Goal: Task Accomplishment & Management: Manage account settings

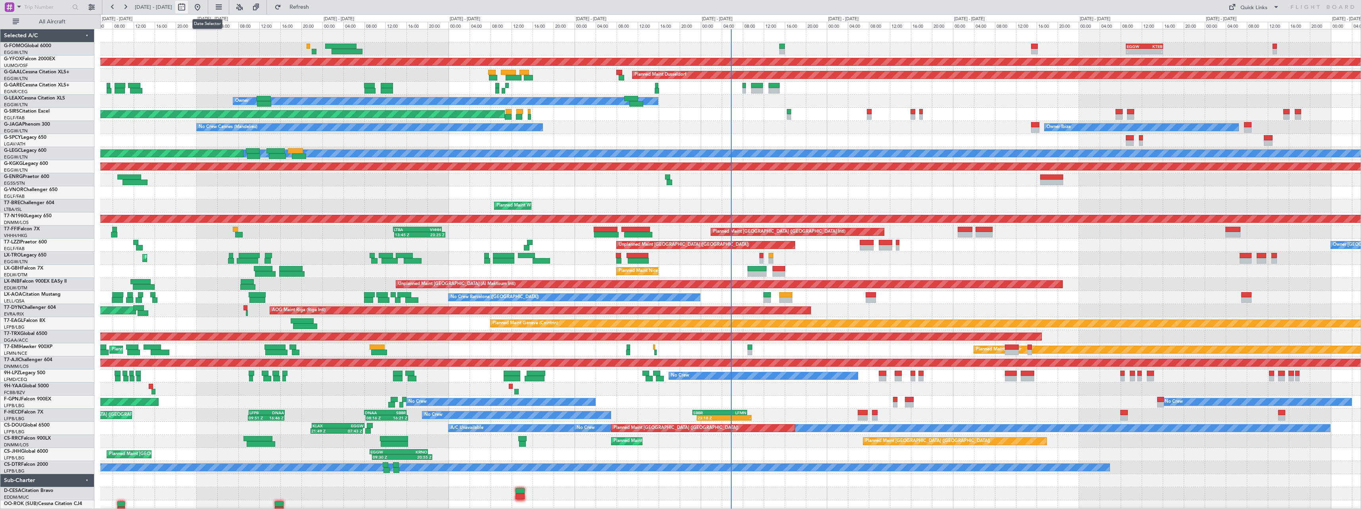
click at [188, 8] on button at bounding box center [181, 7] width 13 height 13
select select "8"
select select "2025"
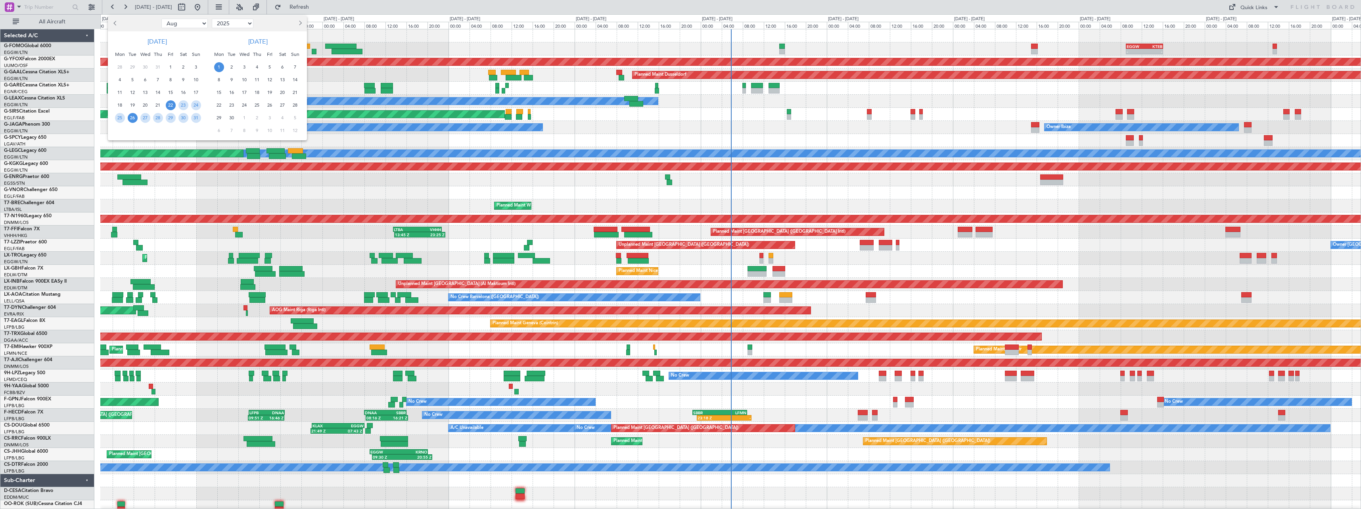
click at [133, 117] on span "26" at bounding box center [133, 118] width 10 height 10
click at [235, 79] on span "9" at bounding box center [232, 80] width 10 height 10
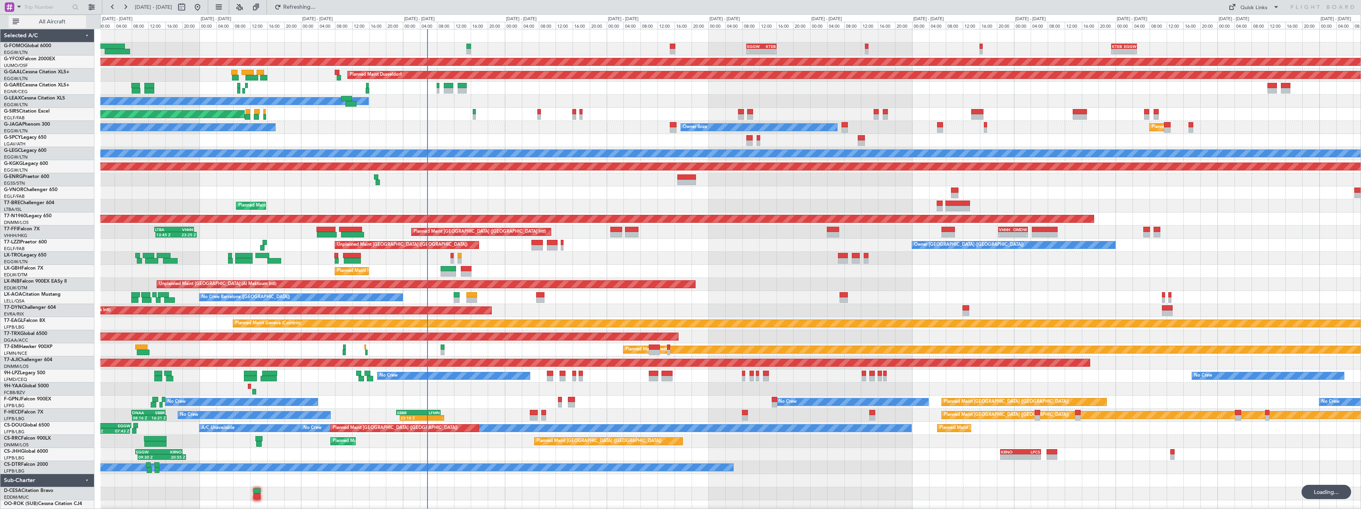
click at [57, 22] on span "All Aircraft" at bounding box center [52, 22] width 63 height 6
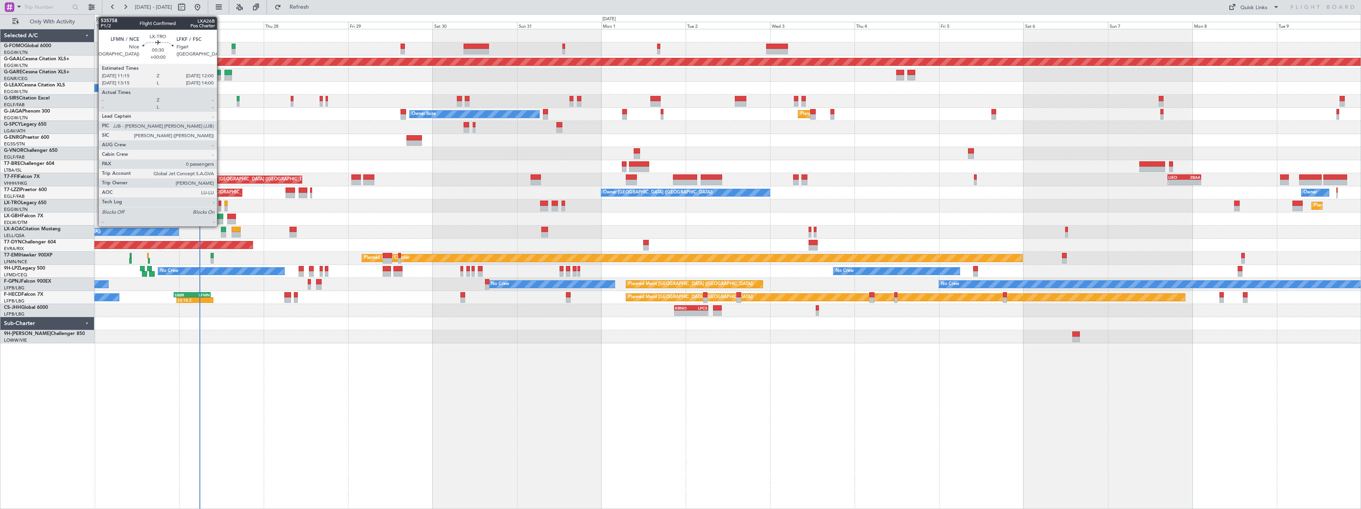
click at [220, 204] on div at bounding box center [219, 204] width 3 height 6
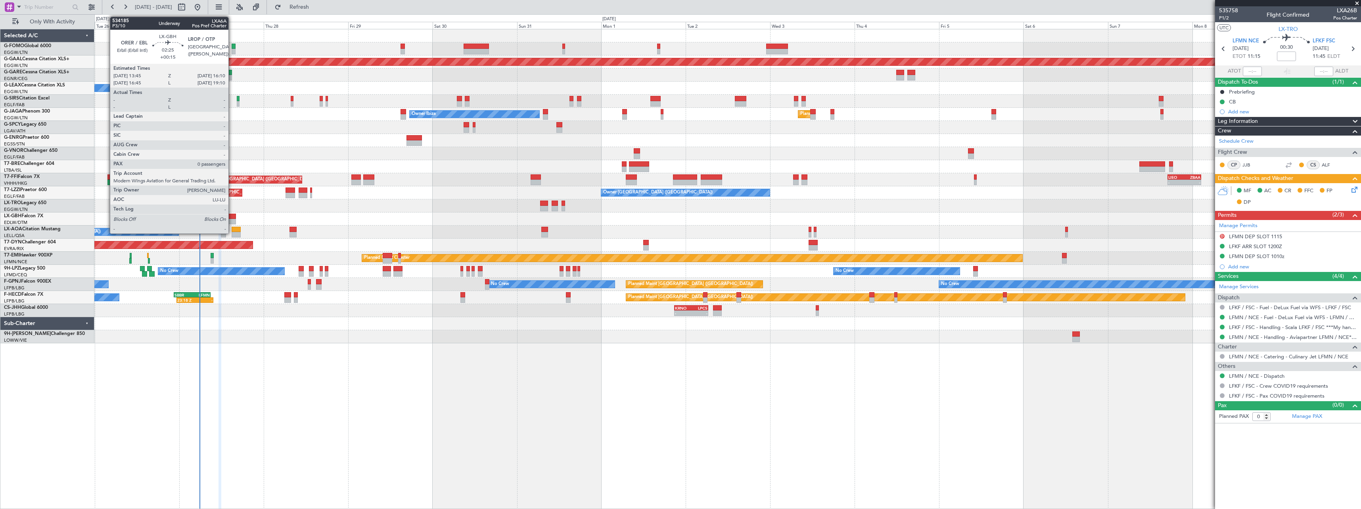
click at [232, 218] on div at bounding box center [231, 217] width 9 height 6
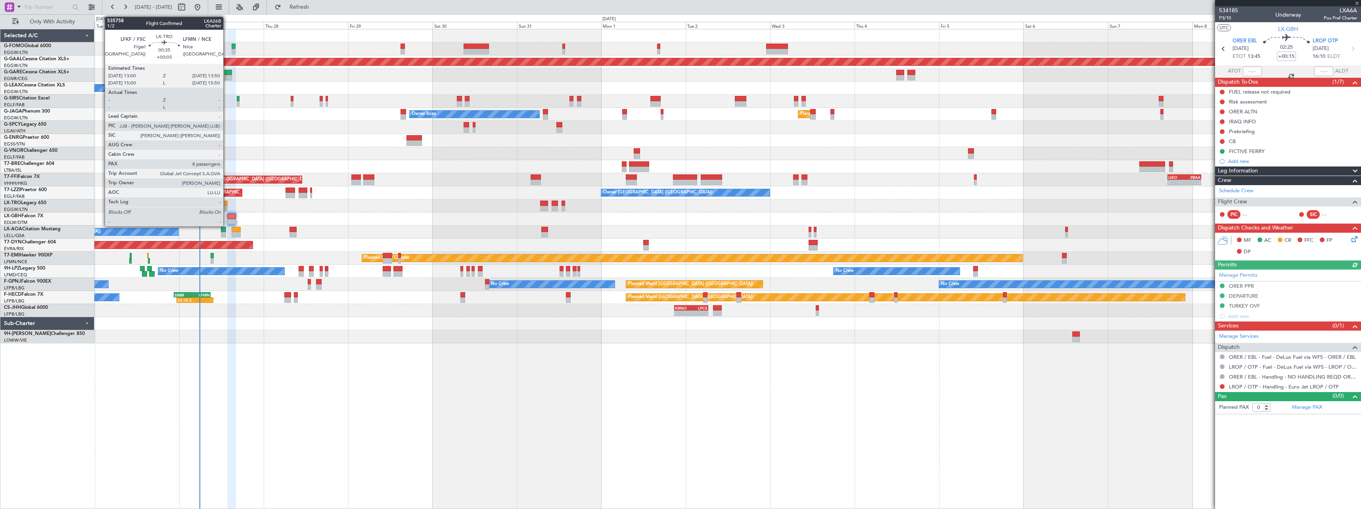
click at [227, 205] on div at bounding box center [225, 204] width 3 height 6
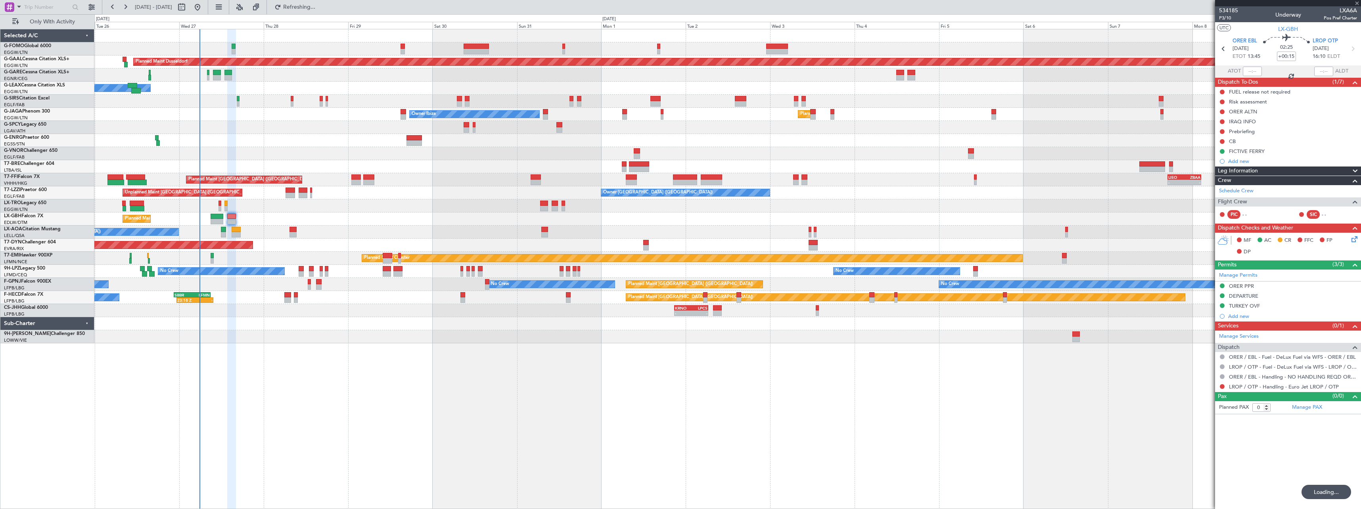
type input "+00:05"
type input "8"
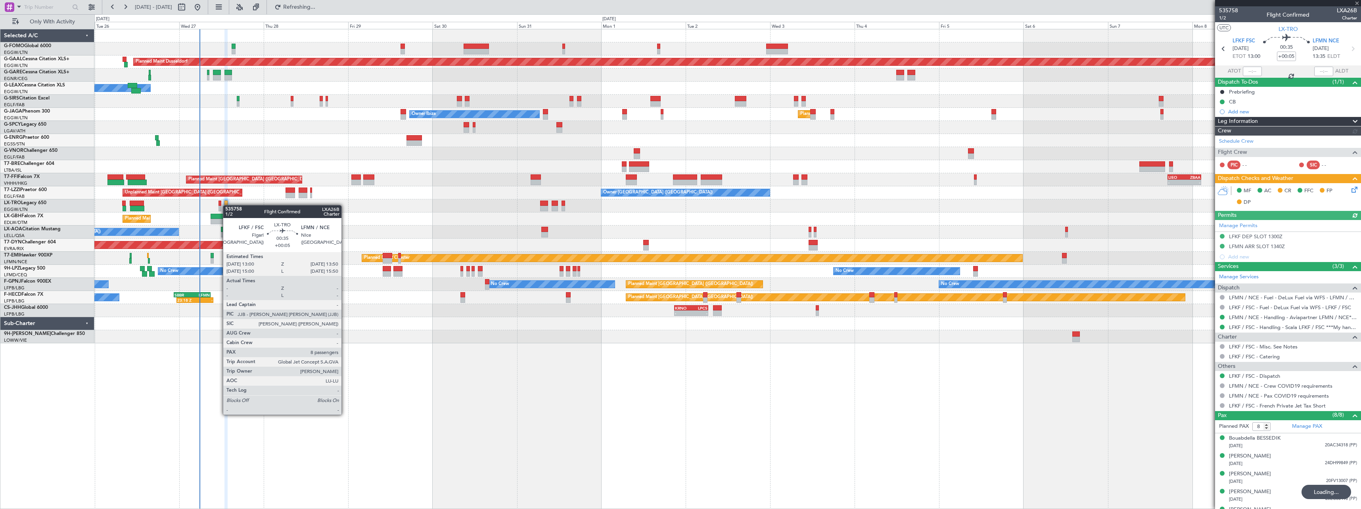
type input "+00:15"
type input "0"
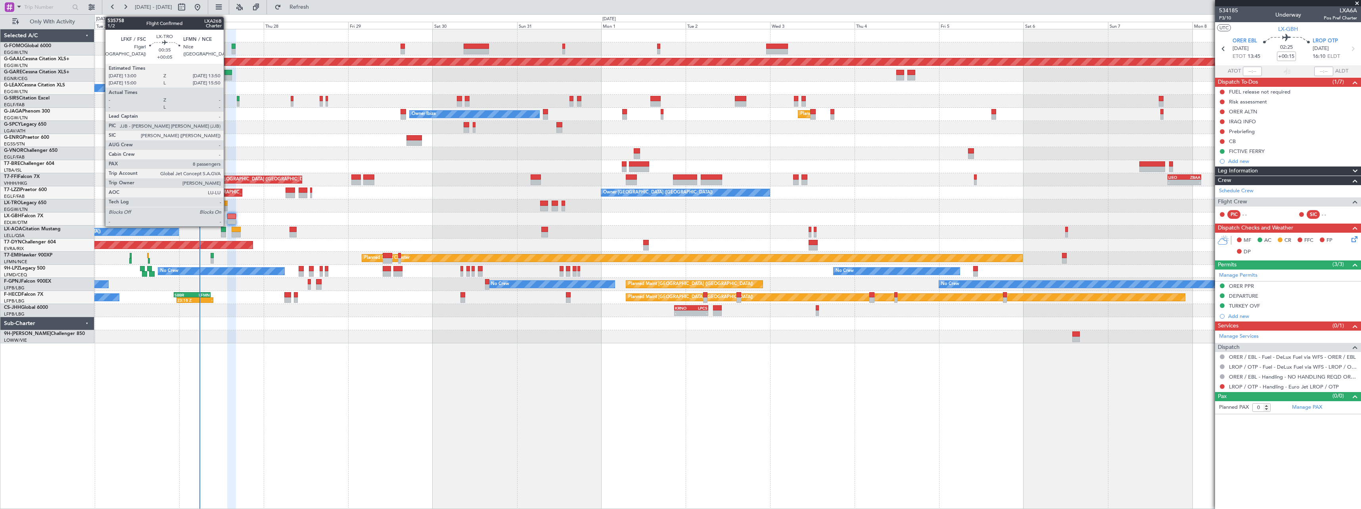
click at [227, 204] on div at bounding box center [225, 204] width 3 height 6
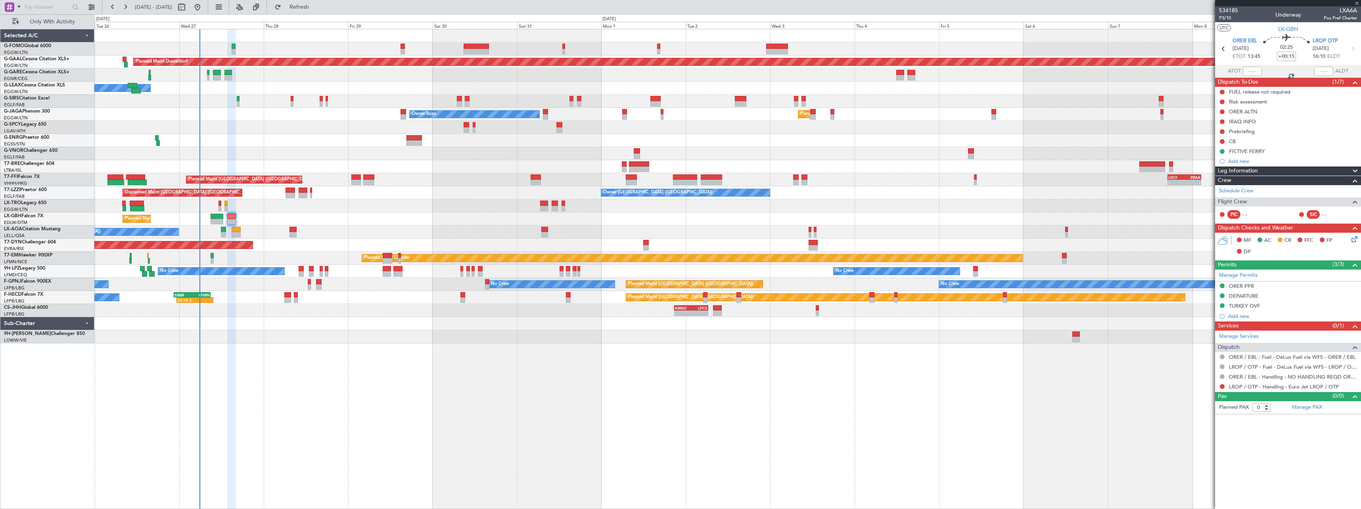
type input "+00:05"
type input "8"
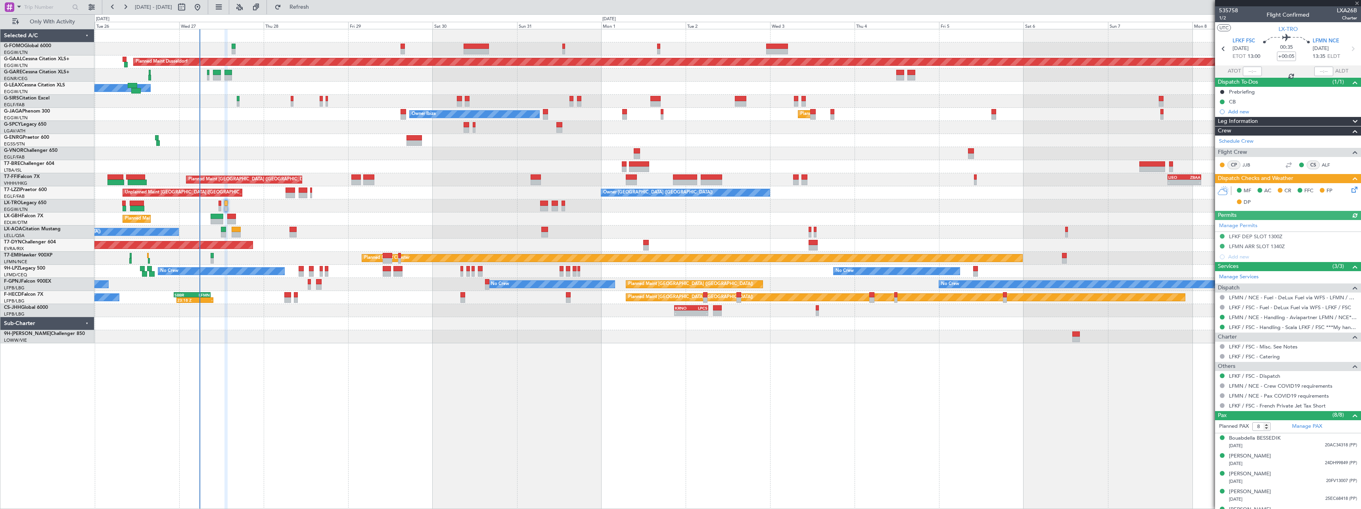
click at [1350, 186] on icon at bounding box center [1353, 188] width 6 height 6
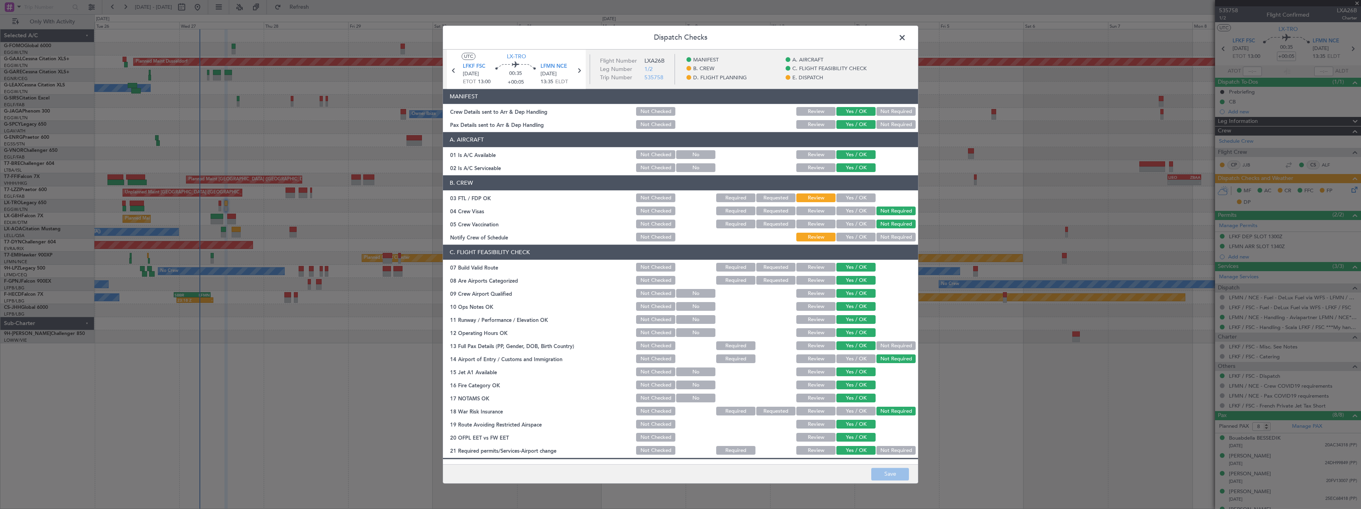
click at [906, 36] on span at bounding box center [906, 40] width 0 height 16
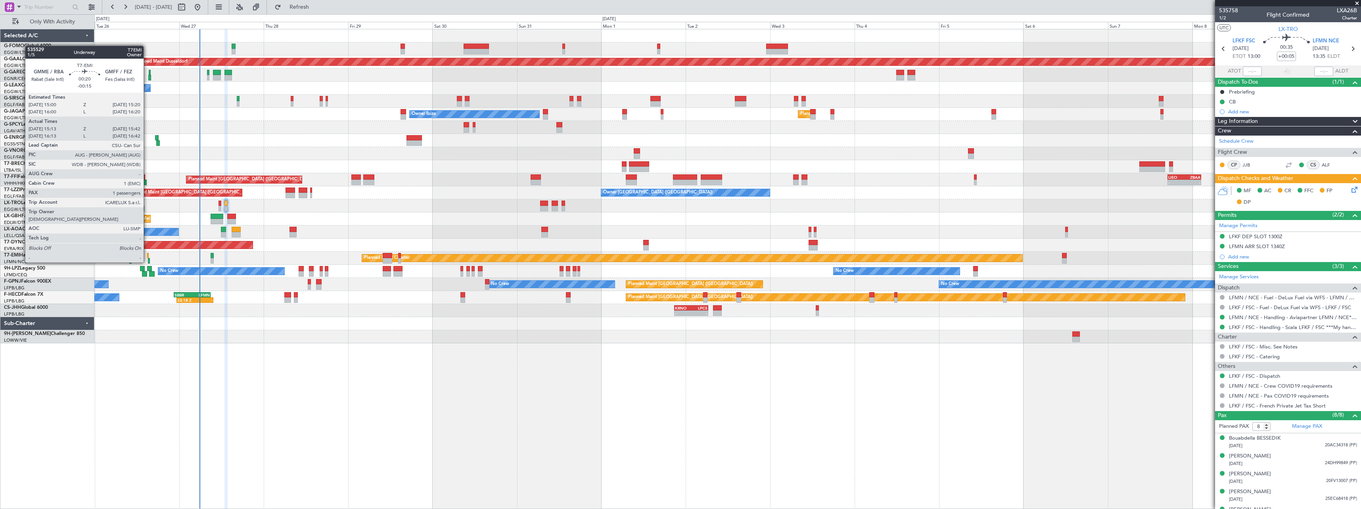
click at [147, 255] on div at bounding box center [147, 256] width 1 height 6
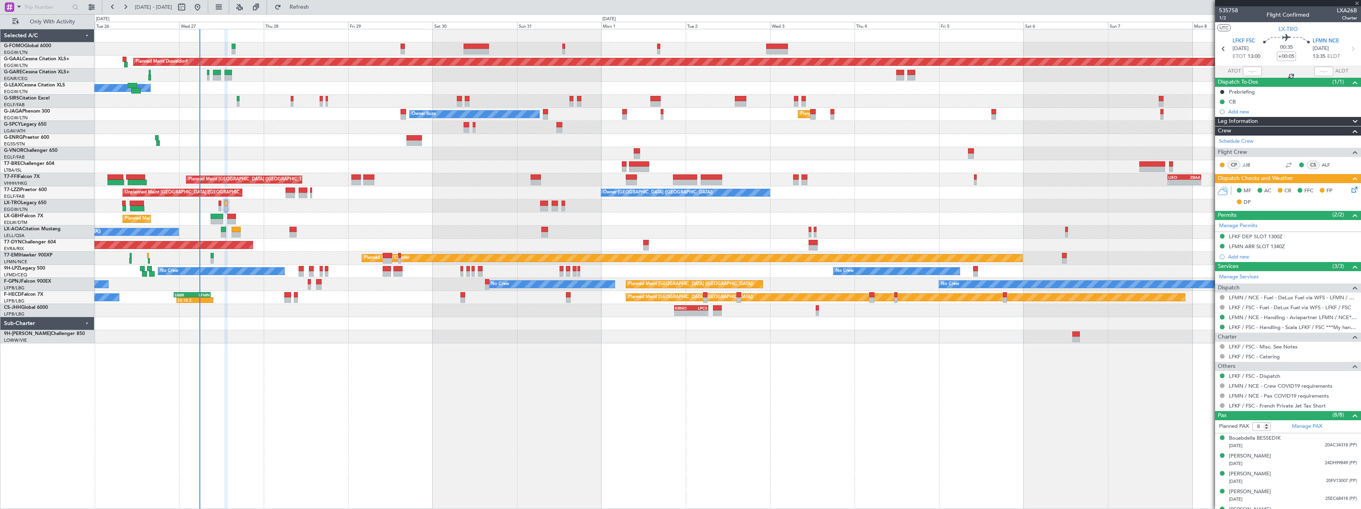
type input "-00:15"
type input "15:13"
type input "15:42"
type input "1"
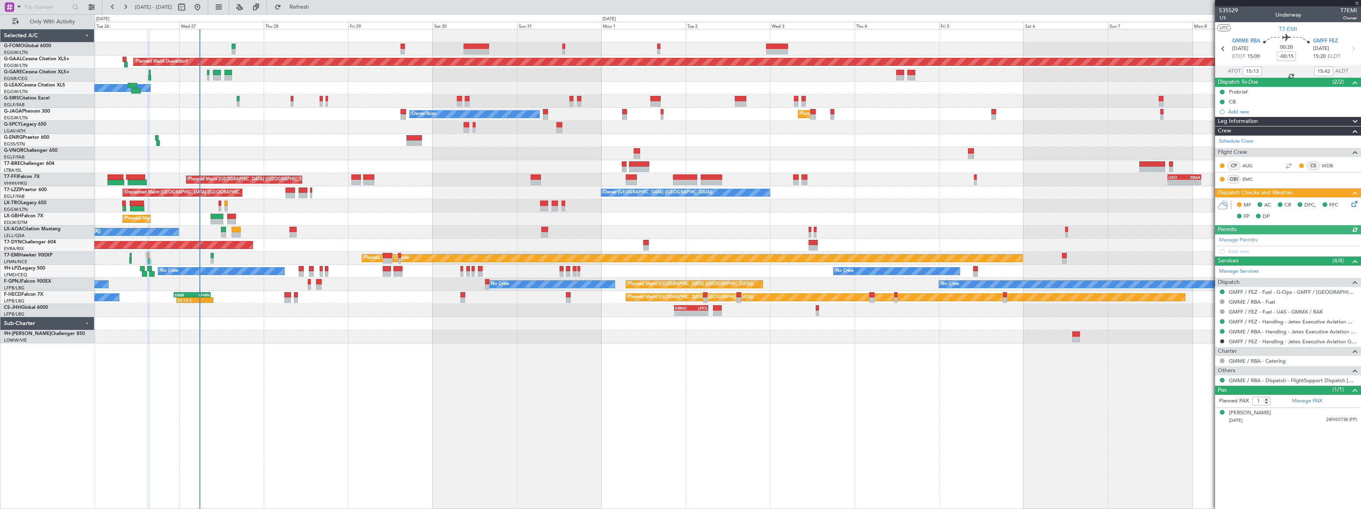
click at [1353, 203] on icon at bounding box center [1353, 202] width 6 height 6
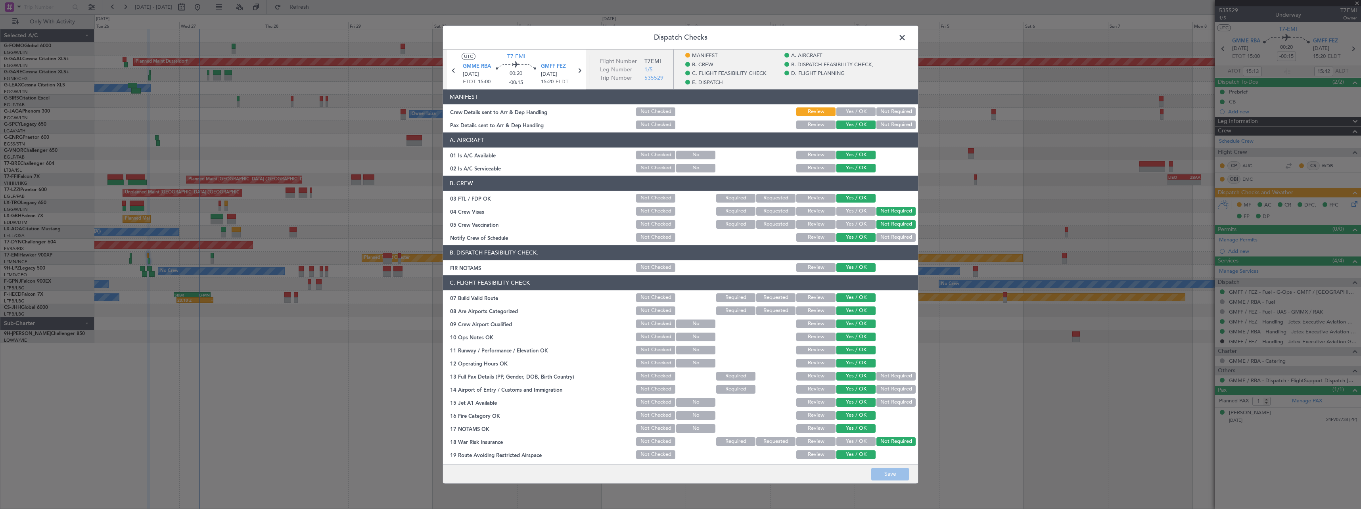
click at [845, 114] on button "Yes / OK" at bounding box center [855, 111] width 39 height 9
click at [886, 473] on button "Save" at bounding box center [890, 474] width 38 height 13
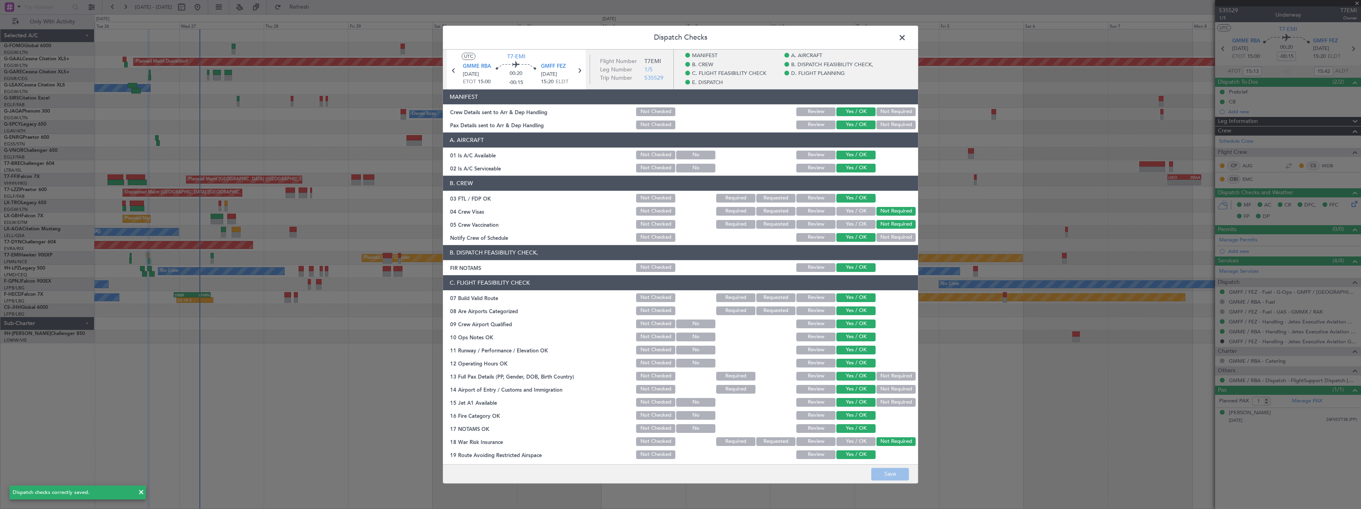
click at [906, 37] on span at bounding box center [906, 40] width 0 height 16
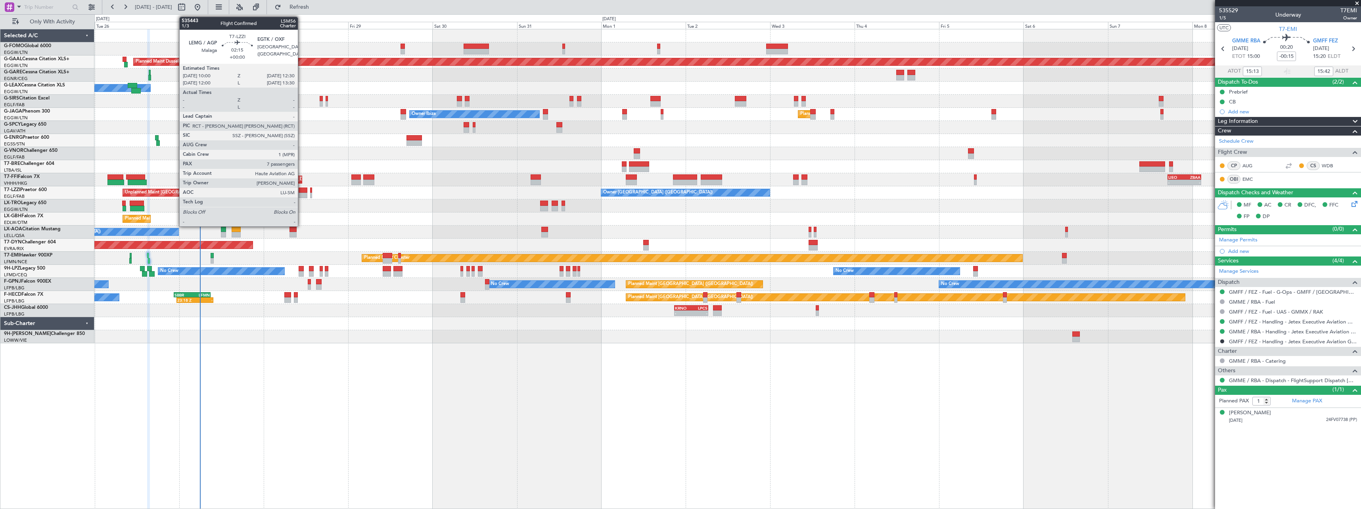
click at [301, 193] on div at bounding box center [303, 196] width 9 height 6
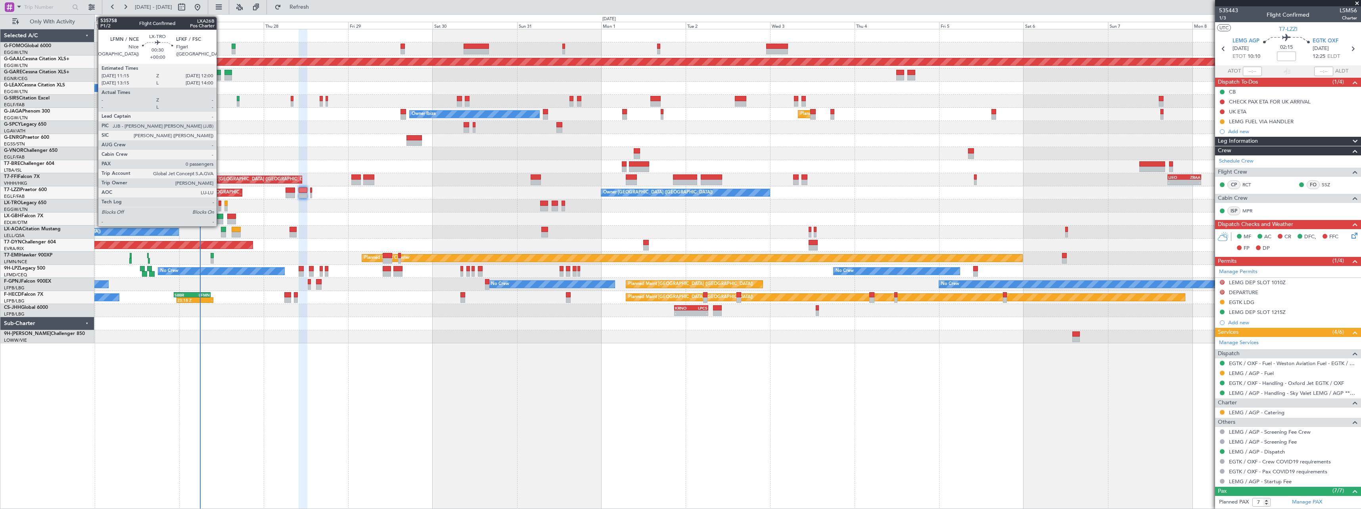
click at [220, 204] on div at bounding box center [219, 204] width 3 height 6
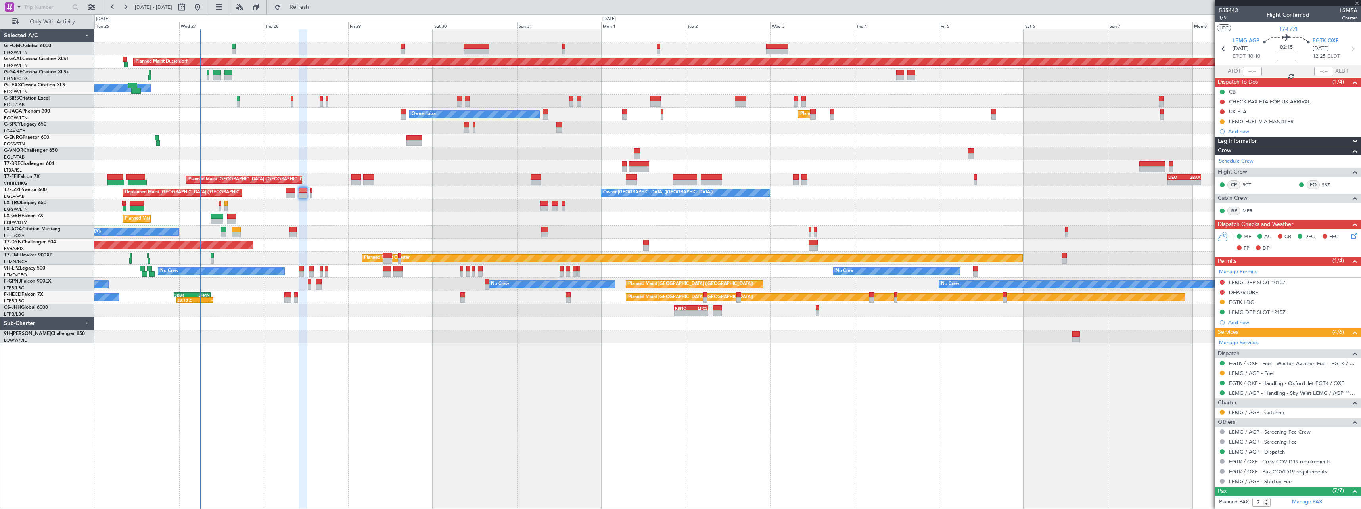
type input "0"
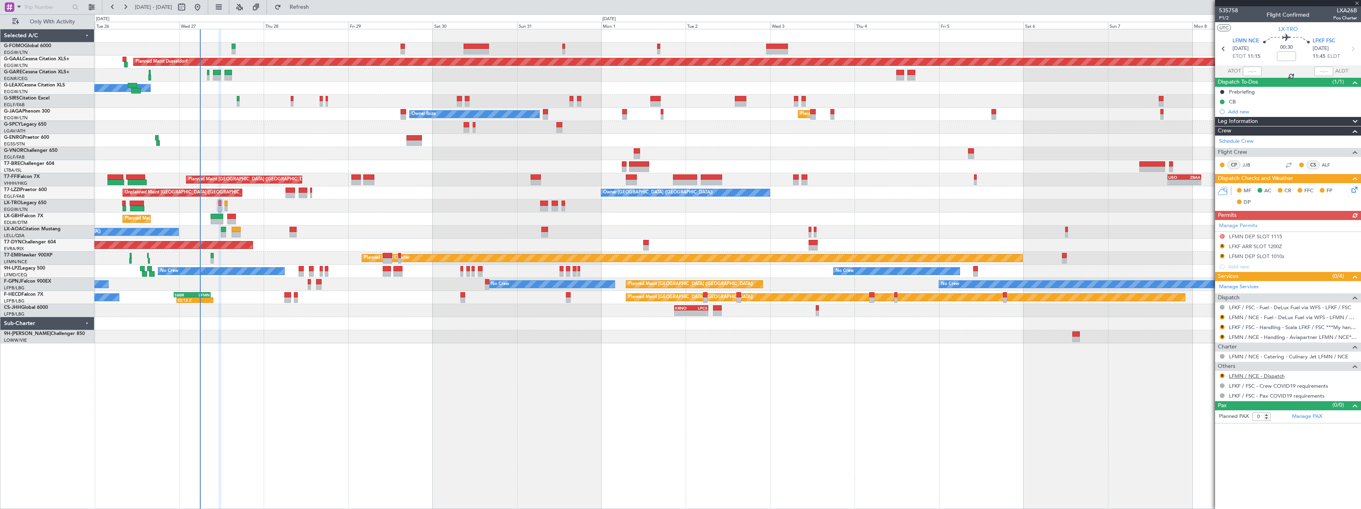
click at [1261, 376] on link "LFMN / NCE - Dispatch" at bounding box center [1257, 376] width 56 height 7
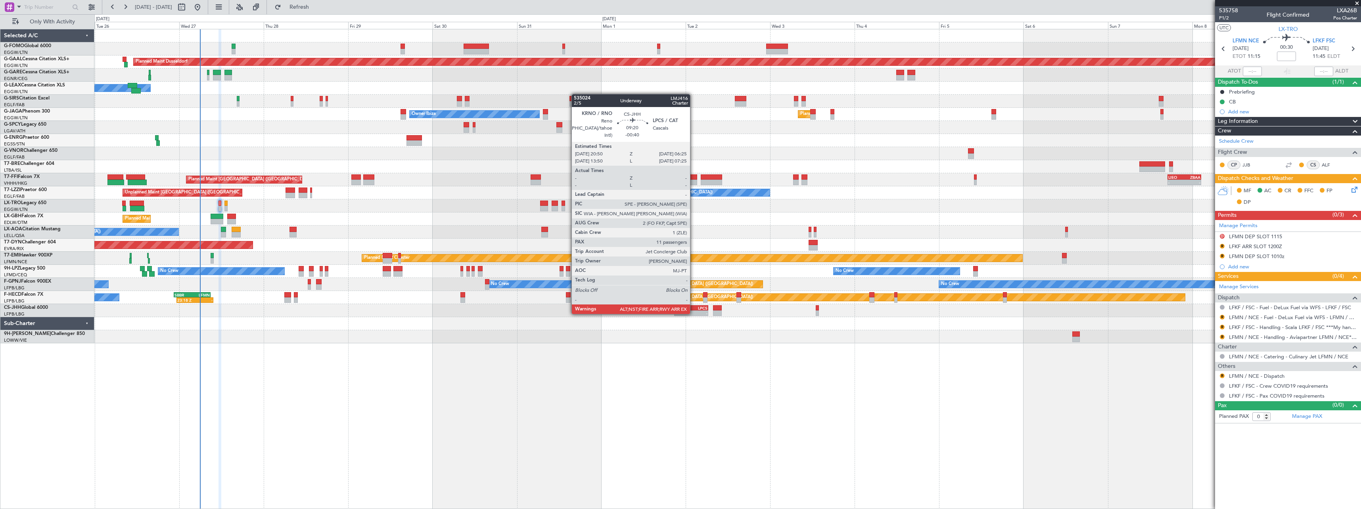
click at [693, 313] on div "-" at bounding box center [699, 313] width 16 height 5
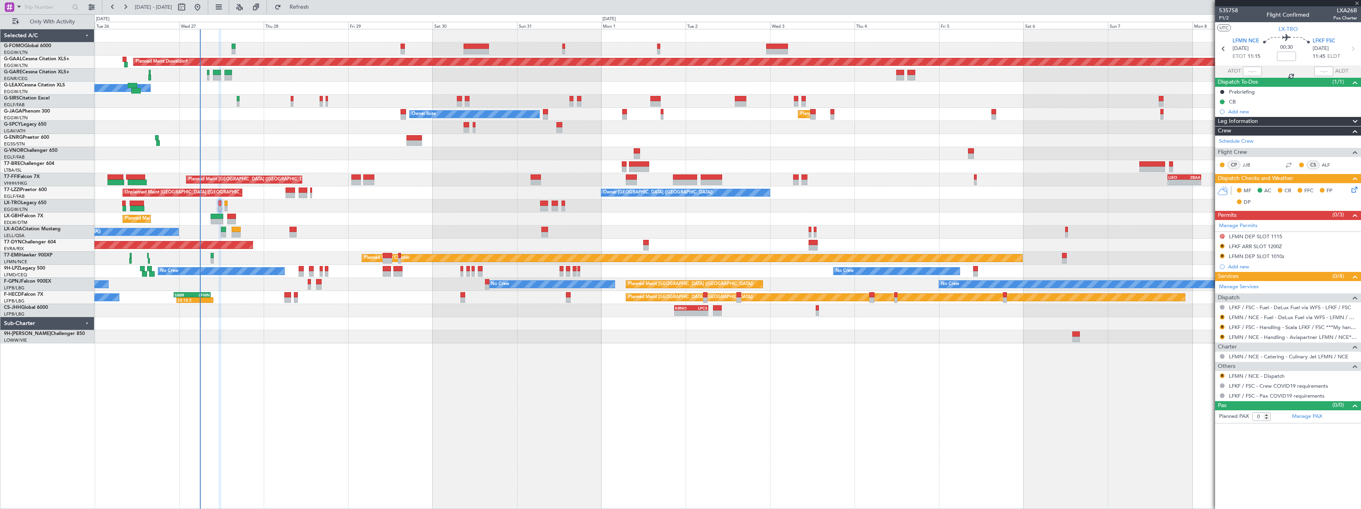
type input "-00:40"
type input "11"
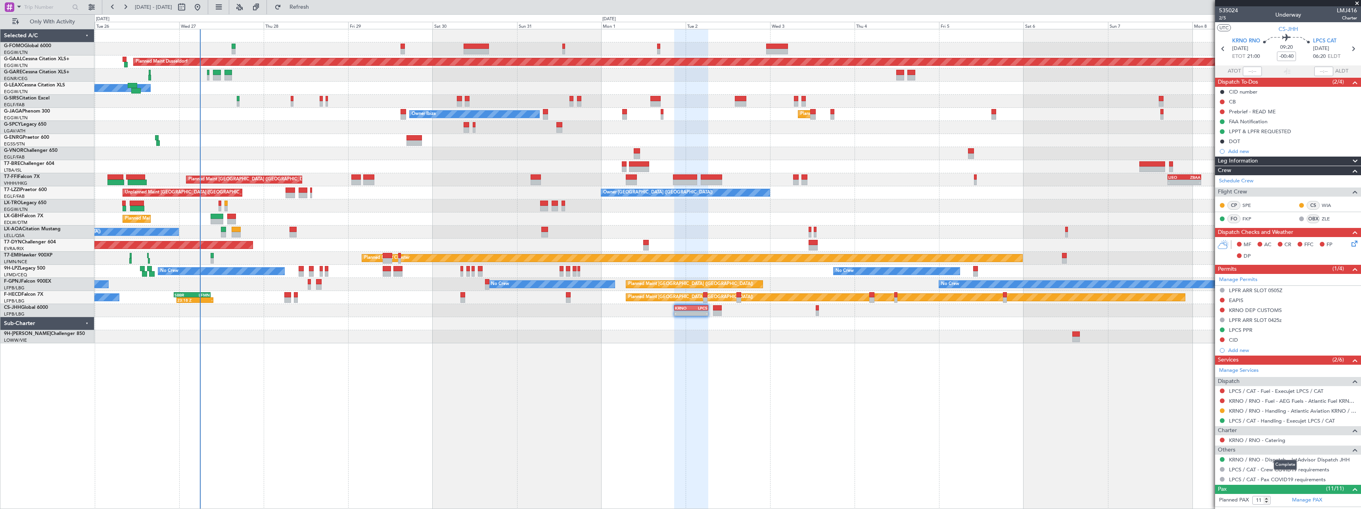
click at [1298, 459] on mat-tooltip-component "Complete" at bounding box center [1285, 464] width 34 height 21
click at [1304, 460] on link "KRNO / RNO - Dispatch - JetAdvisor Dispatch JHH" at bounding box center [1289, 459] width 121 height 7
click at [1291, 31] on span "CS-JHH" at bounding box center [1287, 29] width 19 height 8
click at [20, 202] on span "LX-TRO" at bounding box center [12, 203] width 17 height 5
click at [47, 21] on span "Only With Activity" at bounding box center [52, 22] width 63 height 6
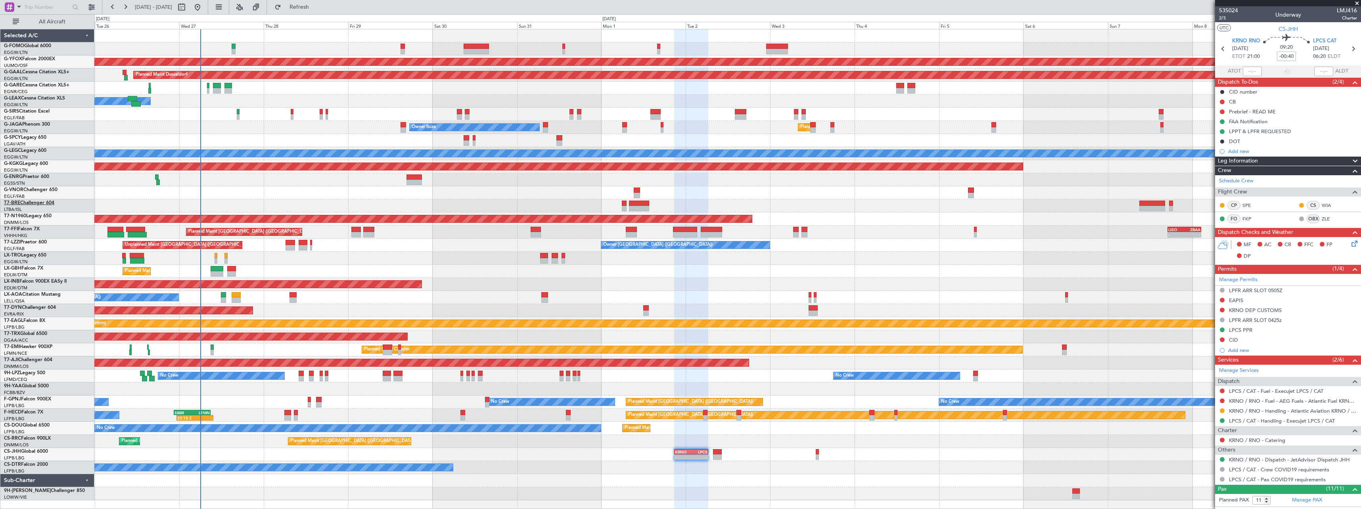
click at [23, 203] on link "T7-BRE Challenger 604" at bounding box center [29, 203] width 50 height 5
click at [19, 217] on span "T7-N1960" at bounding box center [15, 216] width 22 height 5
click at [20, 229] on link "T7-FFI Falcon 7X" at bounding box center [22, 229] width 36 height 5
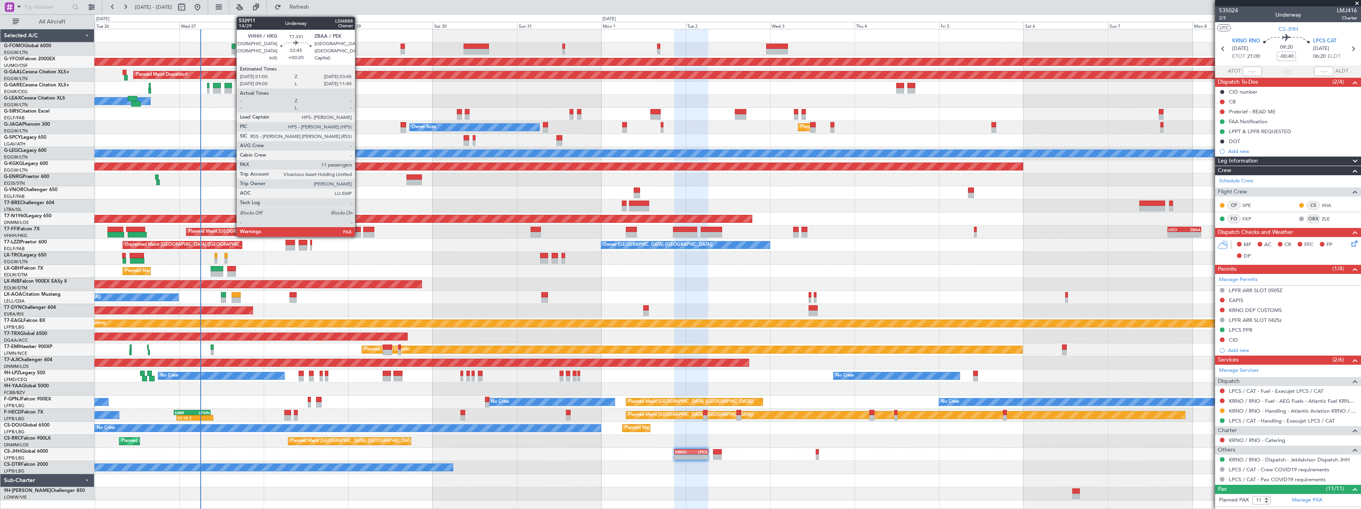
click at [358, 229] on div at bounding box center [356, 230] width 10 height 6
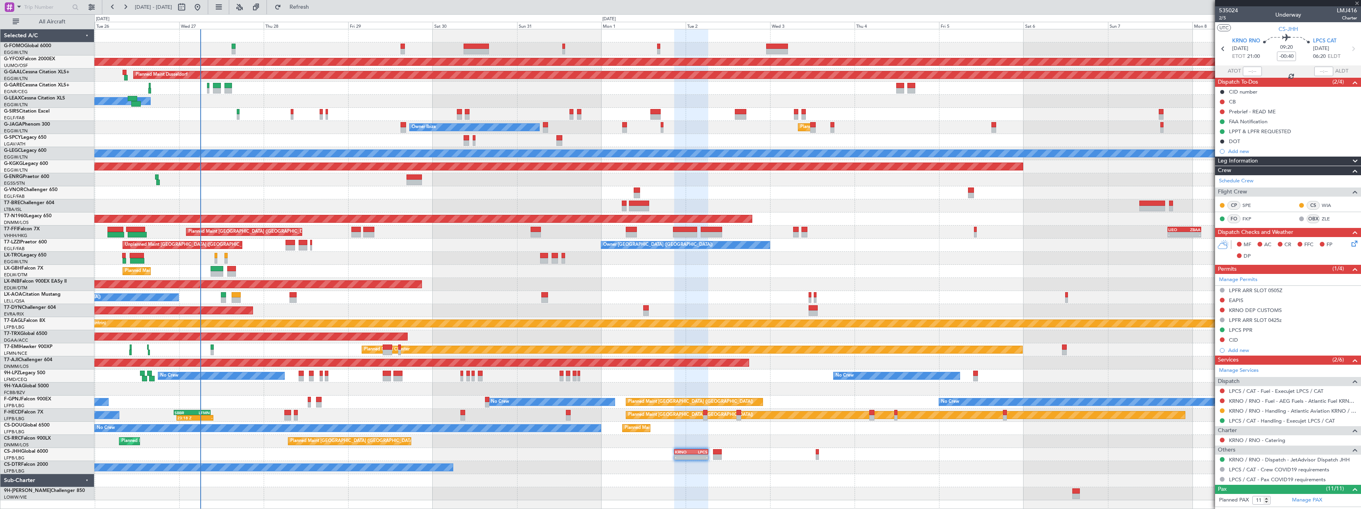
type input "+00:20"
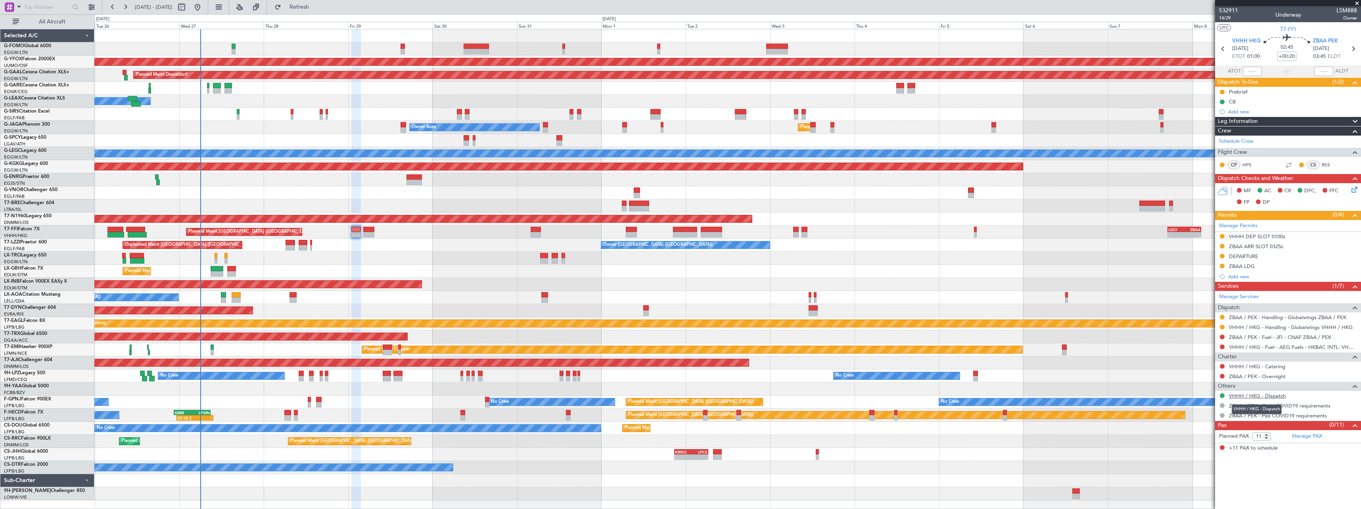
click at [1268, 398] on link "VHHH / HKG - Dispatch" at bounding box center [1257, 395] width 57 height 7
click at [25, 241] on link "T7-LZZI Praetor 600" at bounding box center [25, 242] width 43 height 5
click at [29, 348] on link "T7-EMI Hawker 900XP" at bounding box center [28, 347] width 48 height 5
click at [47, 19] on span "All Aircraft" at bounding box center [52, 22] width 63 height 6
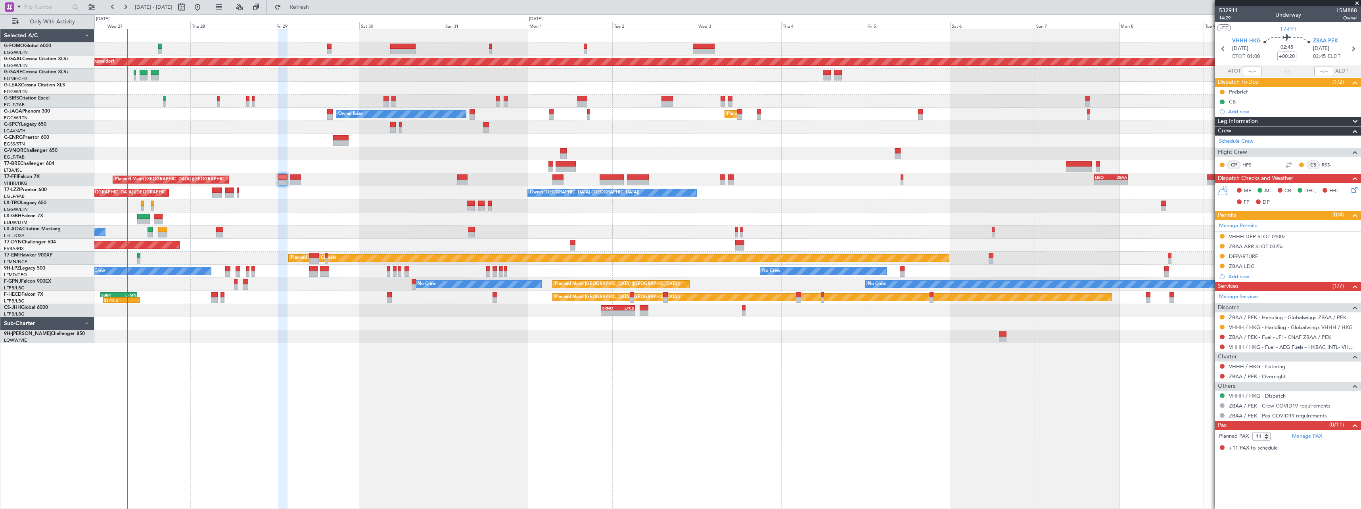
click at [233, 141] on div at bounding box center [727, 140] width 1266 height 13
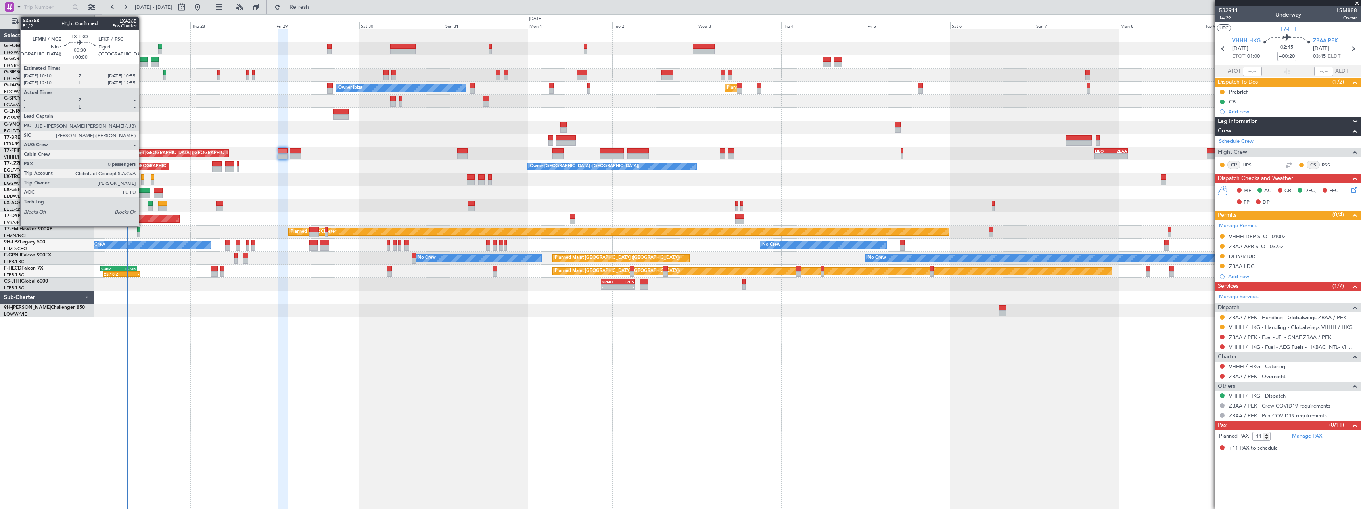
click at [142, 178] on div at bounding box center [142, 177] width 3 height 6
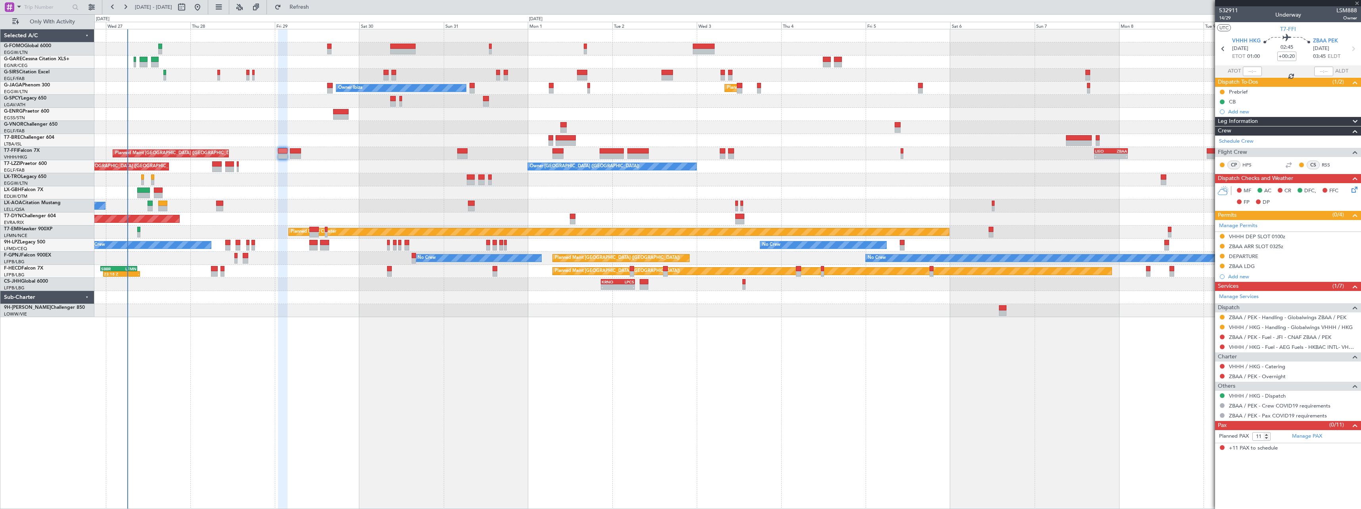
type input "0"
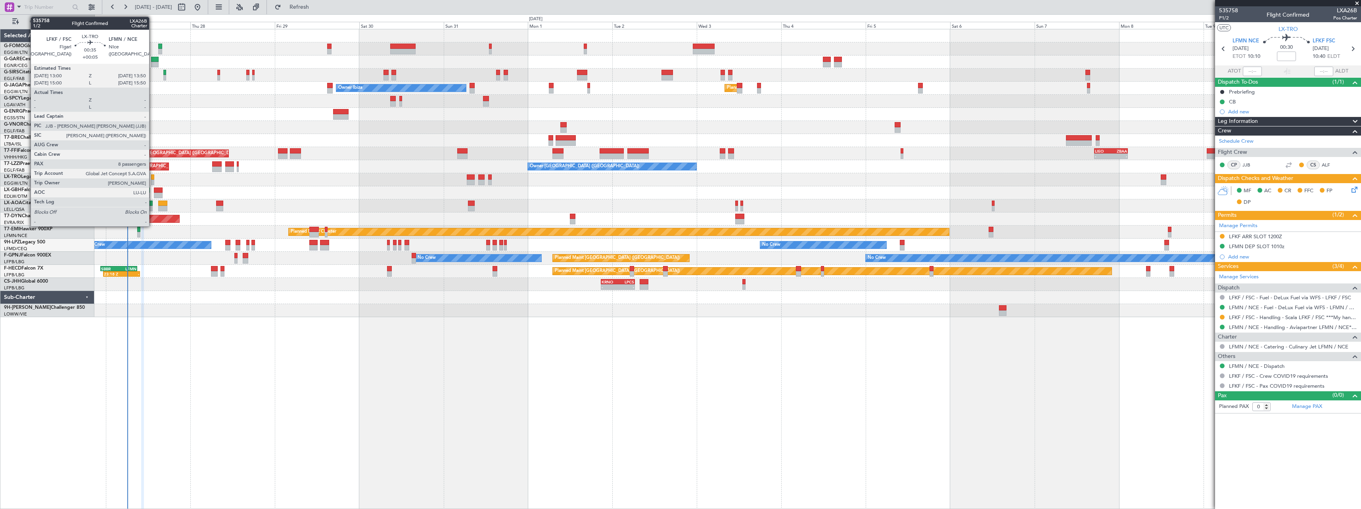
click at [153, 178] on div at bounding box center [152, 177] width 3 height 6
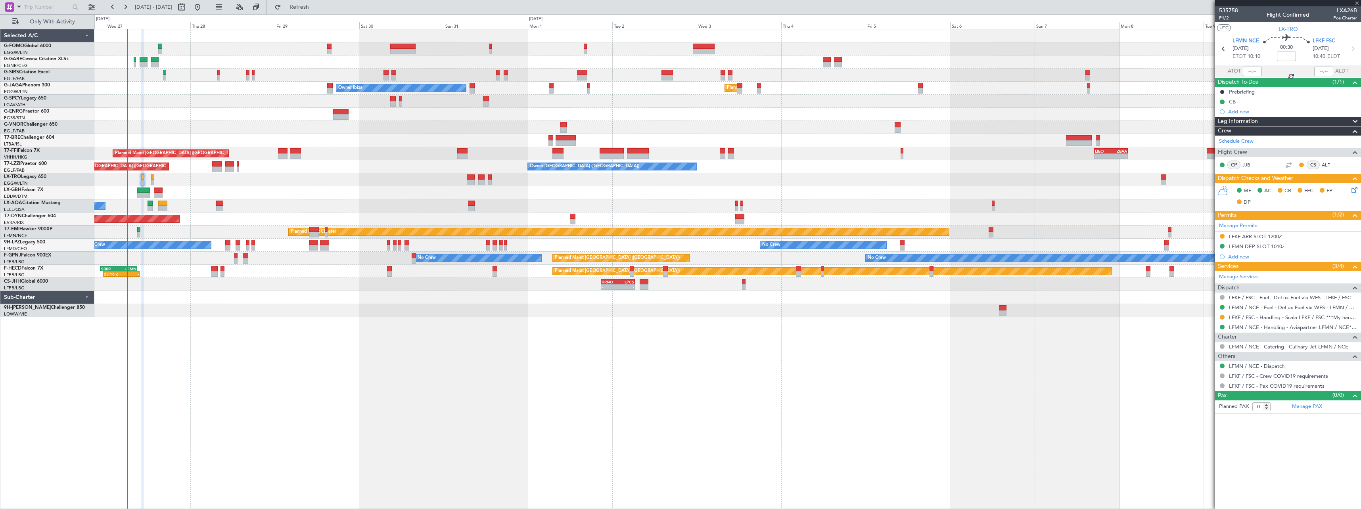
type input "+00:05"
type input "8"
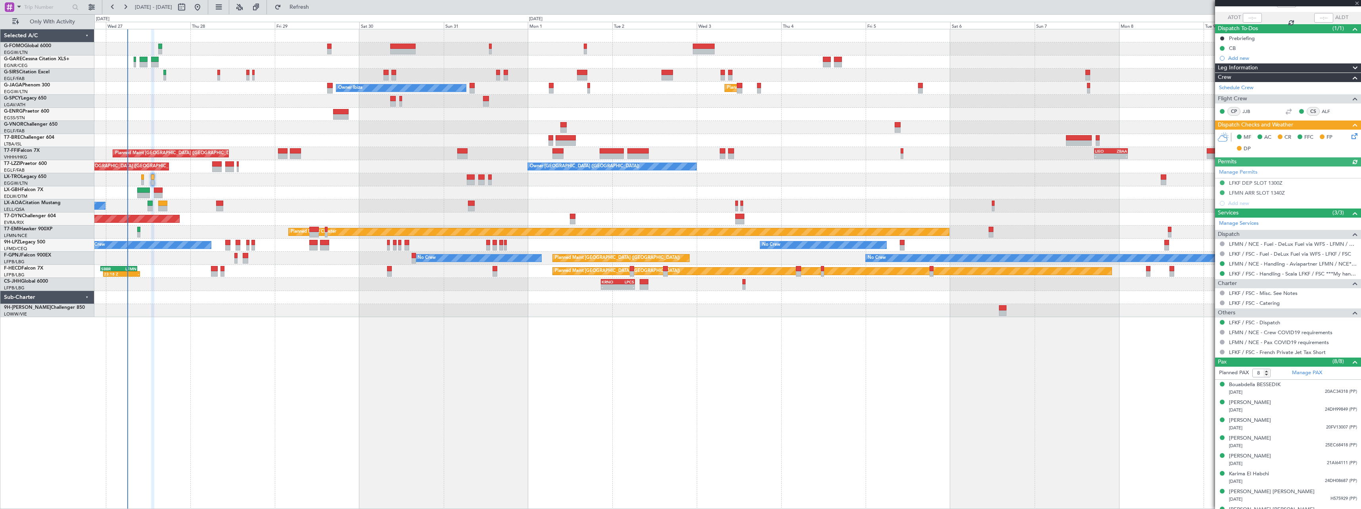
scroll to position [67, 0]
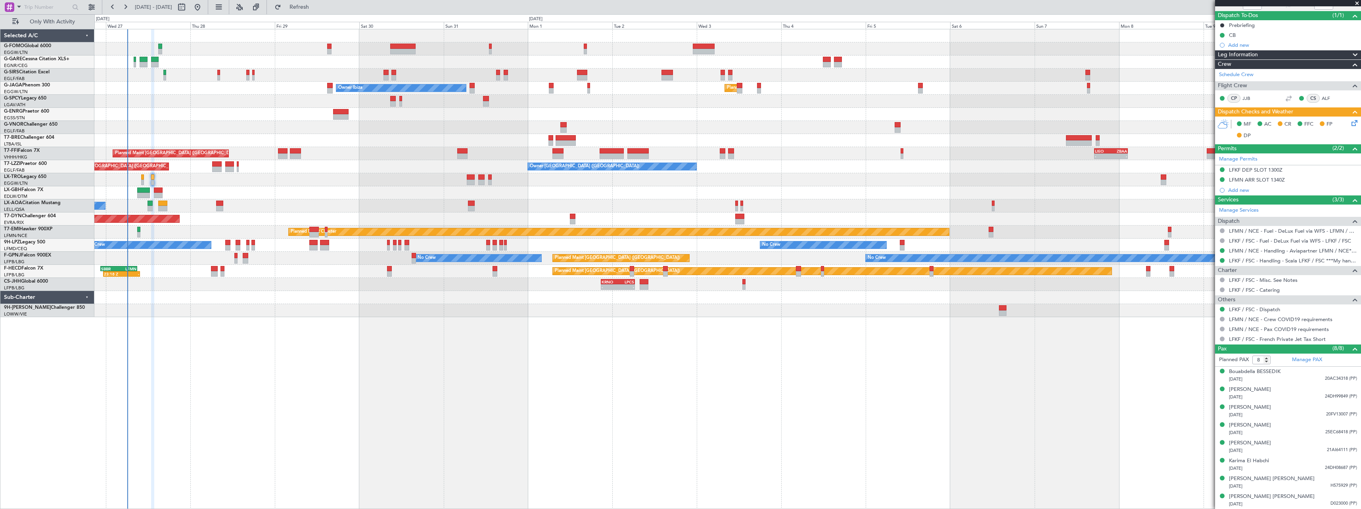
click at [1350, 123] on icon at bounding box center [1353, 122] width 6 height 6
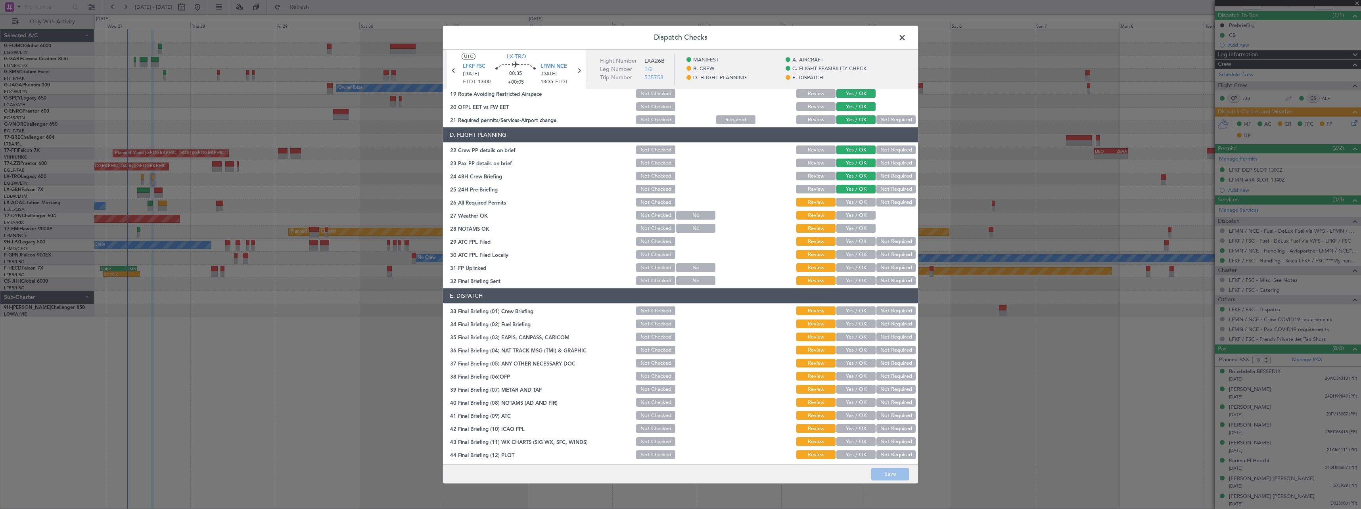
scroll to position [334, 0]
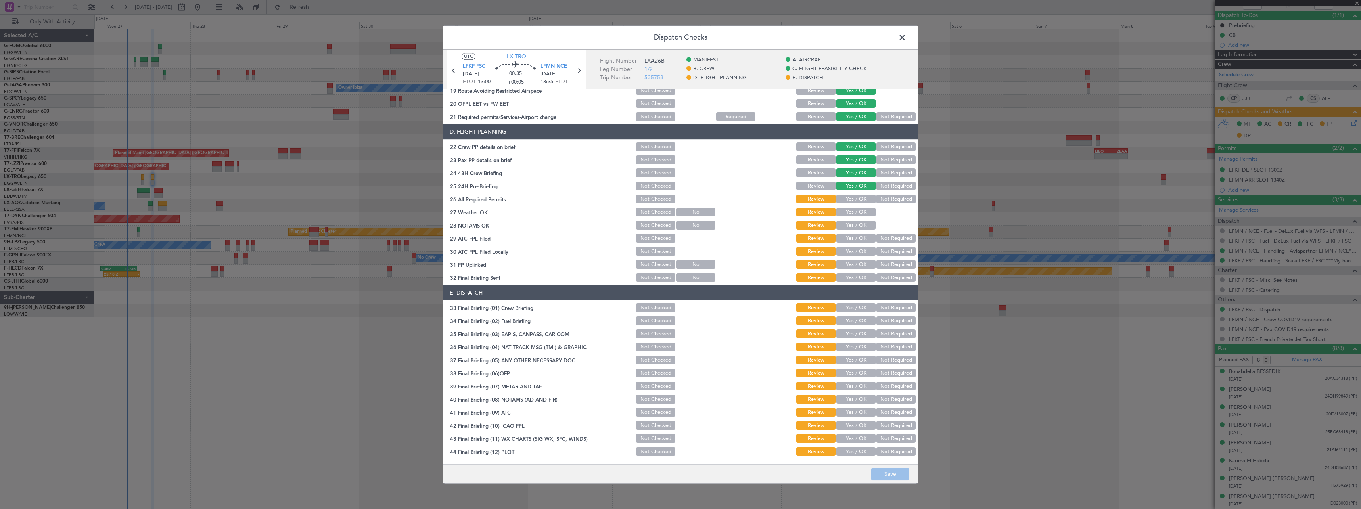
click at [906, 36] on span at bounding box center [906, 40] width 0 height 16
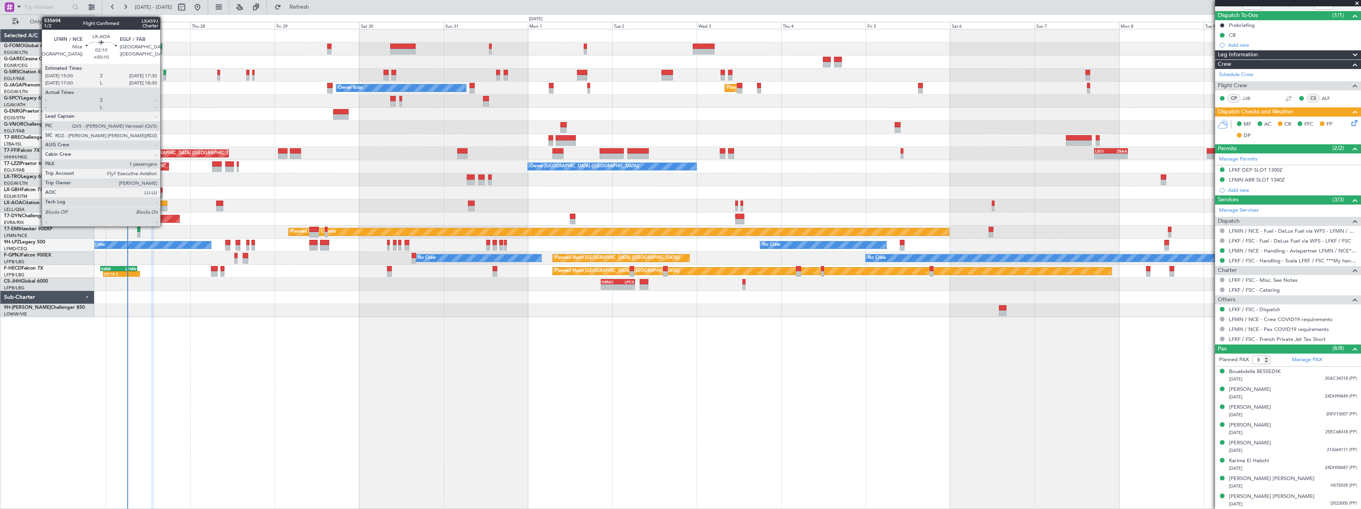
click at [164, 204] on div at bounding box center [162, 204] width 9 height 6
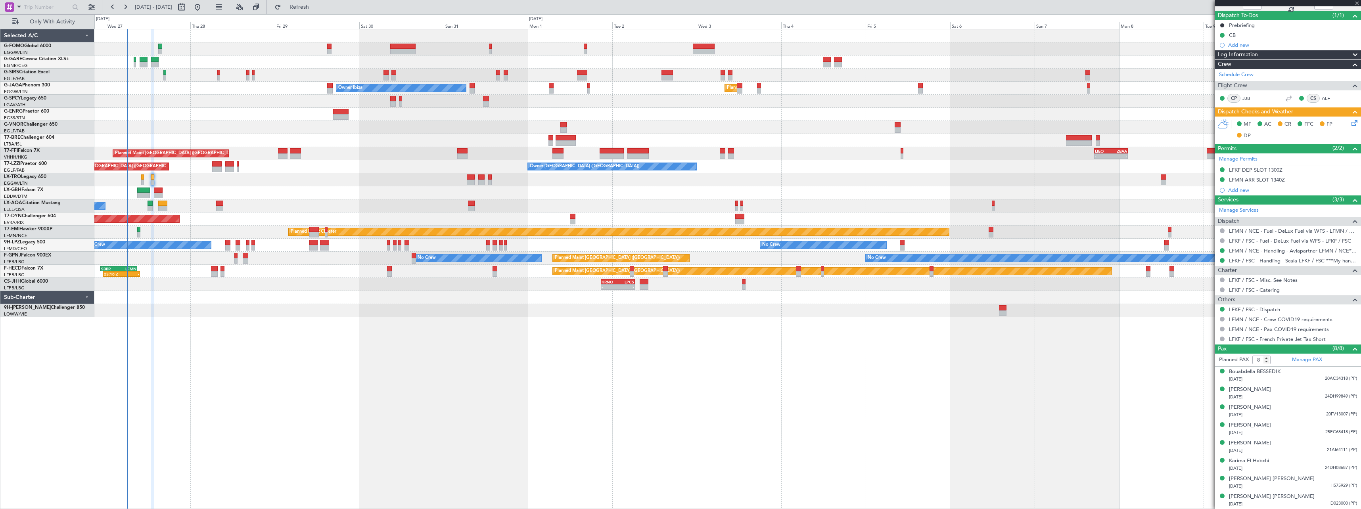
type input "+00:10"
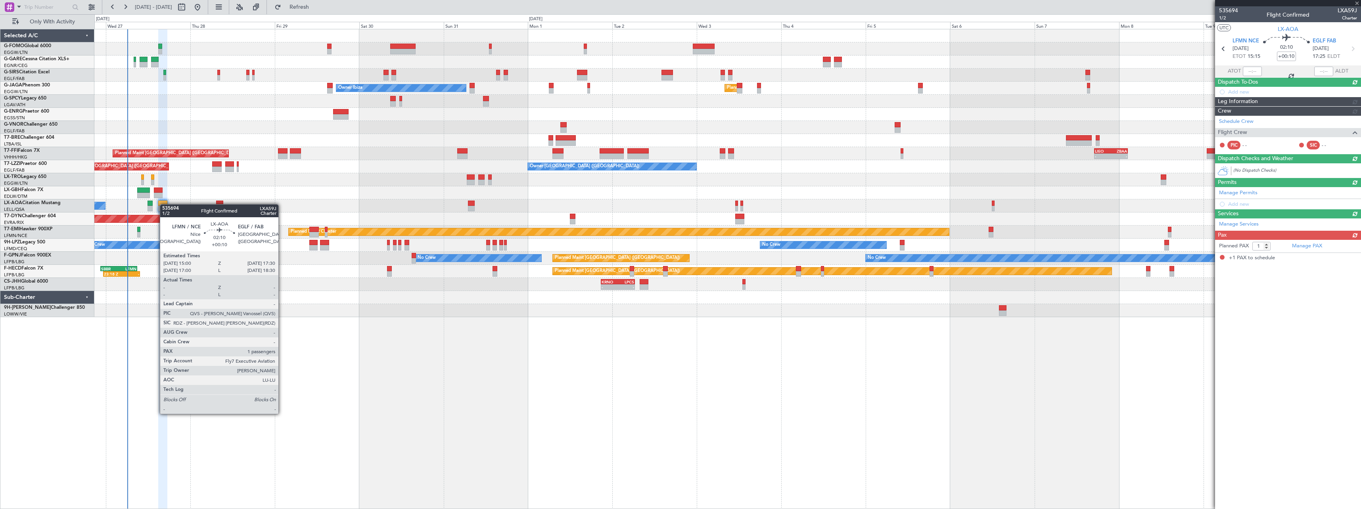
scroll to position [0, 0]
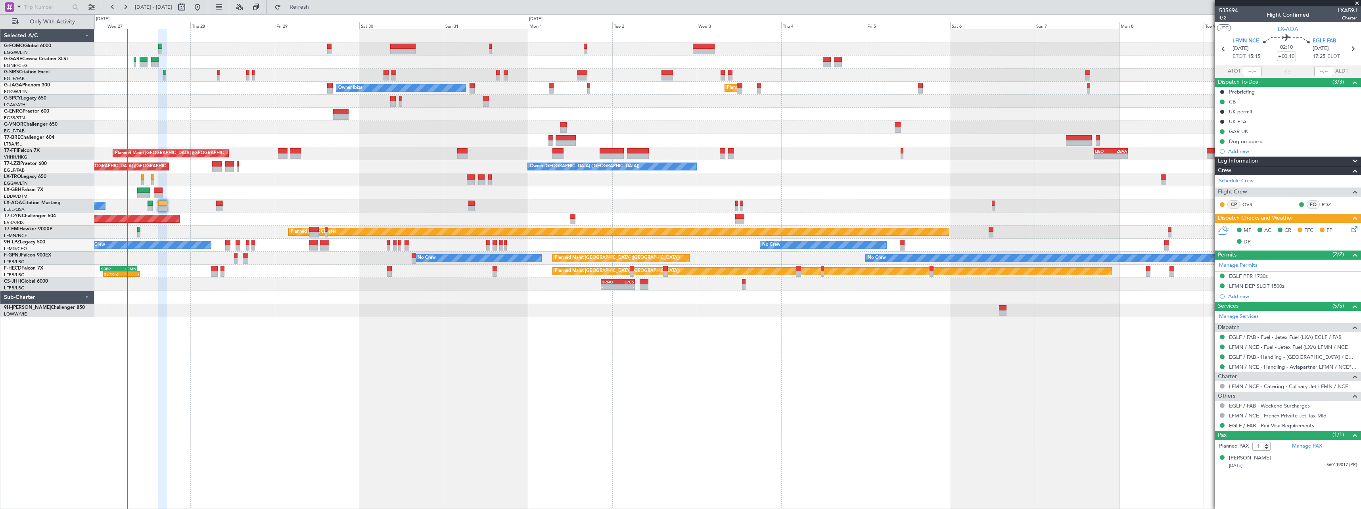
click at [1355, 230] on icon at bounding box center [1353, 228] width 6 height 6
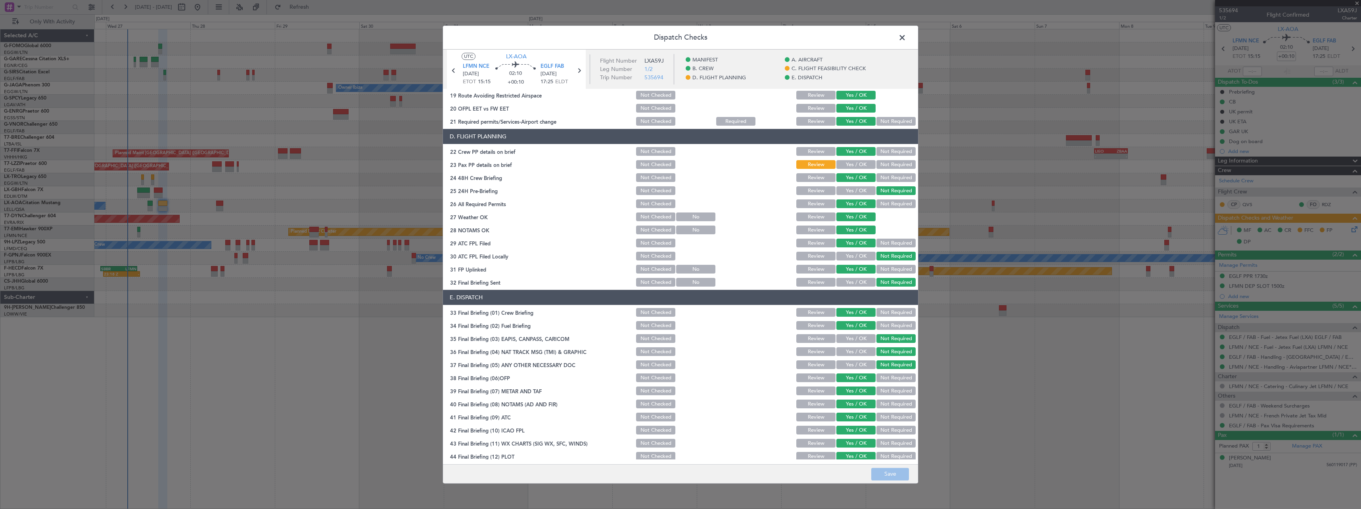
scroll to position [334, 0]
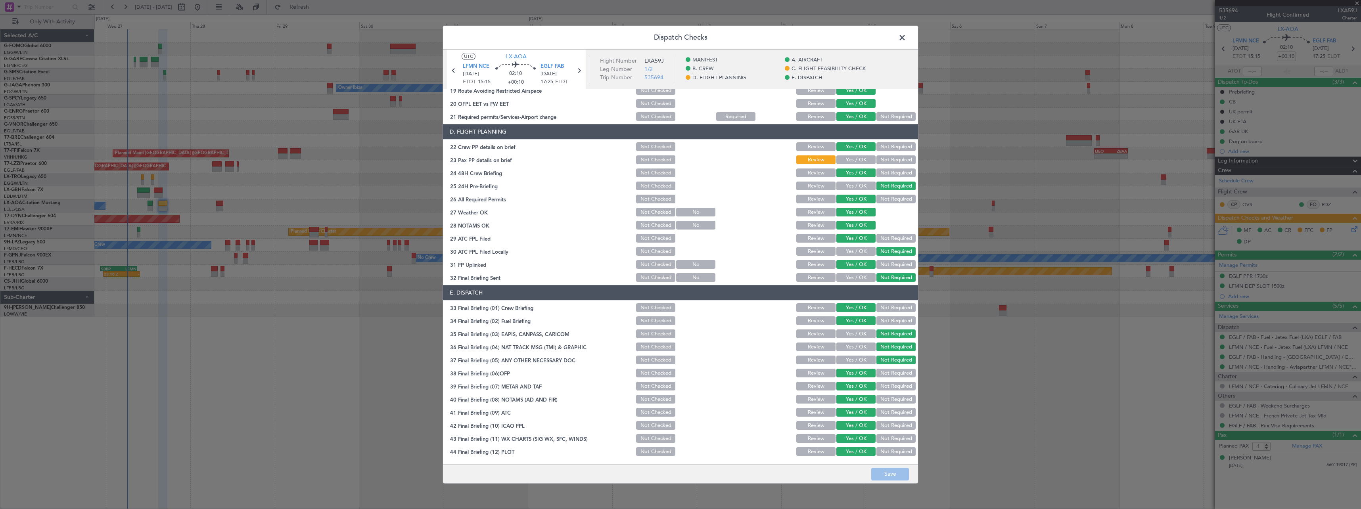
click at [906, 36] on span at bounding box center [906, 40] width 0 height 16
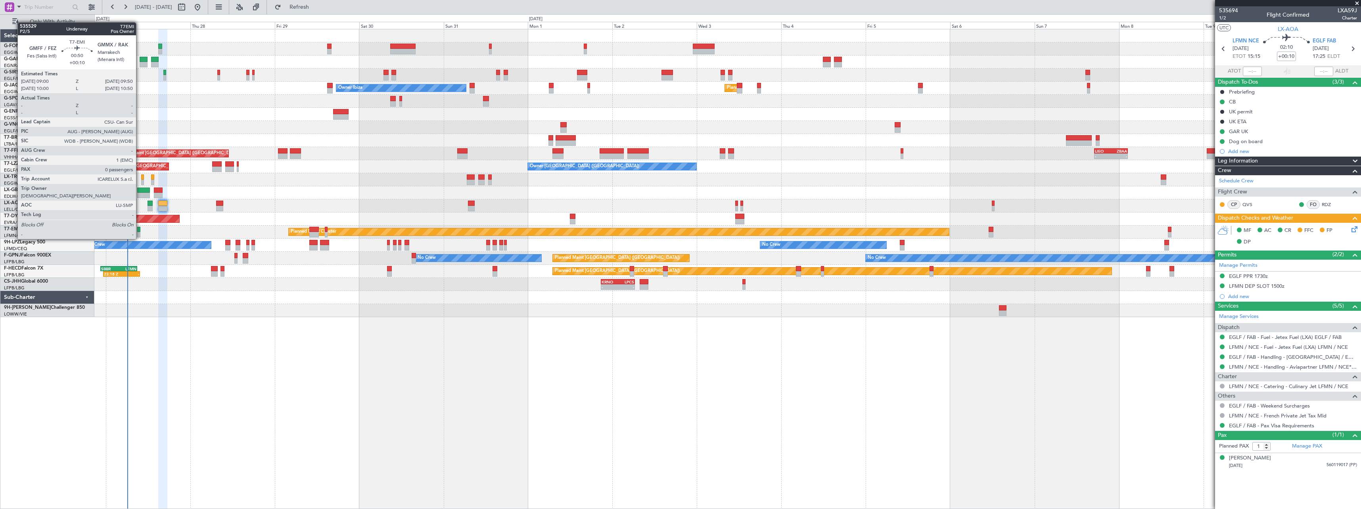
click at [140, 231] on div at bounding box center [138, 230] width 3 height 6
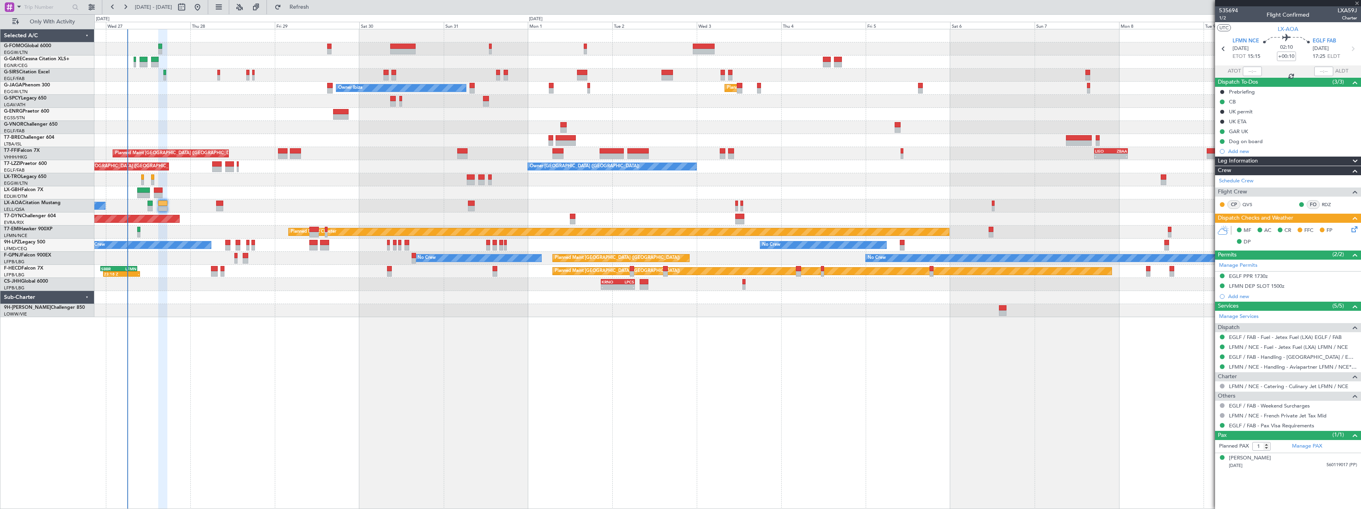
type input "0"
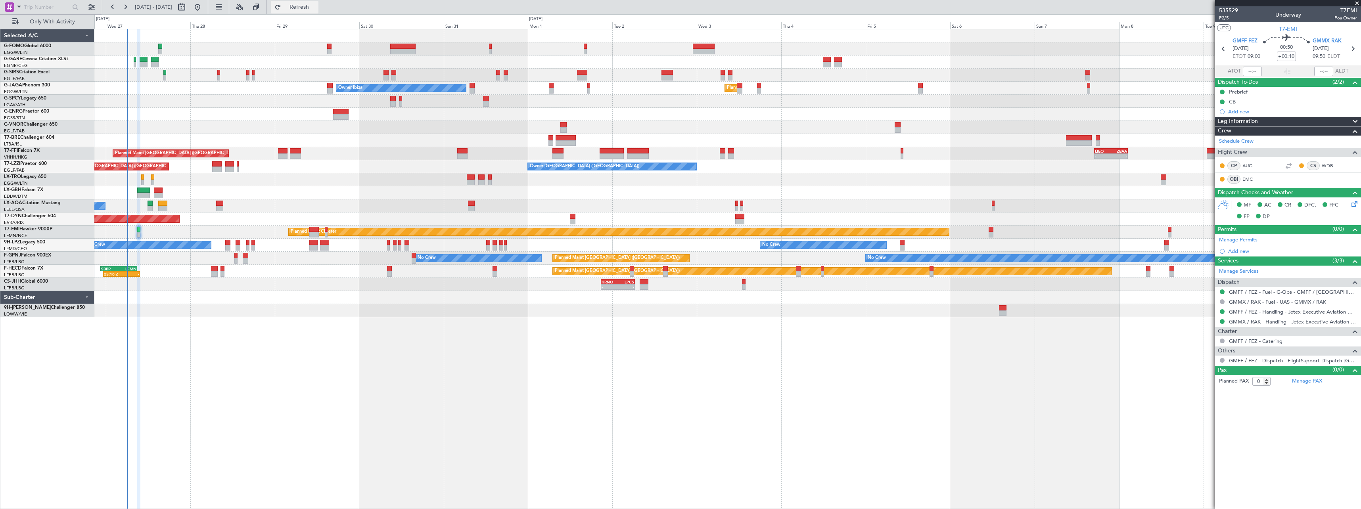
click at [316, 5] on span "Refresh" at bounding box center [299, 7] width 33 height 6
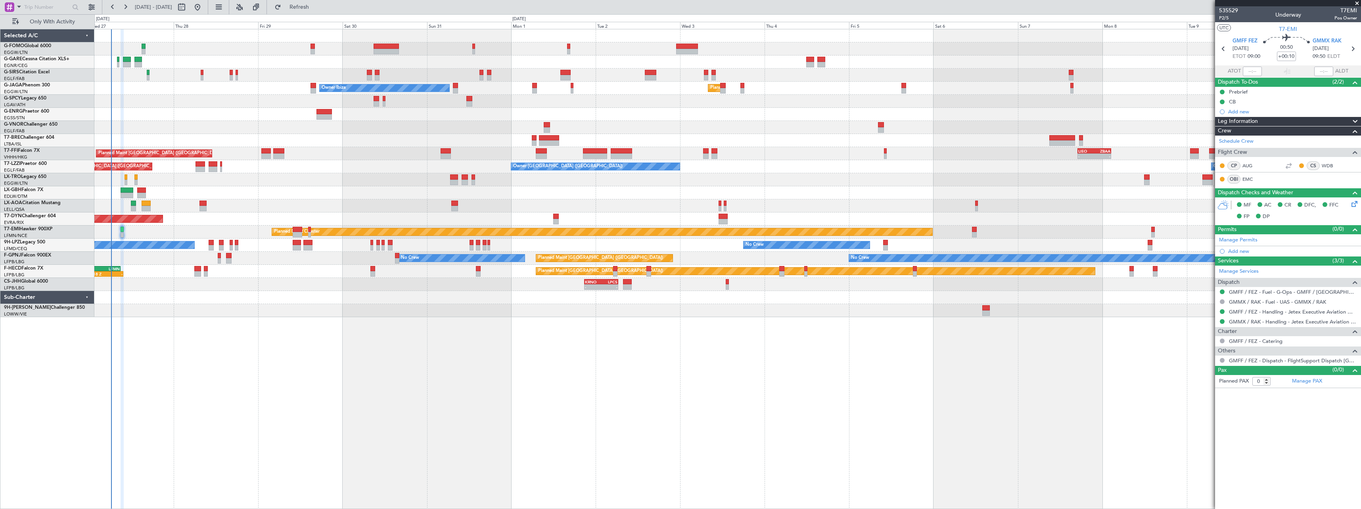
click at [329, 160] on div "Planned Maint Hong Kong (Hong Kong Intl) Planned Maint Geneva (Cointrin) Planne…" at bounding box center [727, 153] width 1266 height 13
click at [1222, 17] on span "P2/5" at bounding box center [1228, 18] width 19 height 7
click at [1225, 18] on span "P2/5" at bounding box center [1228, 18] width 19 height 7
click at [316, 6] on span "Refresh" at bounding box center [299, 7] width 33 height 6
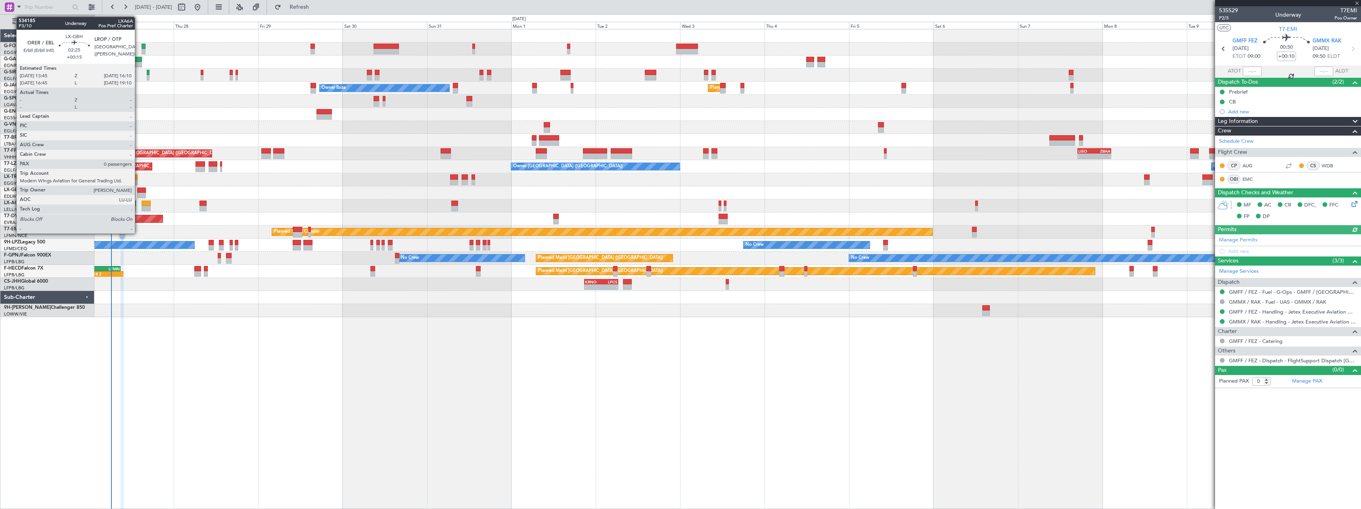
click at [138, 190] on div at bounding box center [141, 191] width 9 height 6
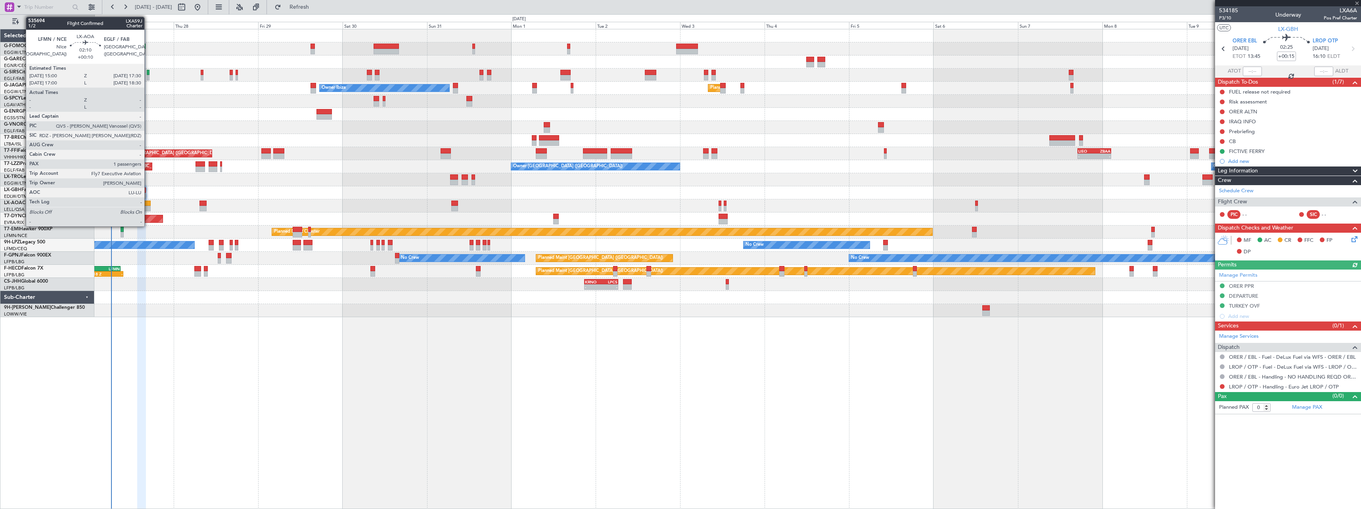
click at [148, 205] on div at bounding box center [146, 204] width 9 height 6
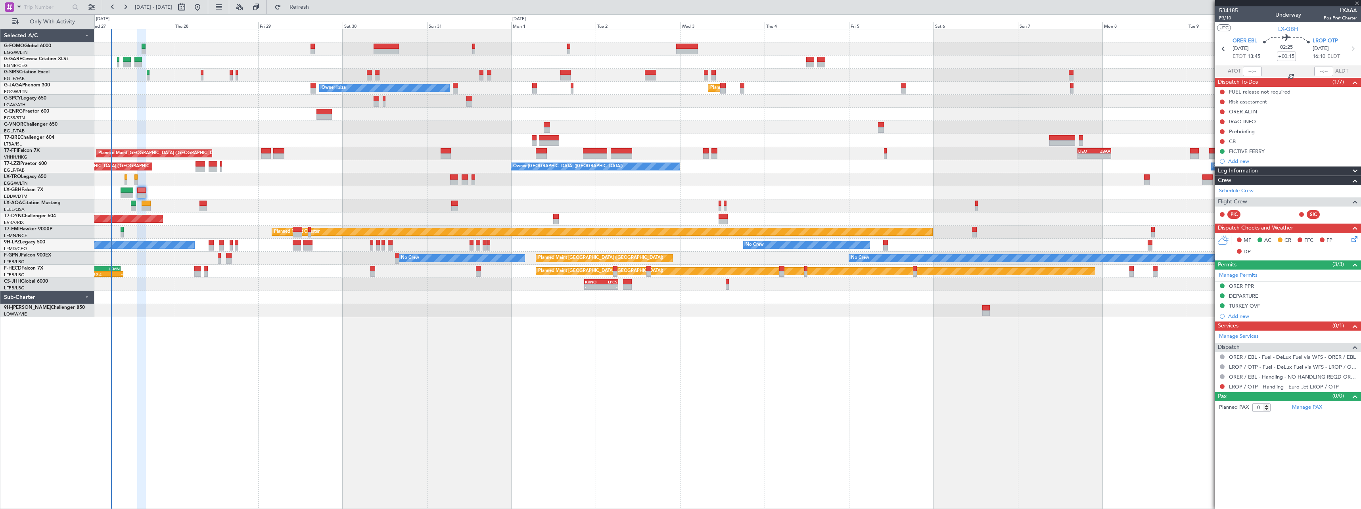
type input "+00:10"
type input "1"
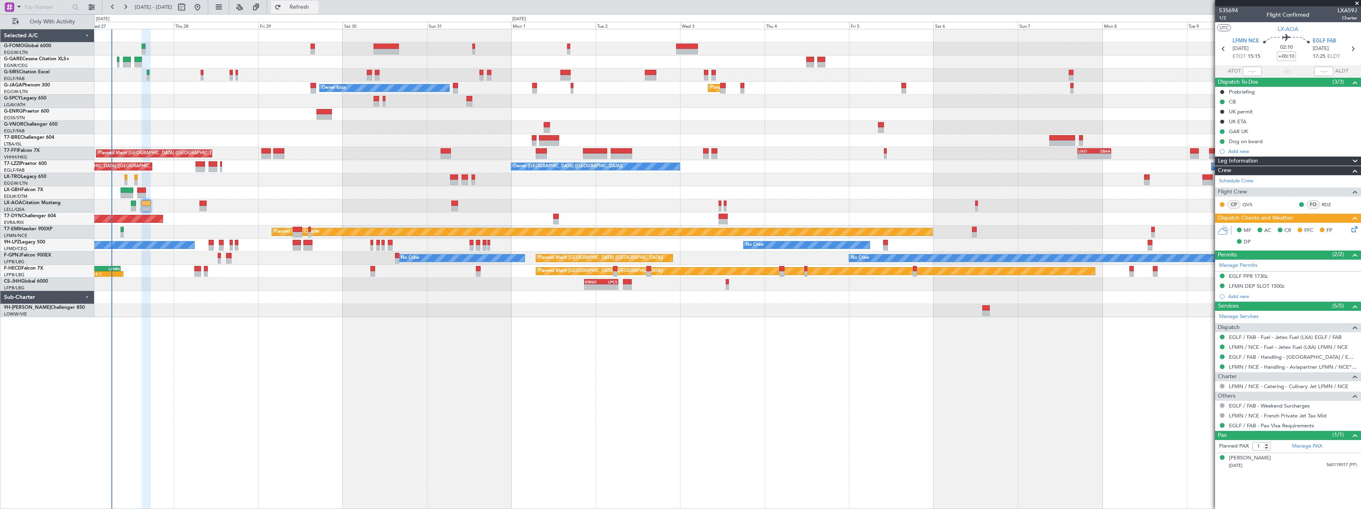
click at [316, 9] on span "Refresh" at bounding box center [299, 7] width 33 height 6
drag, startPoint x: 327, startPoint y: 7, endPoint x: 307, endPoint y: 20, distance: 24.1
click at [316, 7] on span "Refresh" at bounding box center [299, 7] width 33 height 6
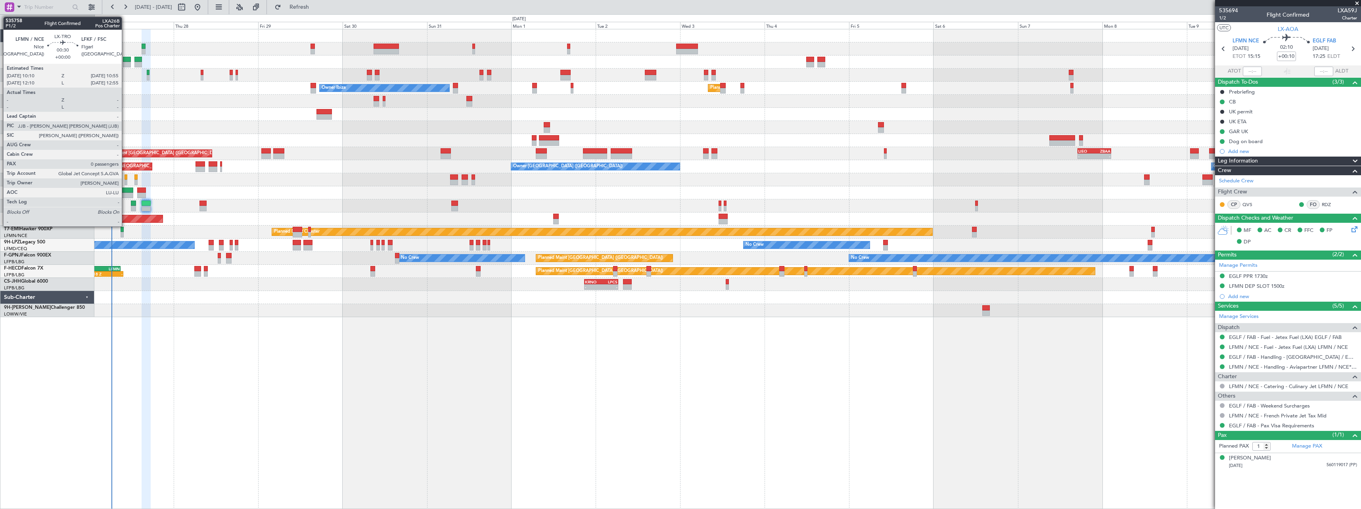
click at [125, 181] on div at bounding box center [125, 183] width 3 height 6
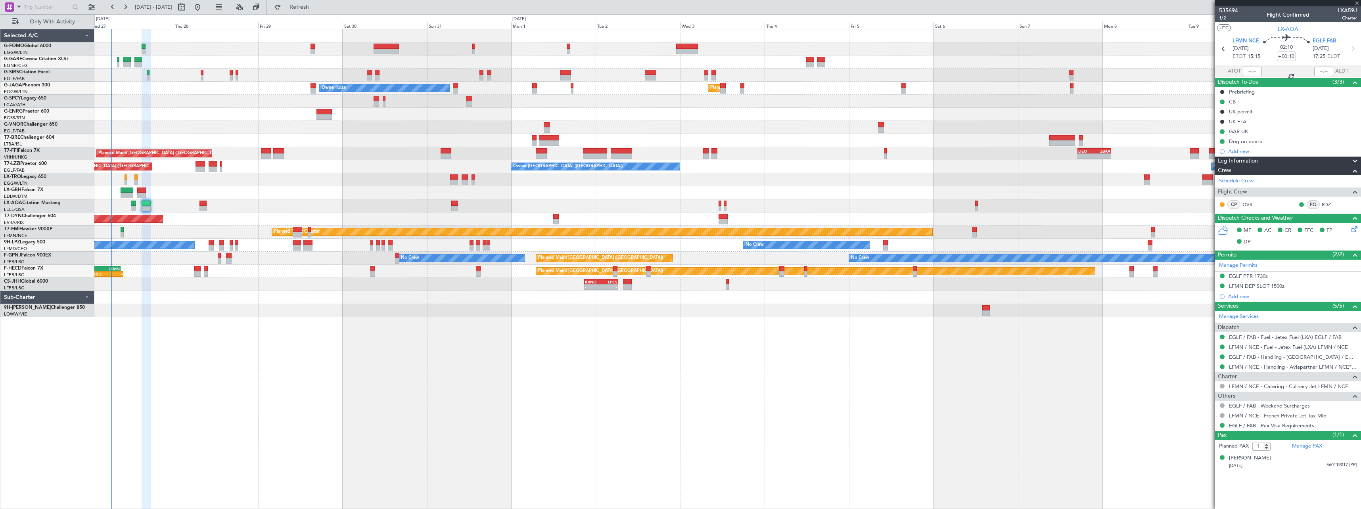
type input "0"
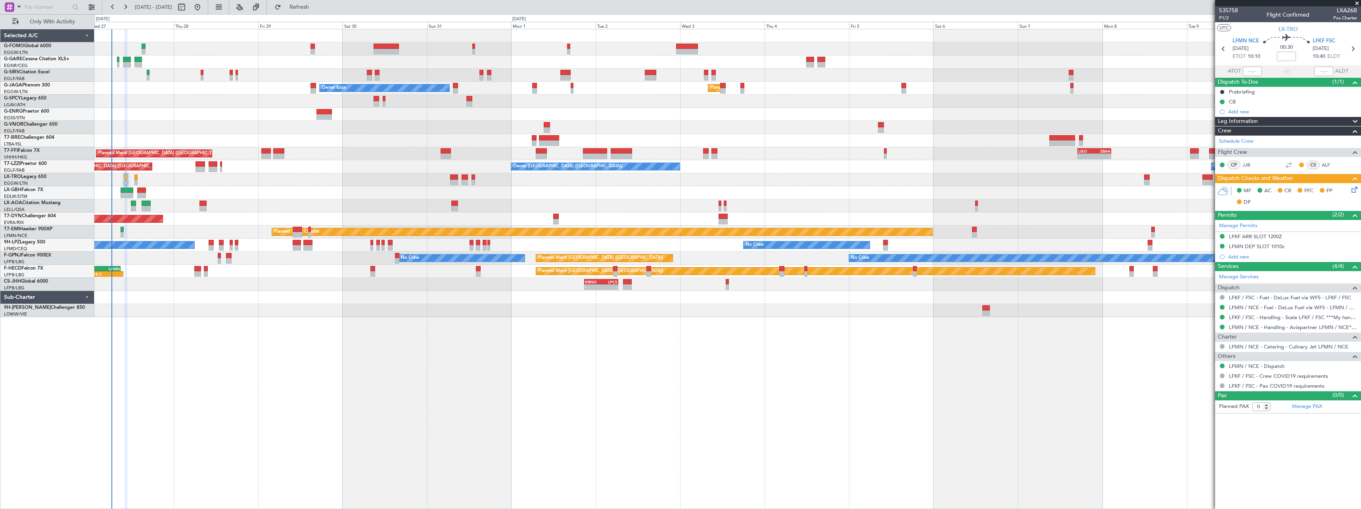
click at [1355, 191] on icon at bounding box center [1353, 188] width 6 height 6
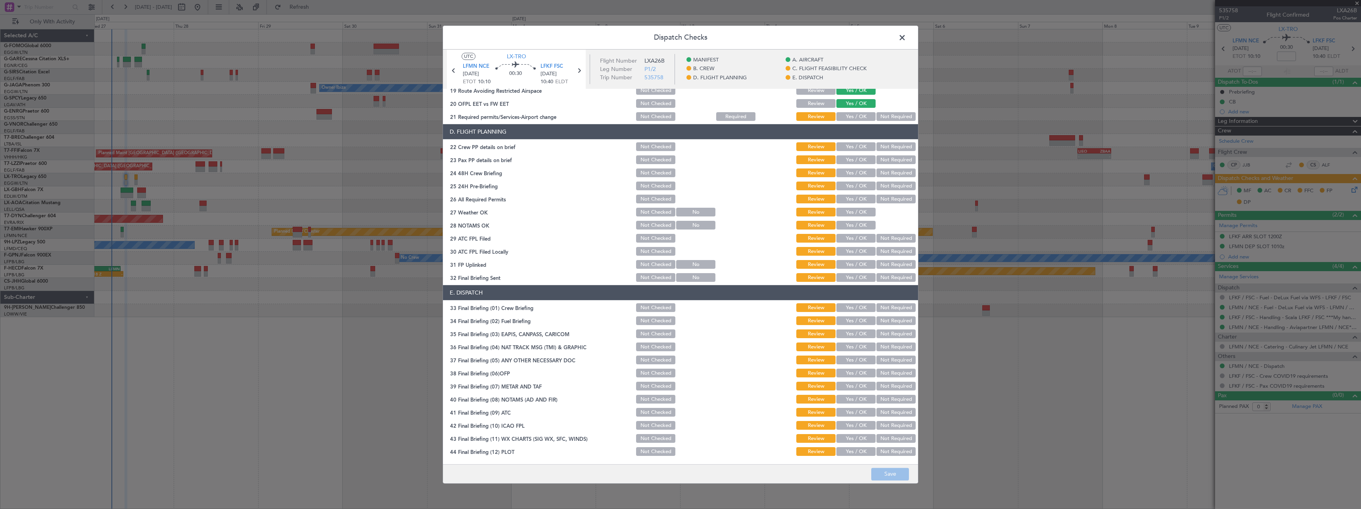
scroll to position [17, 0]
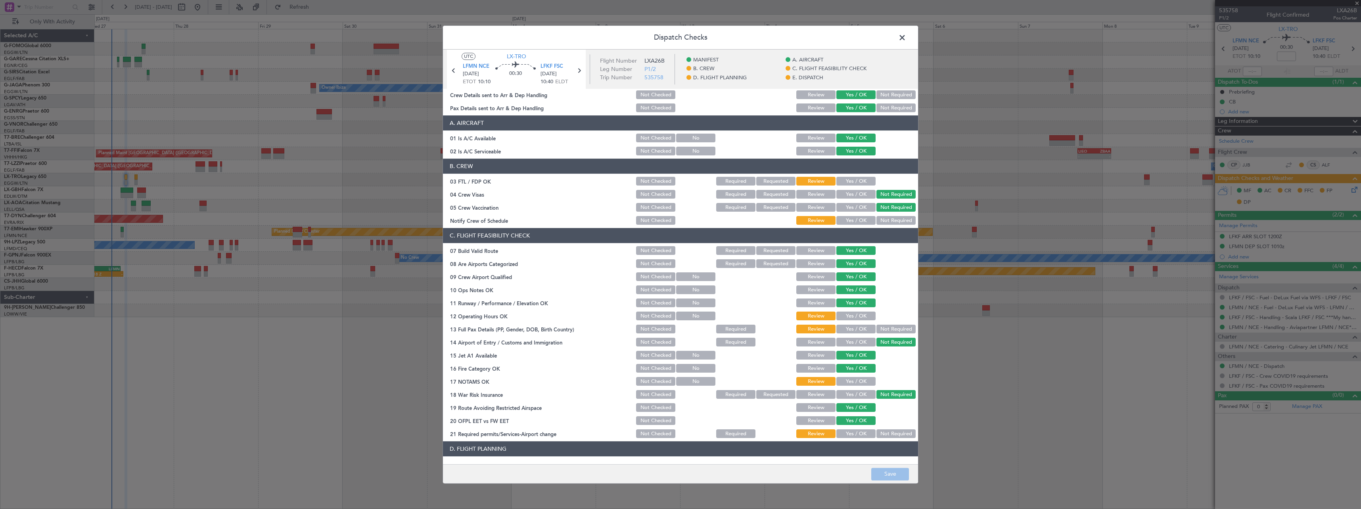
click at [906, 36] on span at bounding box center [906, 40] width 0 height 16
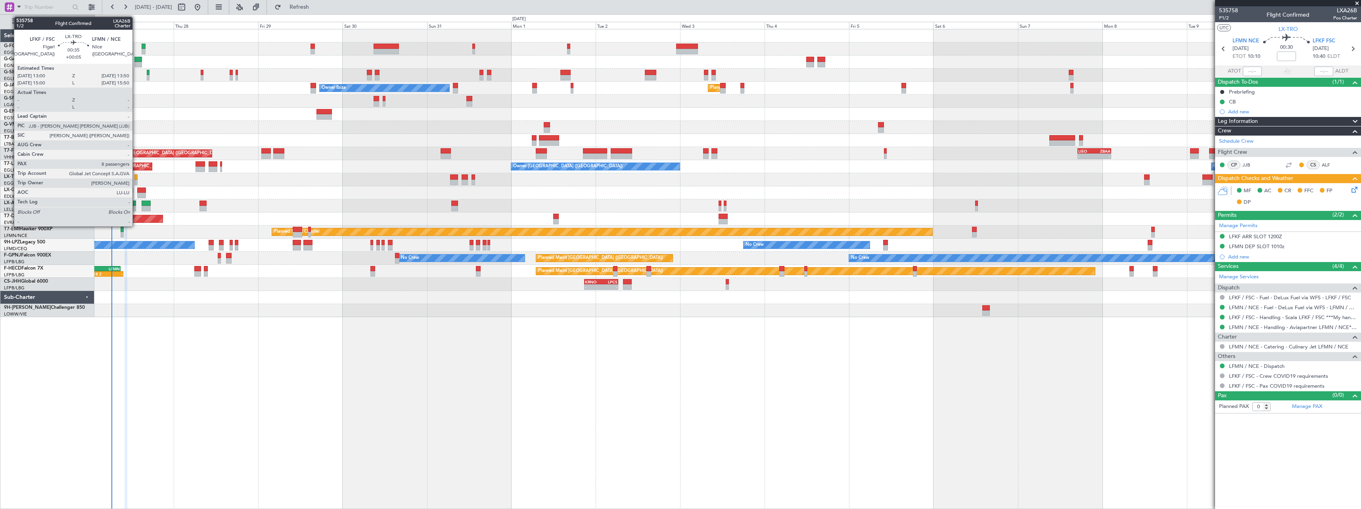
click at [136, 178] on div at bounding box center [135, 177] width 3 height 6
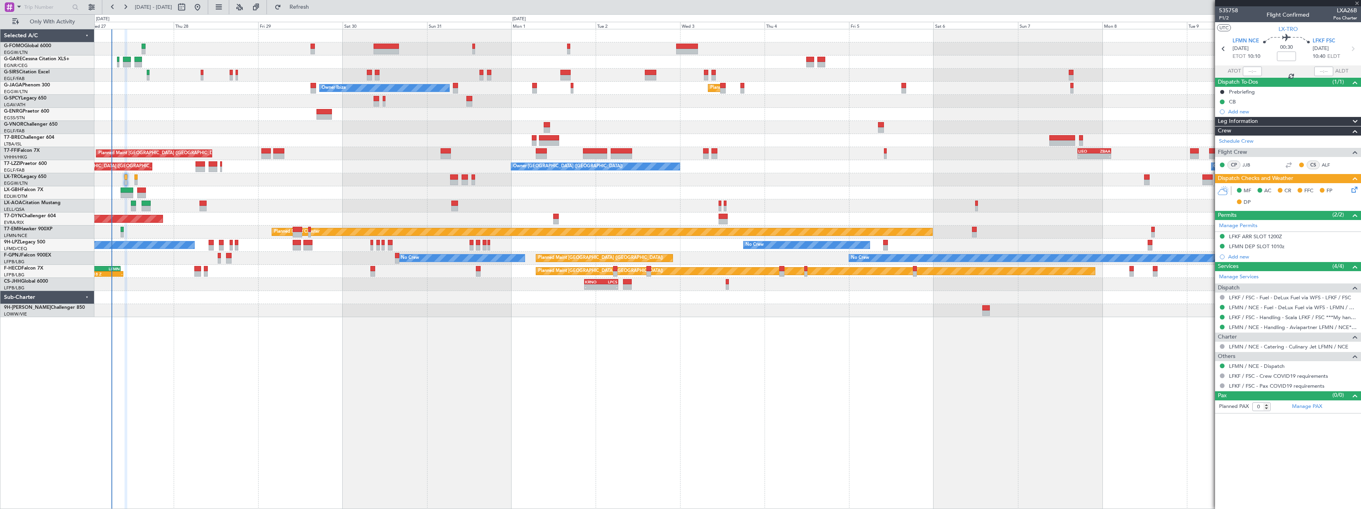
type input "+00:05"
type input "8"
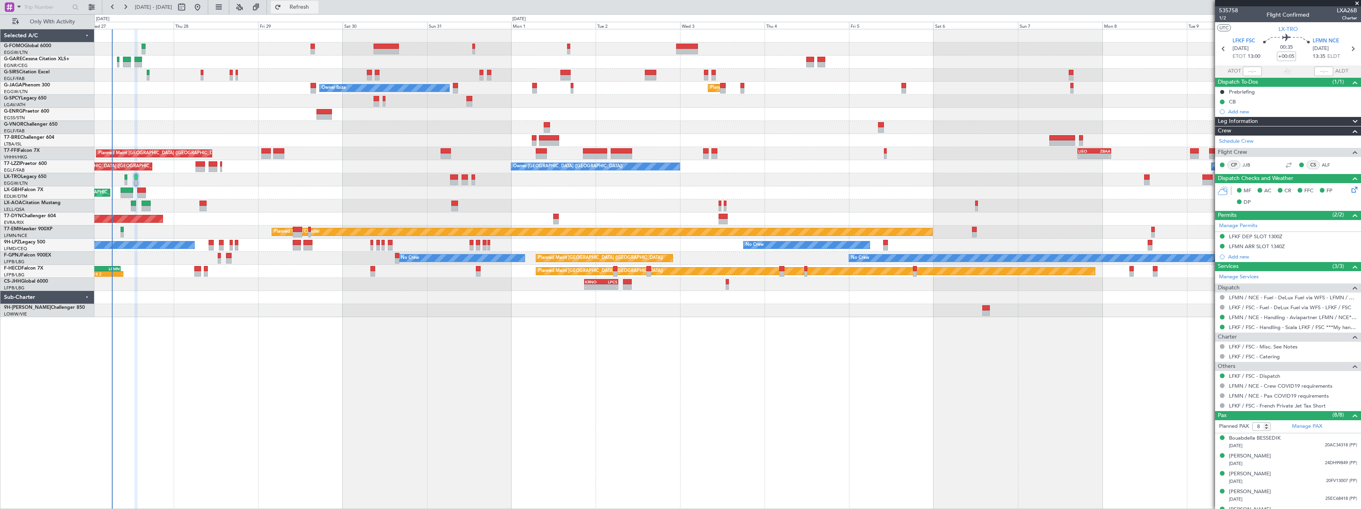
click at [316, 9] on span "Refresh" at bounding box center [299, 7] width 33 height 6
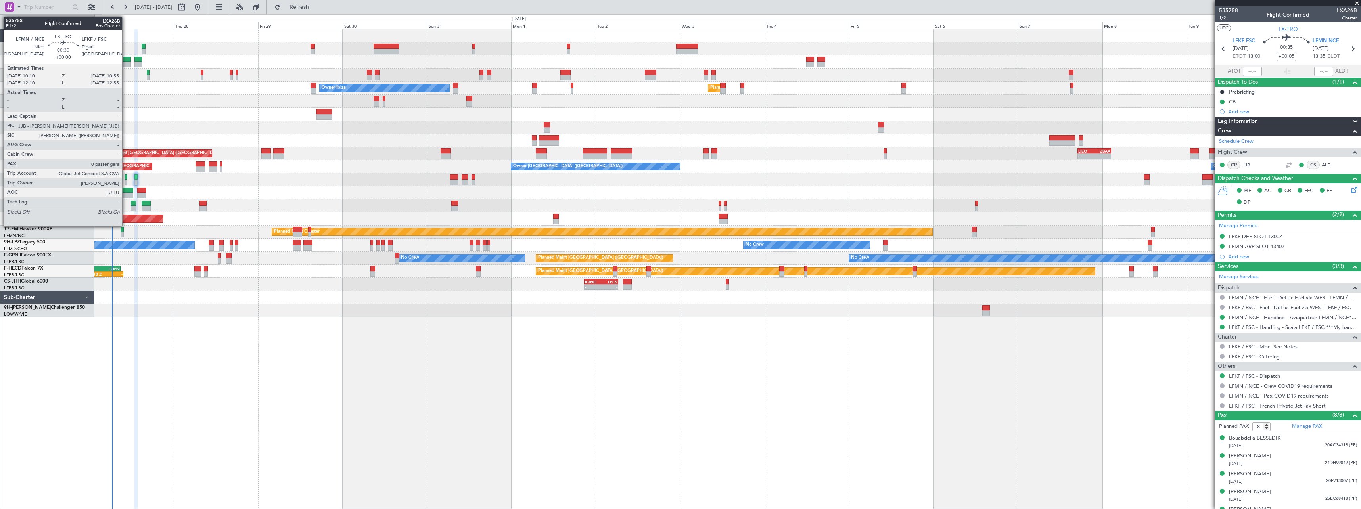
click at [126, 177] on div at bounding box center [125, 177] width 3 height 6
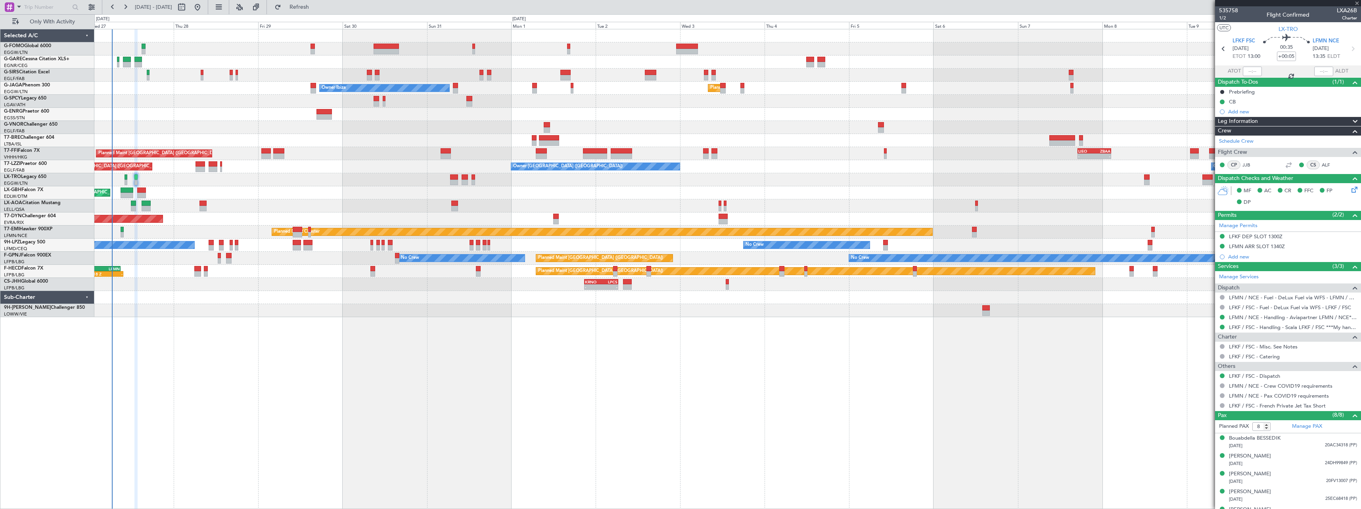
type input "0"
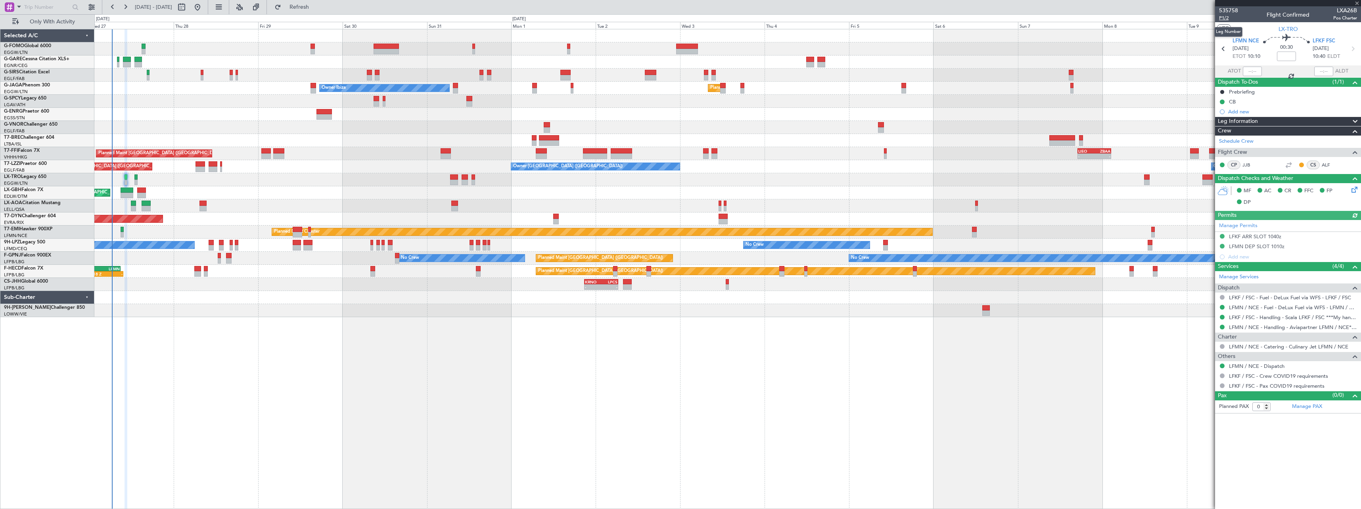
click at [1224, 17] on span "P1/2" at bounding box center [1228, 18] width 19 height 7
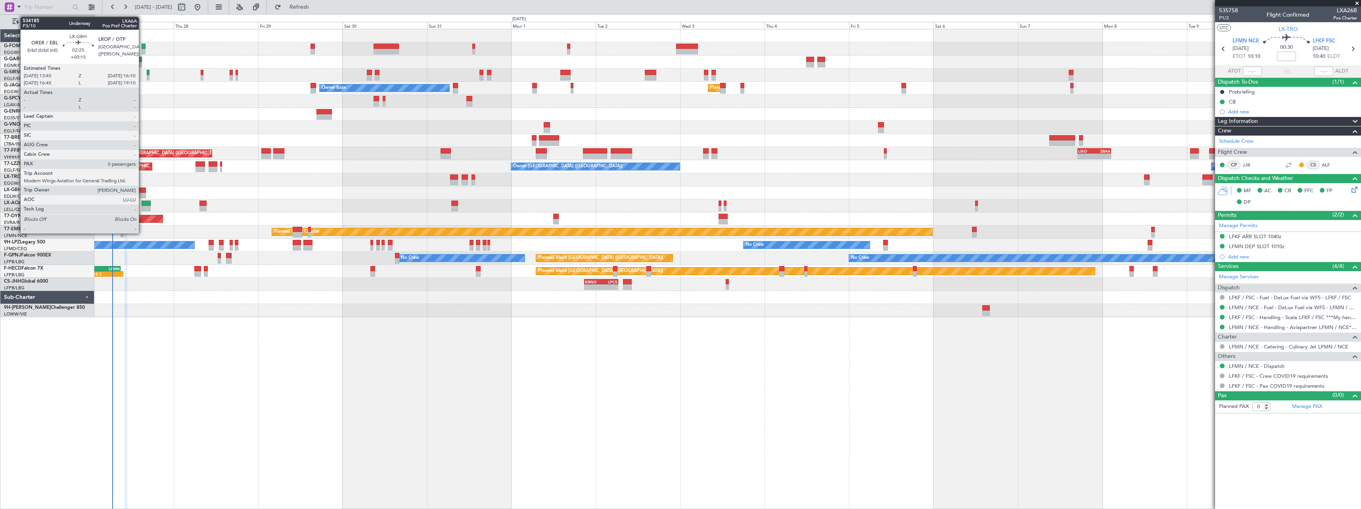
click at [142, 191] on div at bounding box center [141, 191] width 9 height 6
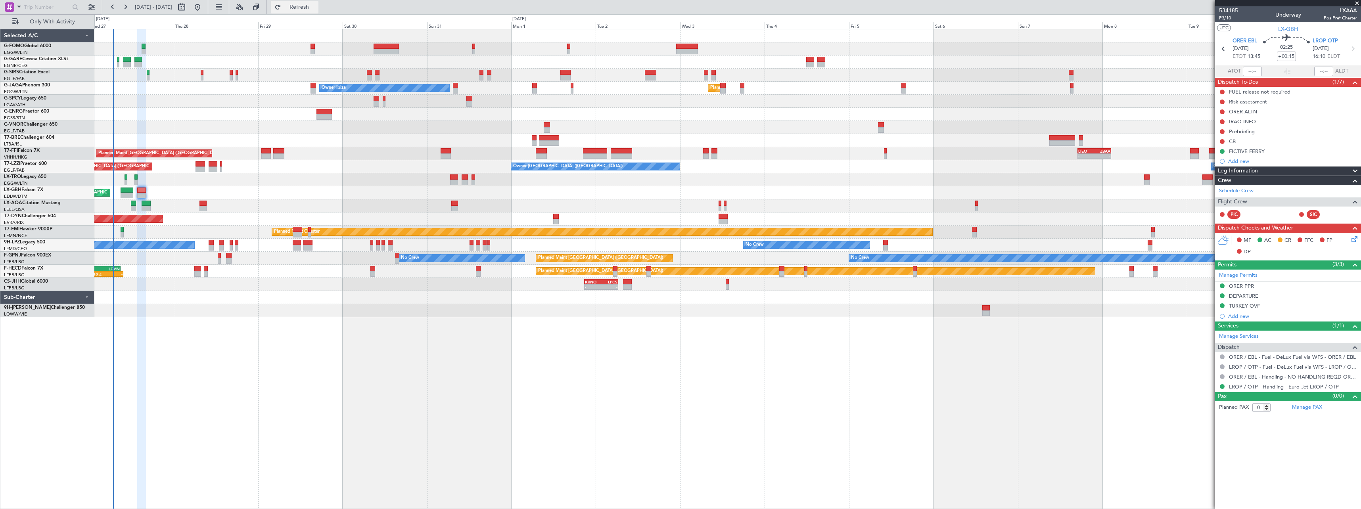
click at [316, 6] on span "Refresh" at bounding box center [299, 7] width 33 height 6
click at [316, 7] on span "Refresh" at bounding box center [299, 7] width 33 height 6
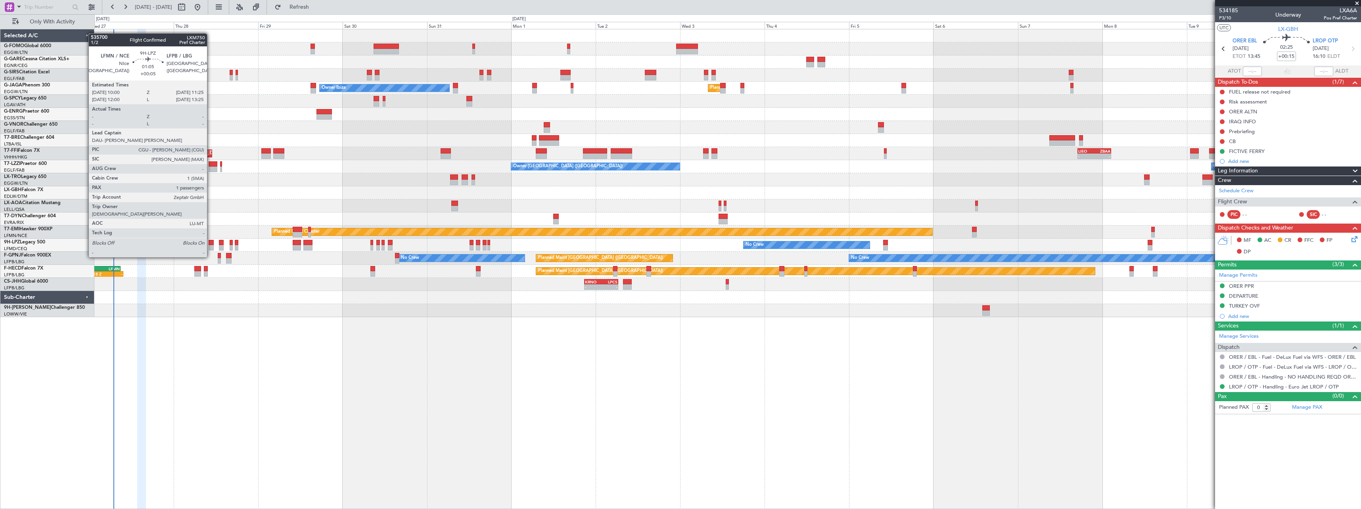
click at [211, 242] on div at bounding box center [211, 243] width 5 height 6
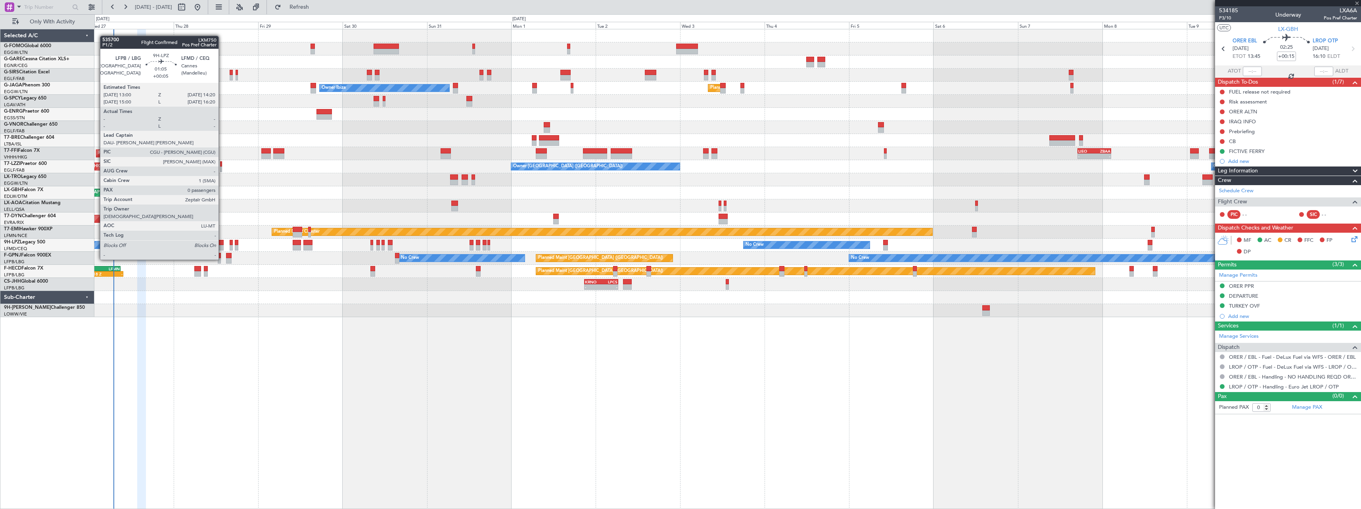
type input "+00:05"
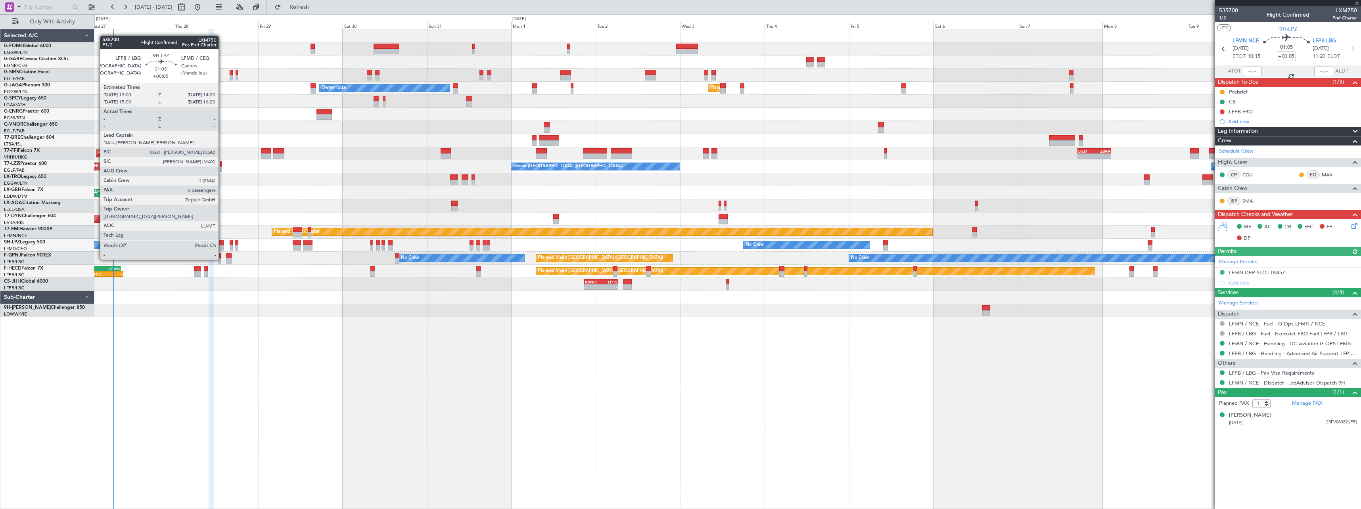
click at [222, 245] on div at bounding box center [221, 243] width 5 height 6
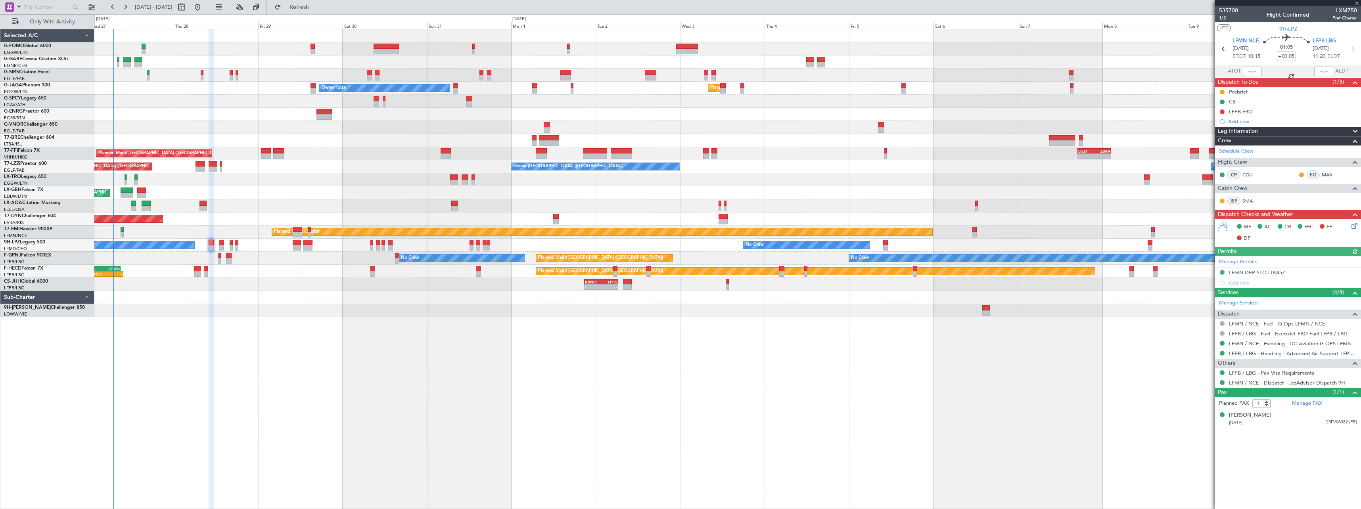
type input "0"
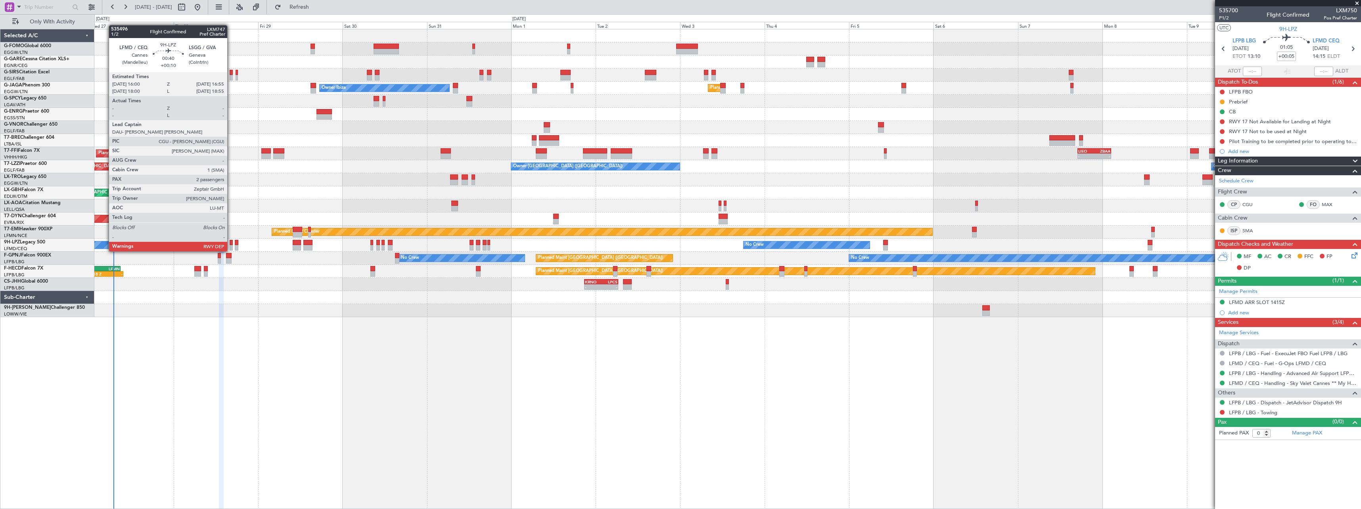
click at [231, 243] on div at bounding box center [232, 243] width 4 height 6
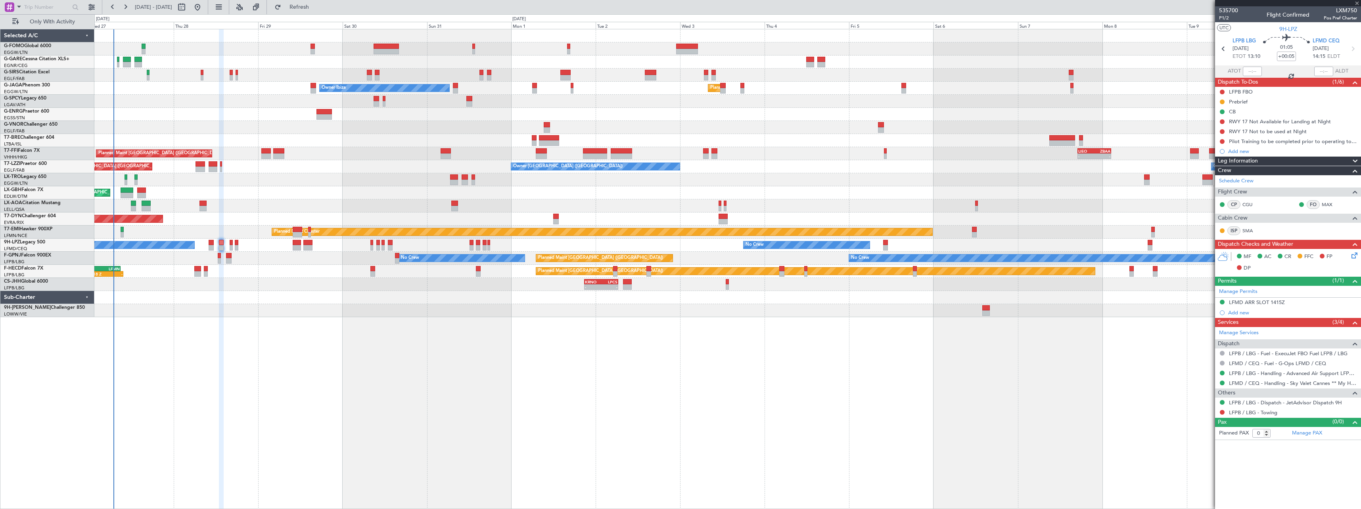
type input "+00:10"
type input "2"
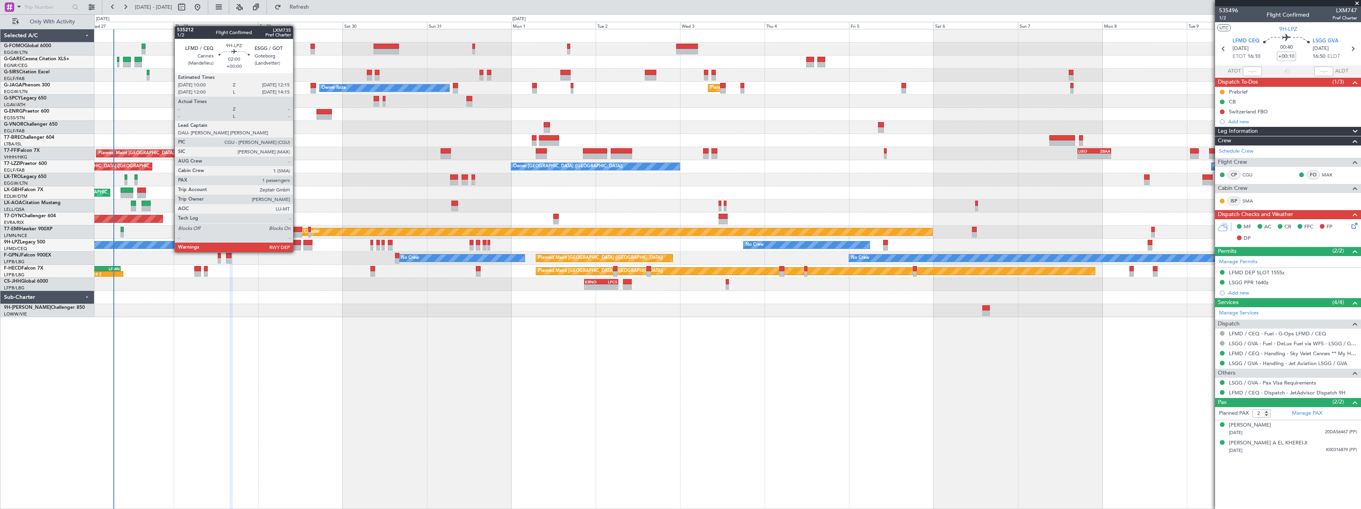
click at [297, 244] on div at bounding box center [297, 243] width 8 height 6
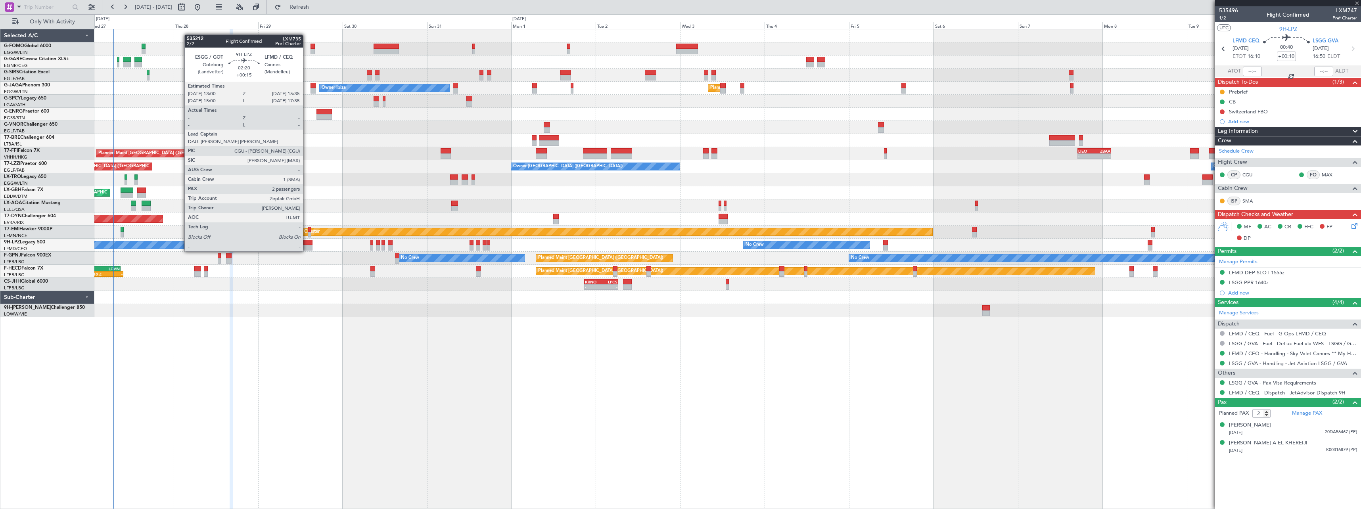
type input "1"
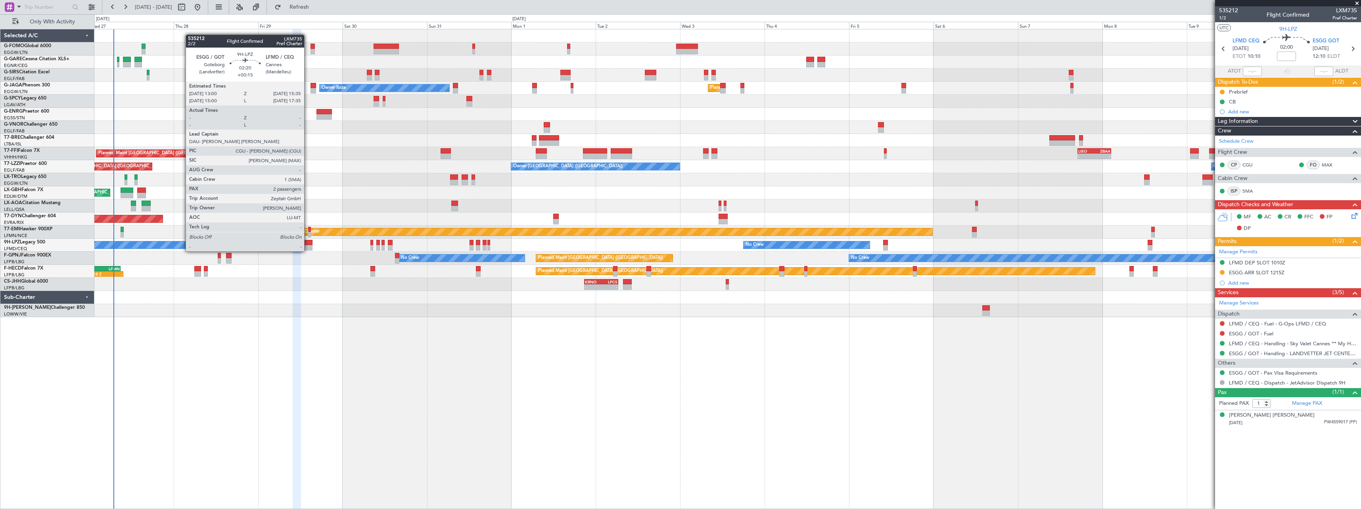
click at [308, 243] on div at bounding box center [307, 243] width 9 height 6
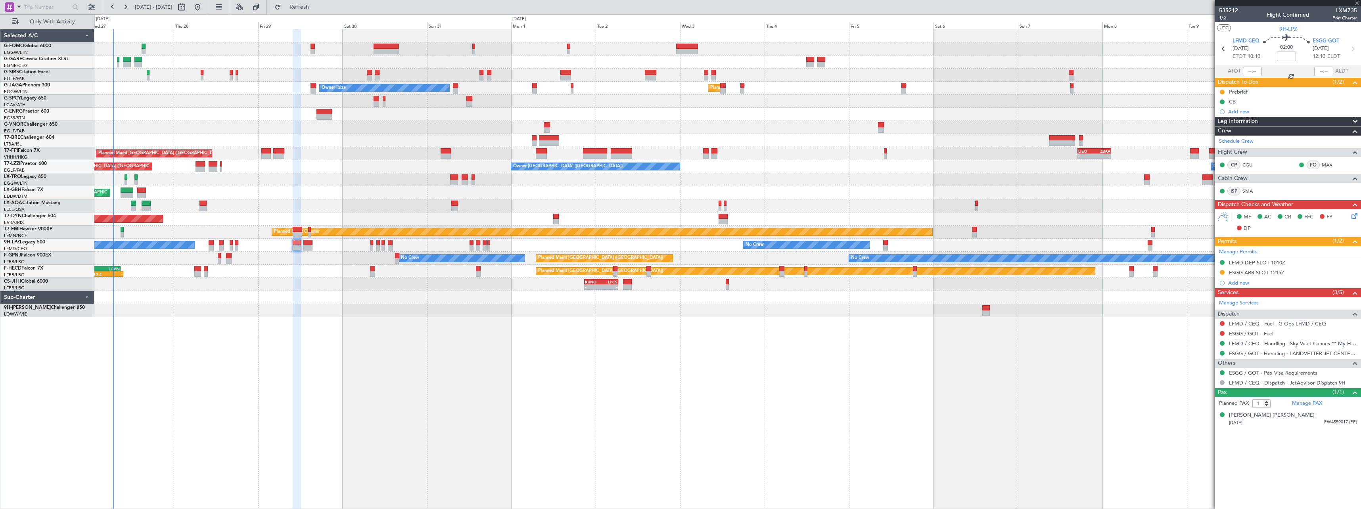
type input "+00:15"
type input "2"
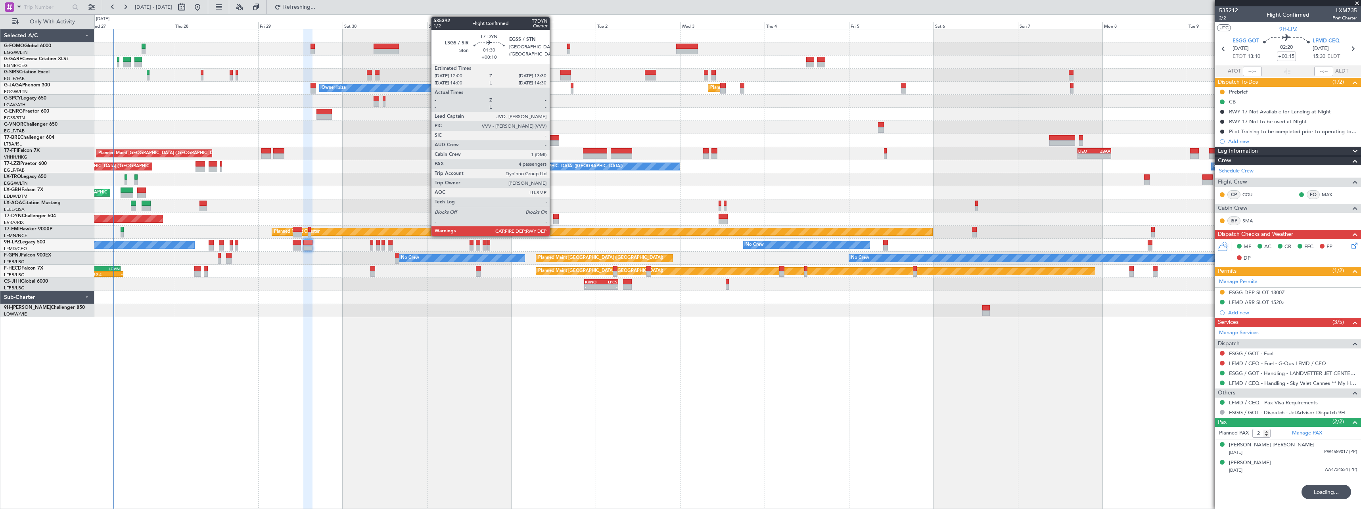
click at [553, 215] on div at bounding box center [556, 217] width 6 height 6
type input "+00:10"
type input "4"
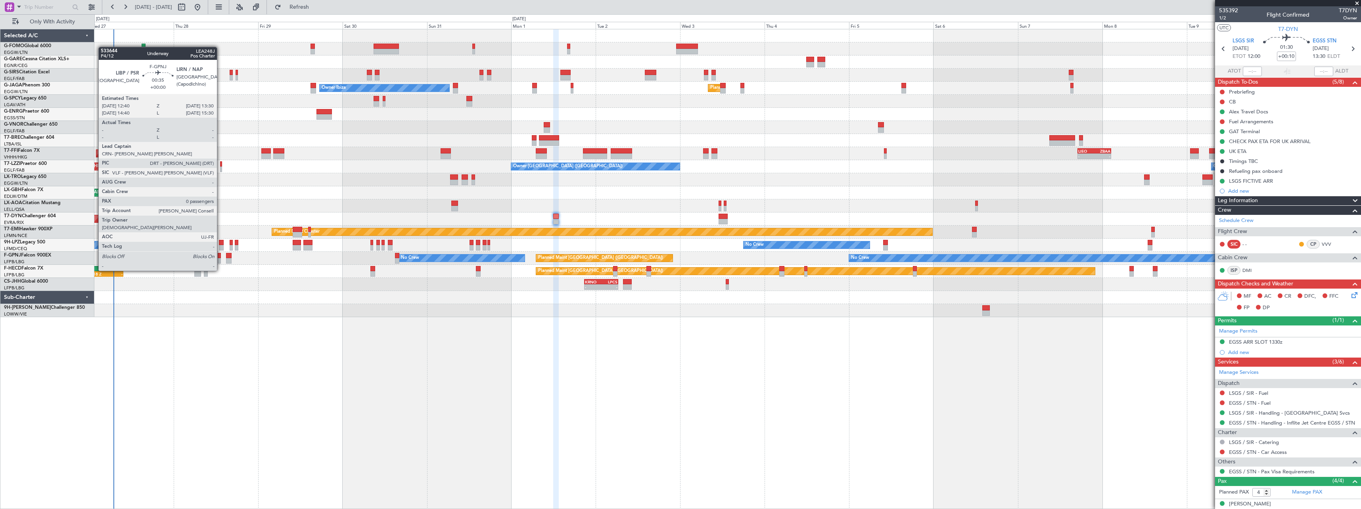
click at [220, 256] on div at bounding box center [219, 256] width 3 height 6
type input "0"
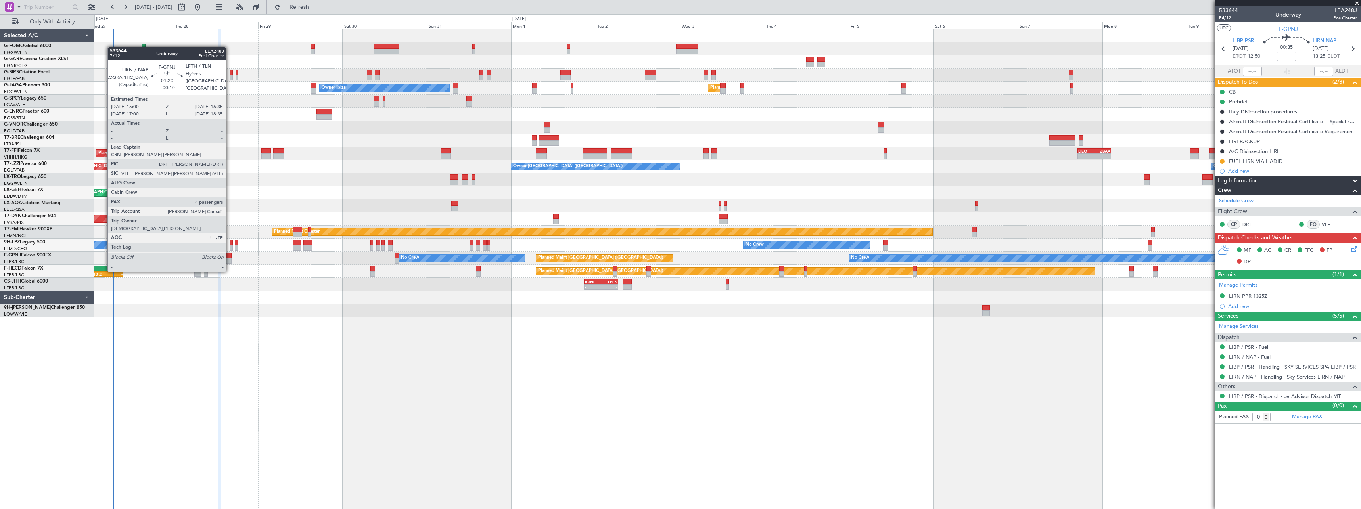
click at [230, 256] on div at bounding box center [229, 256] width 6 height 6
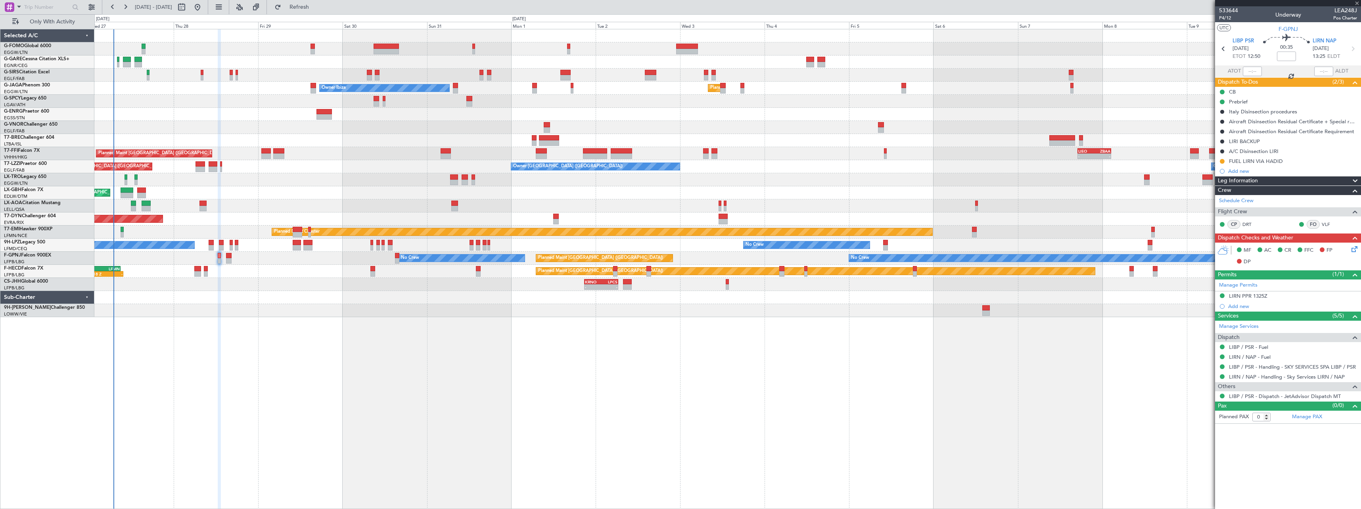
type input "+00:10"
type input "4"
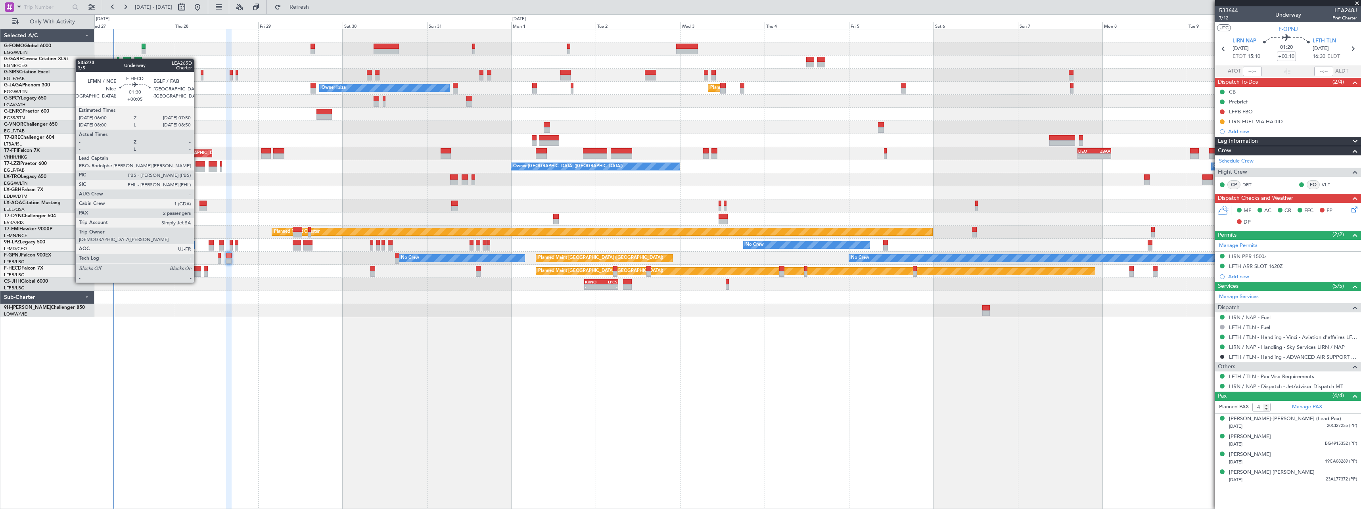
click at [197, 268] on div at bounding box center [197, 269] width 7 height 6
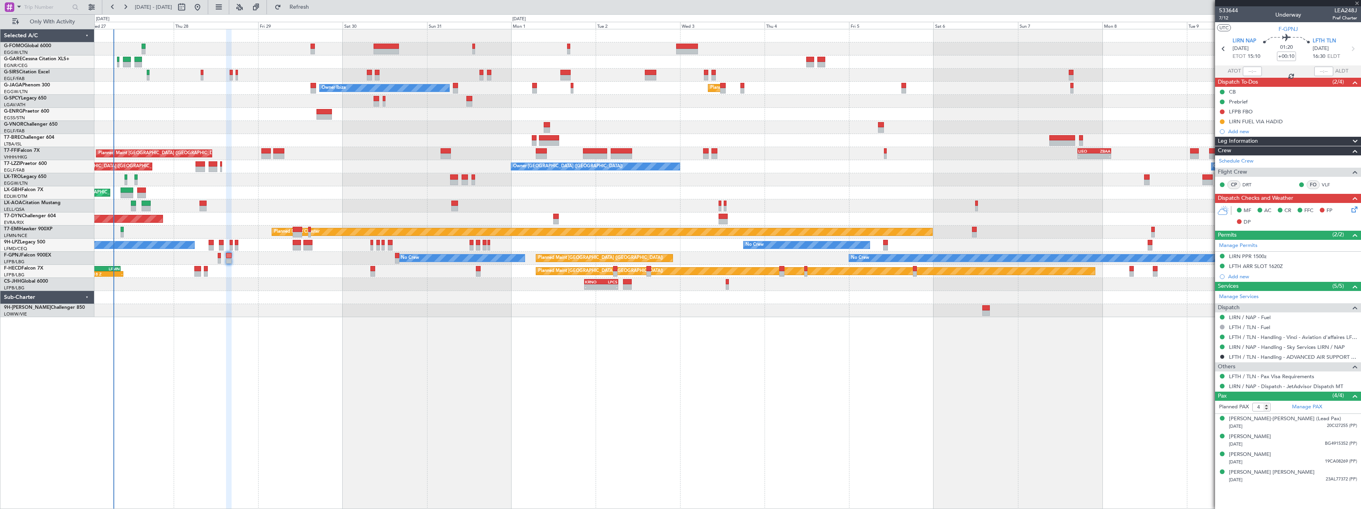
type input "+00:05"
type input "2"
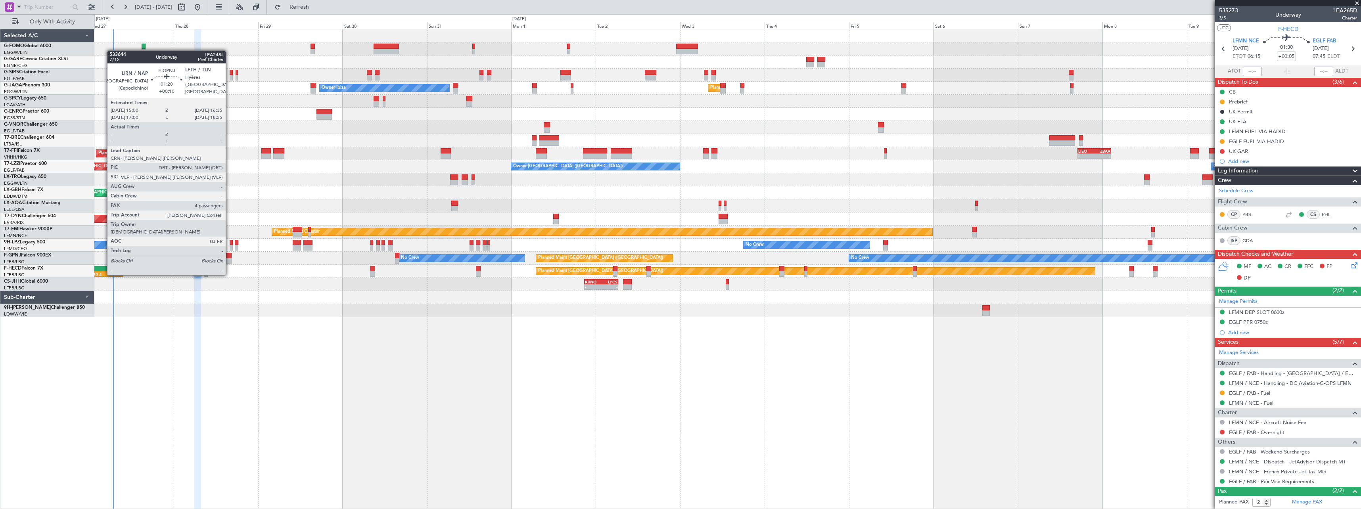
click at [229, 259] on div at bounding box center [229, 261] width 6 height 6
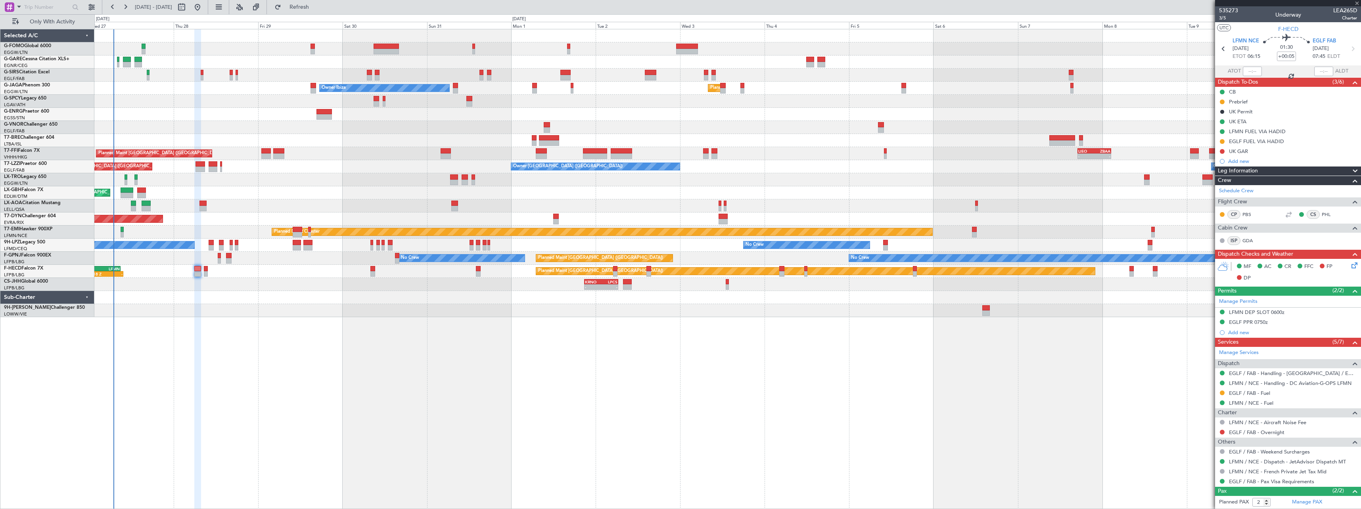
type input "+00:10"
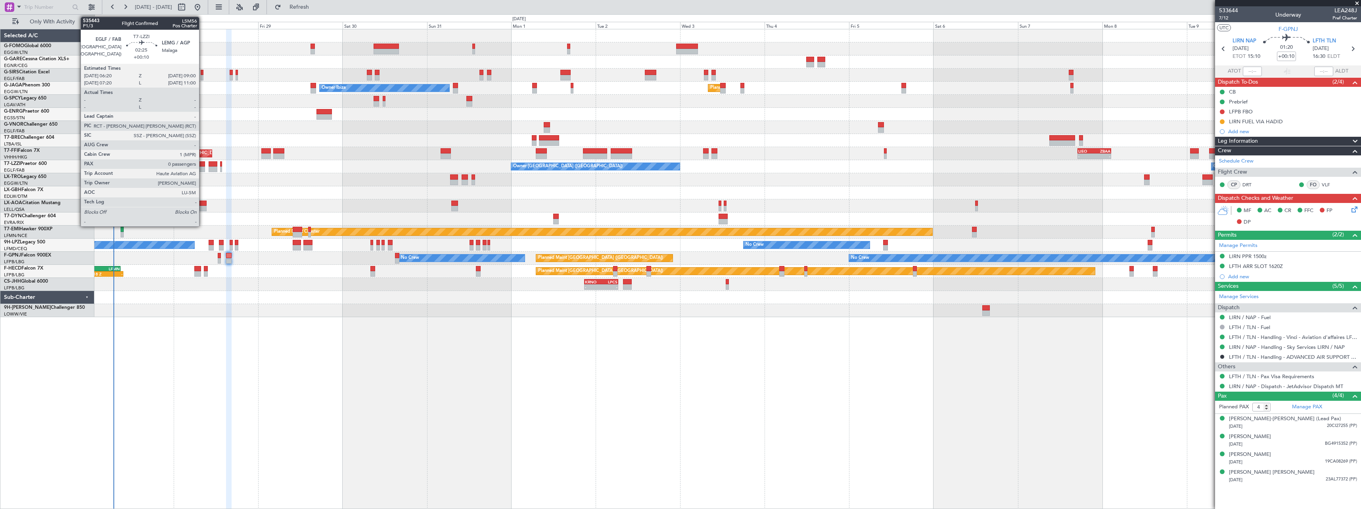
click at [203, 163] on div at bounding box center [200, 164] width 10 height 6
type input "0"
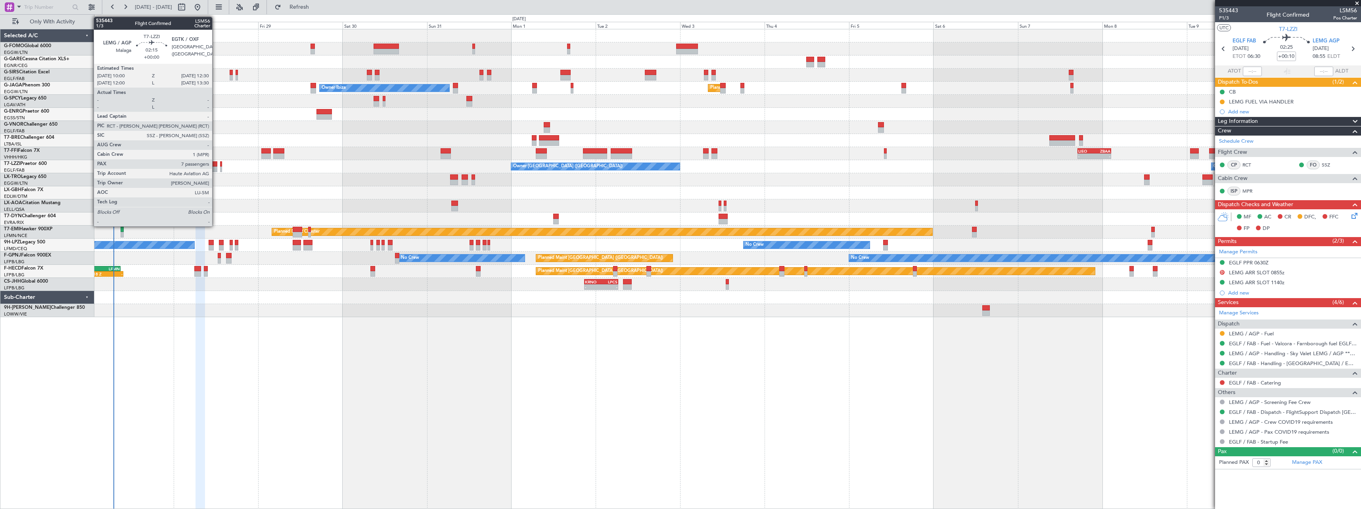
click at [216, 165] on div at bounding box center [213, 164] width 9 height 6
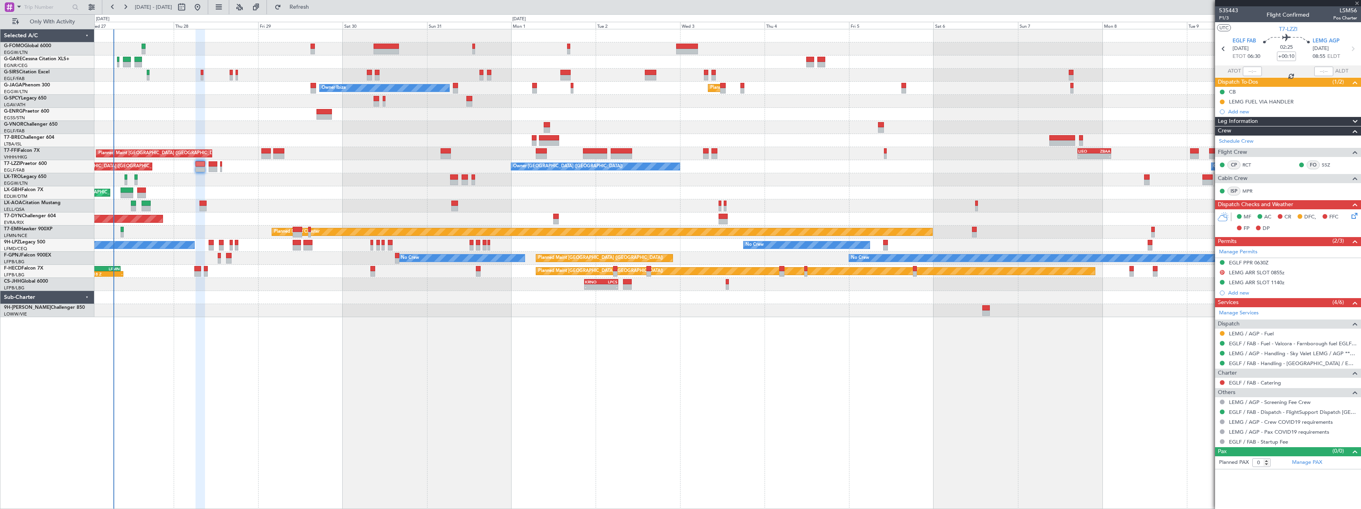
type input "7"
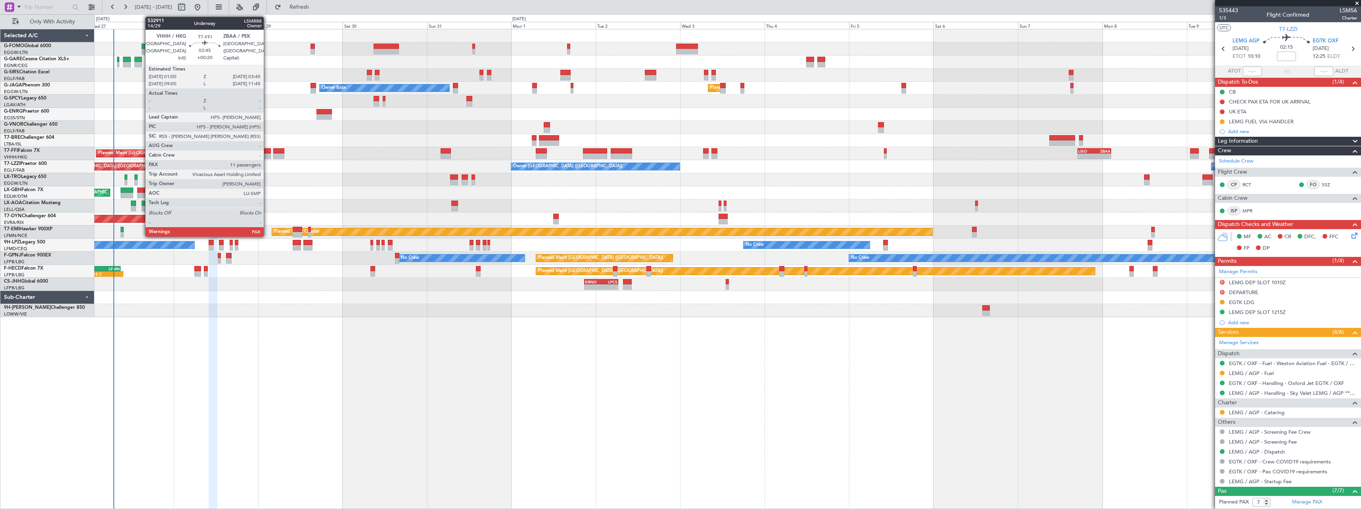
click at [267, 154] on div at bounding box center [266, 156] width 10 height 6
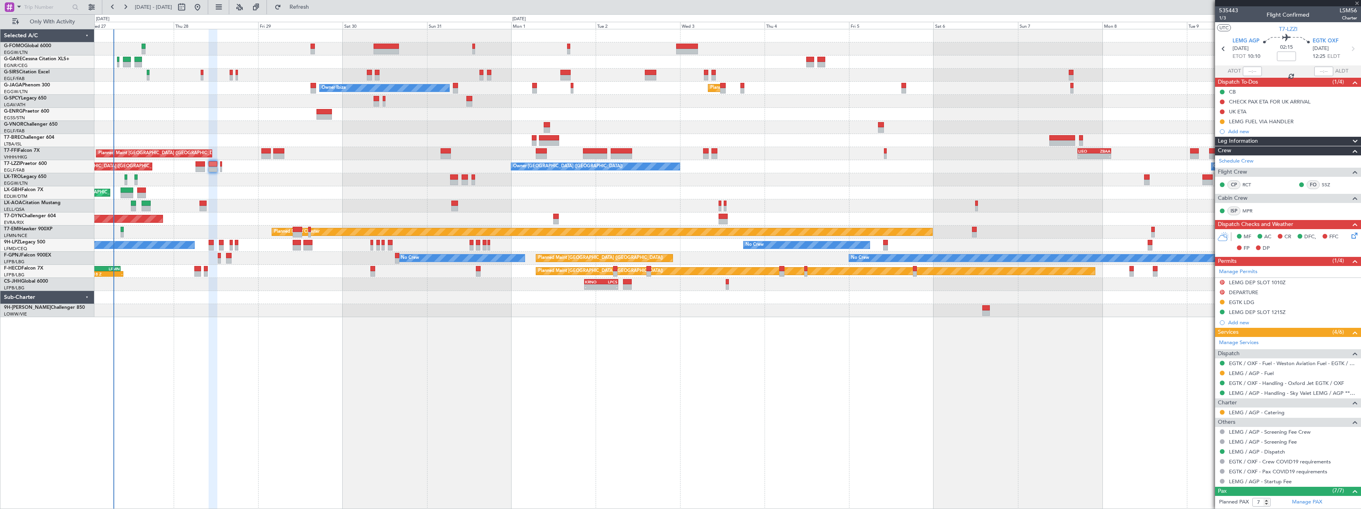
type input "+00:20"
type input "11"
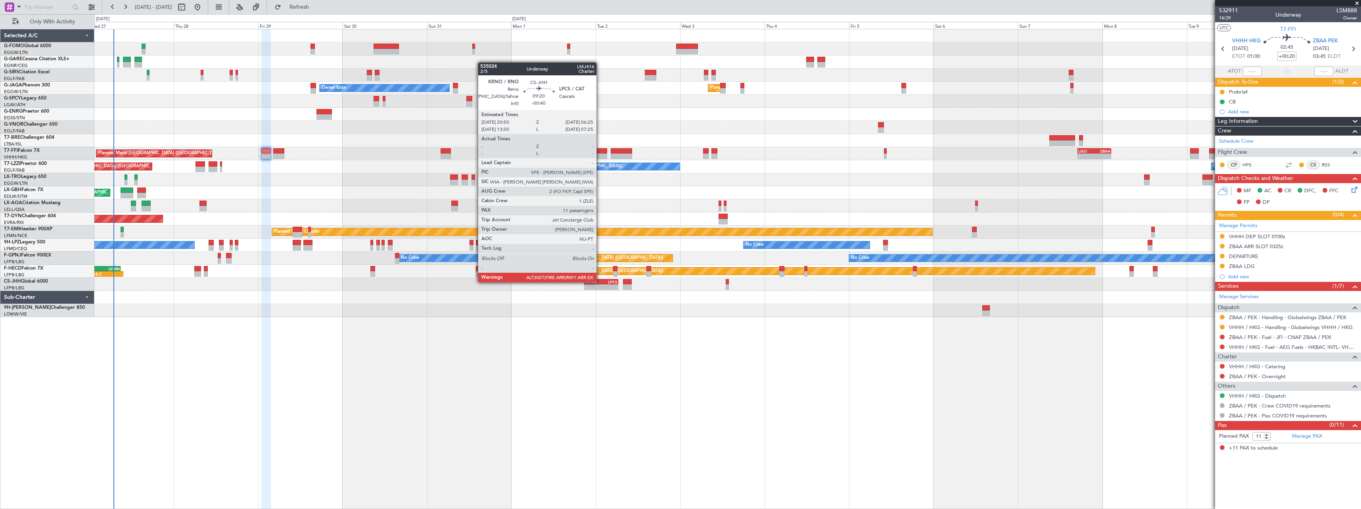
click at [600, 281] on div "KRNO" at bounding box center [593, 281] width 16 height 5
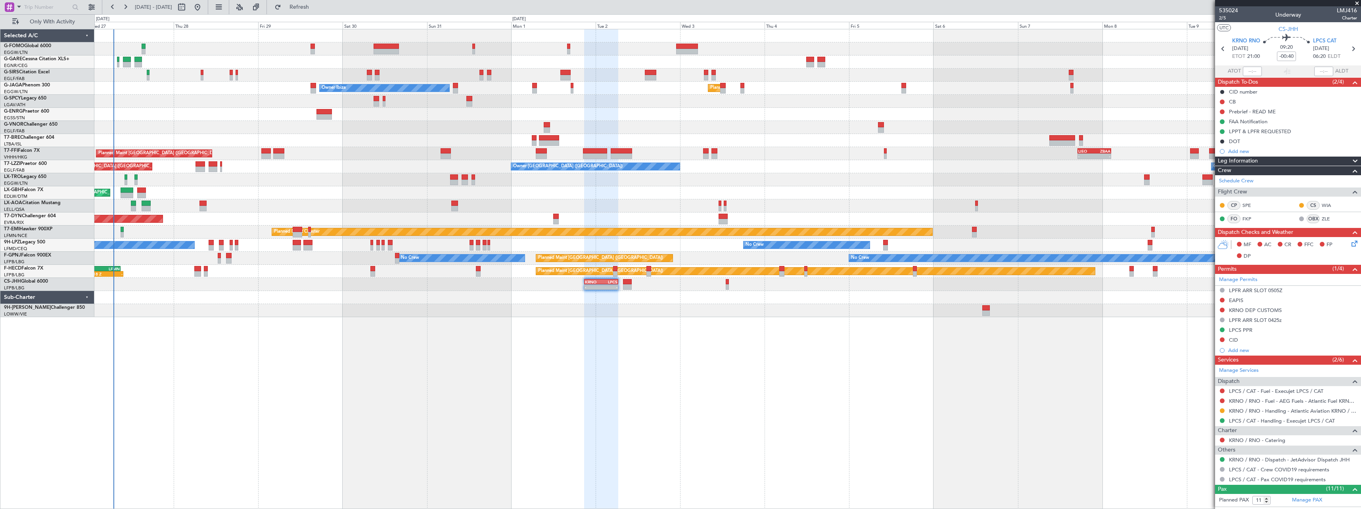
drag, startPoint x: 55, startPoint y: 18, endPoint x: 74, endPoint y: 32, distance: 23.2
click at [55, 19] on span "Only With Activity" at bounding box center [52, 22] width 63 height 6
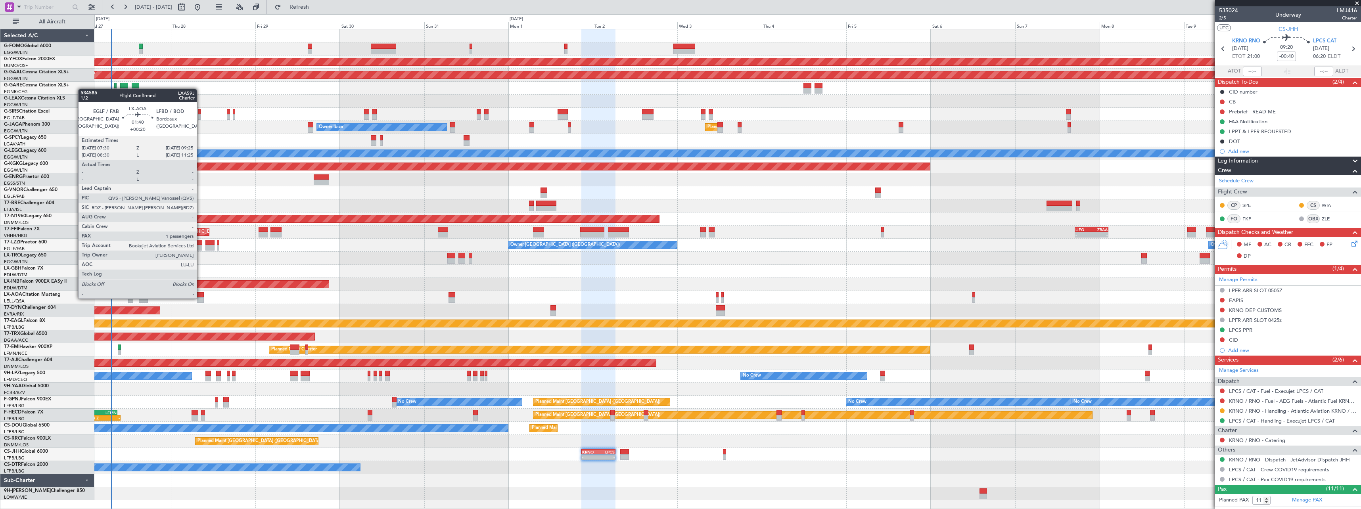
click at [200, 298] on div at bounding box center [200, 300] width 7 height 6
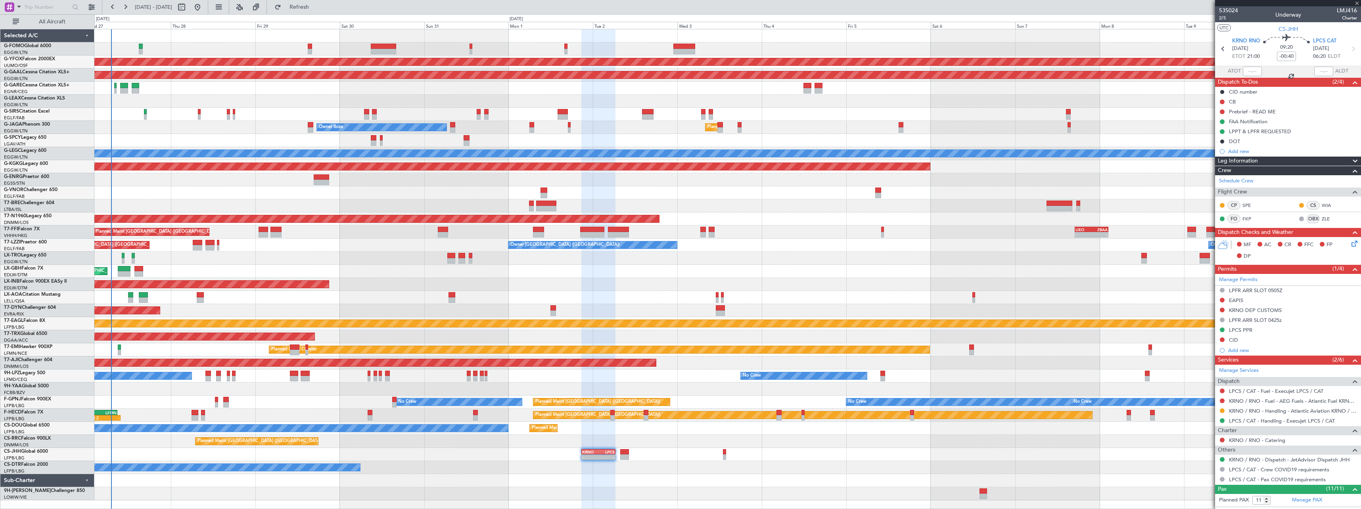
type input "+00:20"
type input "1"
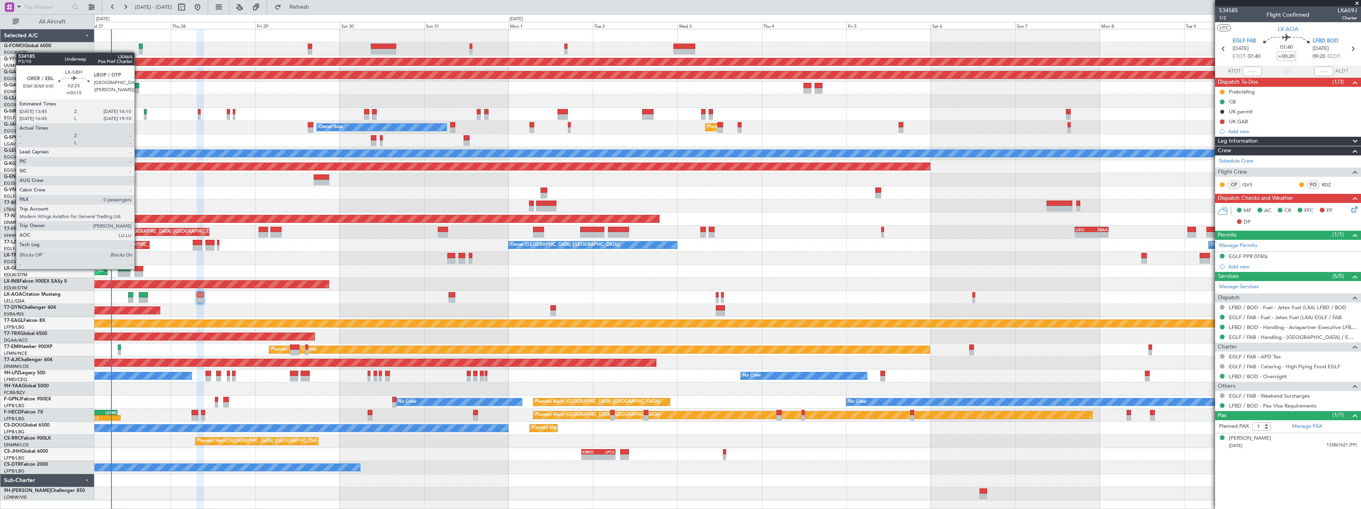
click at [138, 268] on div at bounding box center [138, 269] width 9 height 6
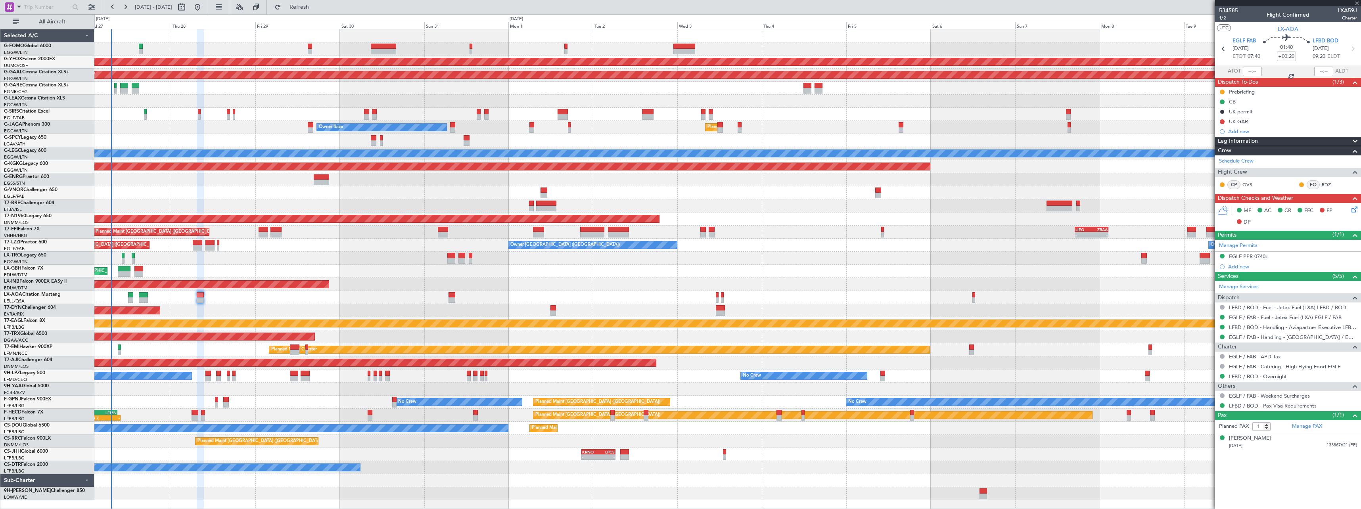
type input "+00:15"
type input "0"
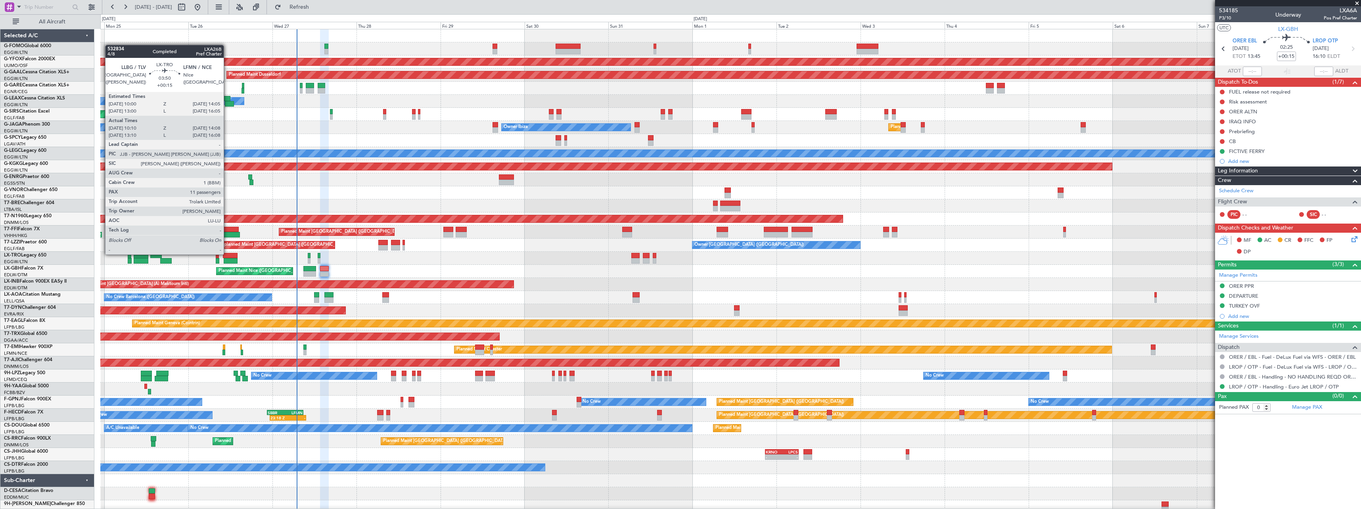
click at [227, 254] on div at bounding box center [230, 256] width 15 height 6
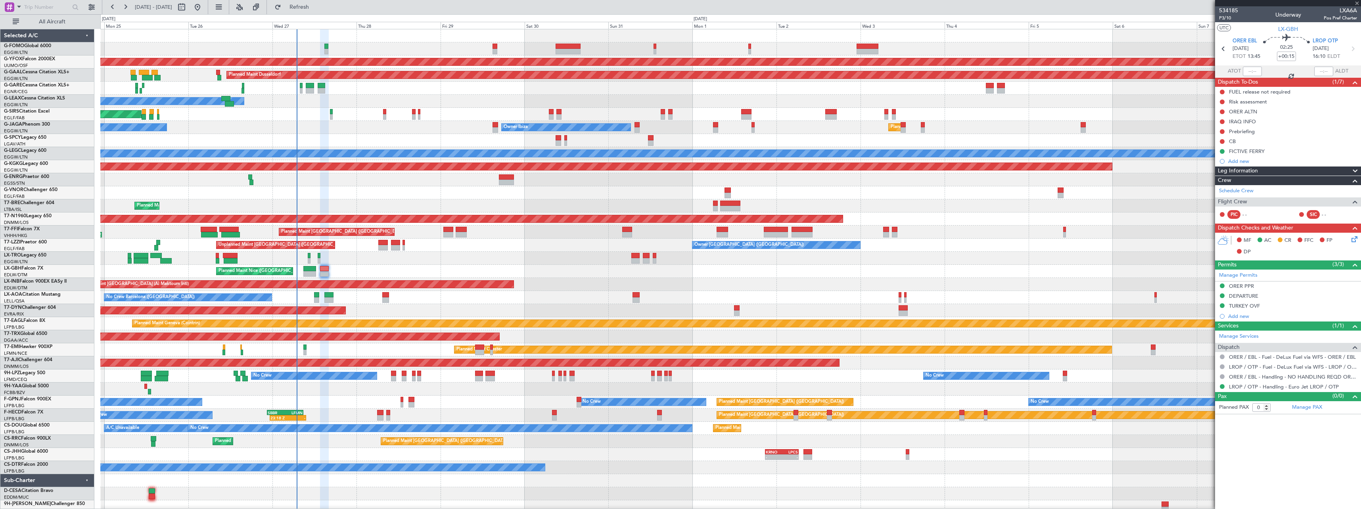
type input "10:10"
type input "13:53"
type input "11"
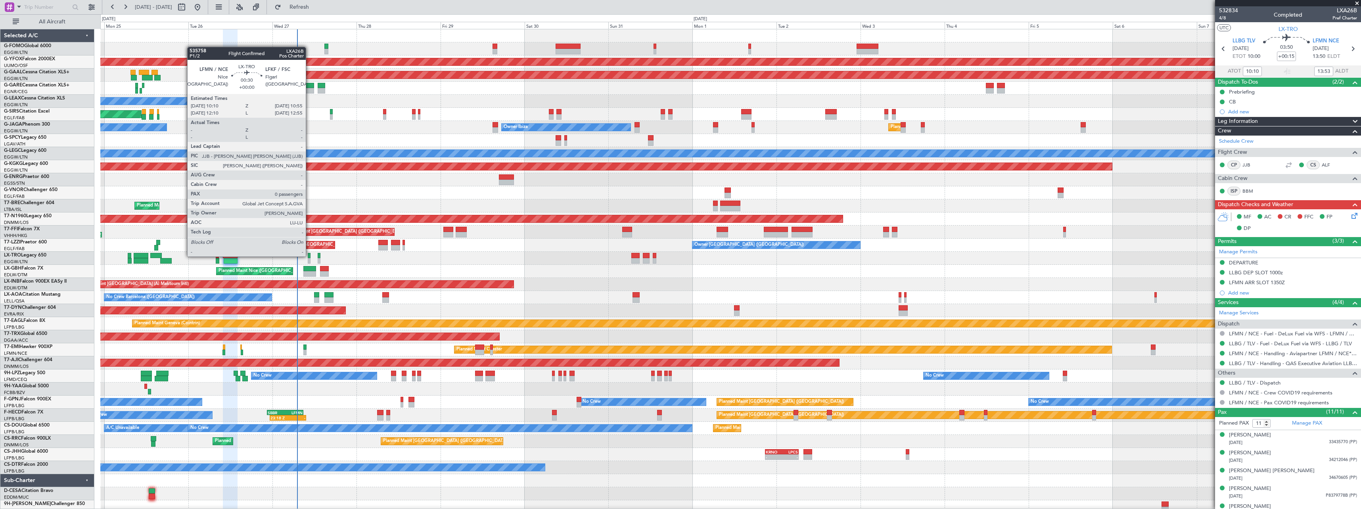
click at [309, 256] on div at bounding box center [309, 256] width 3 height 6
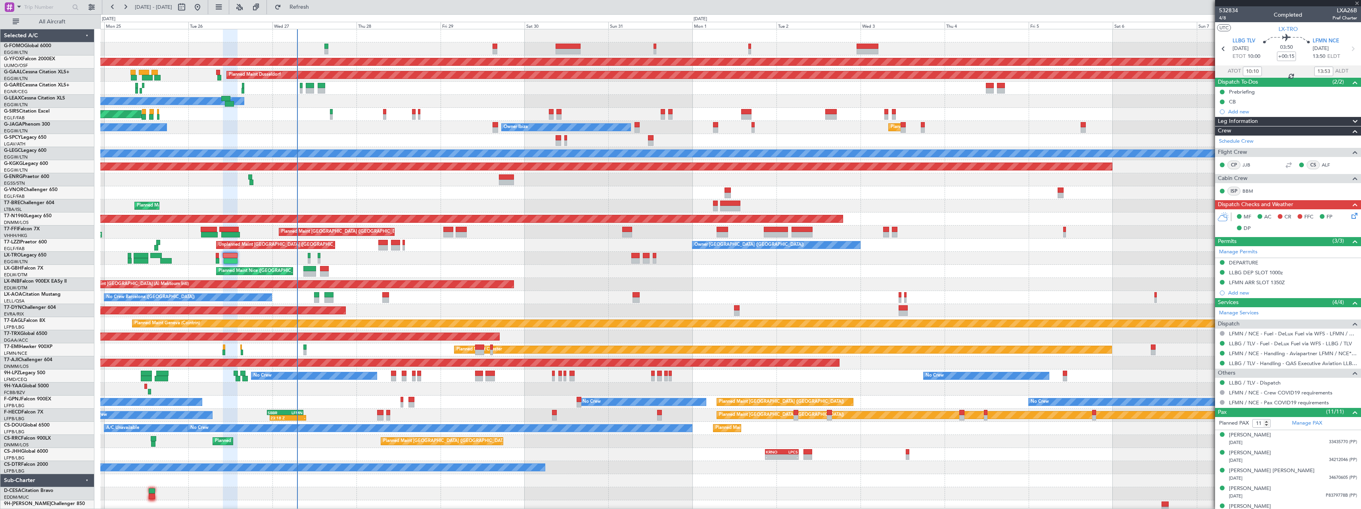
type input "0"
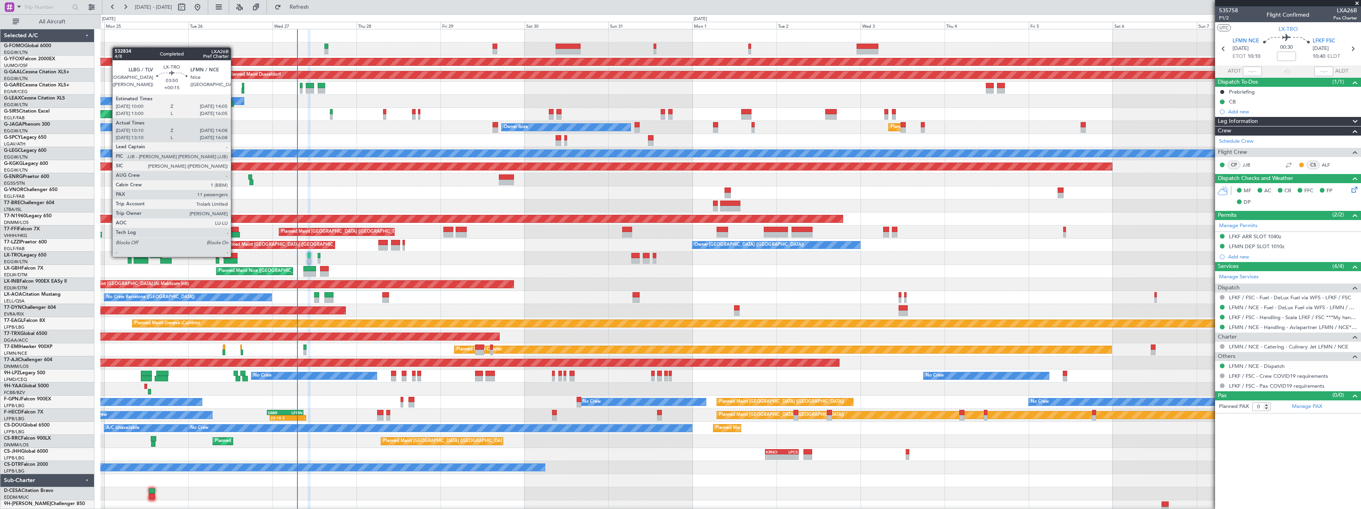
click at [234, 256] on div at bounding box center [230, 256] width 15 height 6
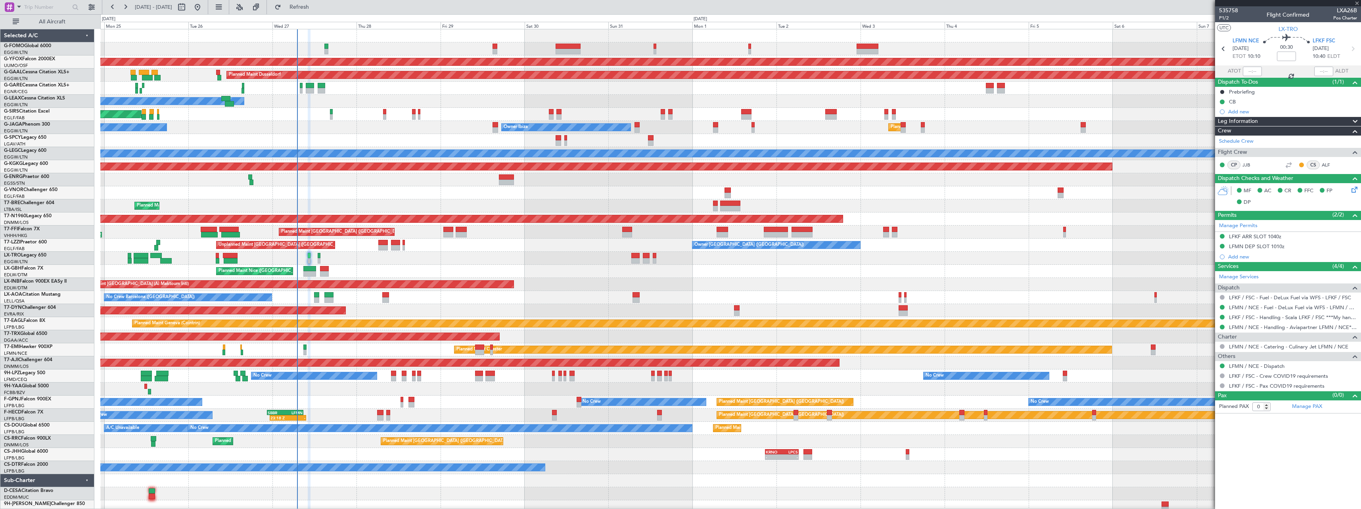
type input "+00:15"
type input "10:10"
type input "13:53"
type input "11"
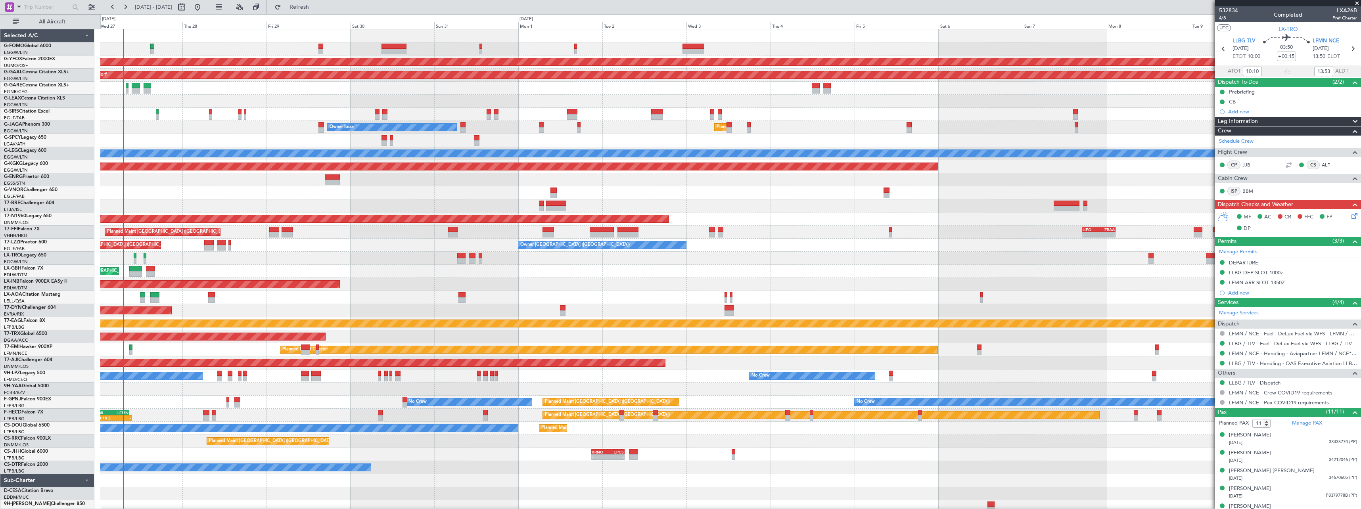
click at [323, 275] on div "AOG Maint Ostafyevo Planned Maint Dusseldorf Owner Unplanned Maint Oxford (Kidl…" at bounding box center [730, 271] width 1260 height 484
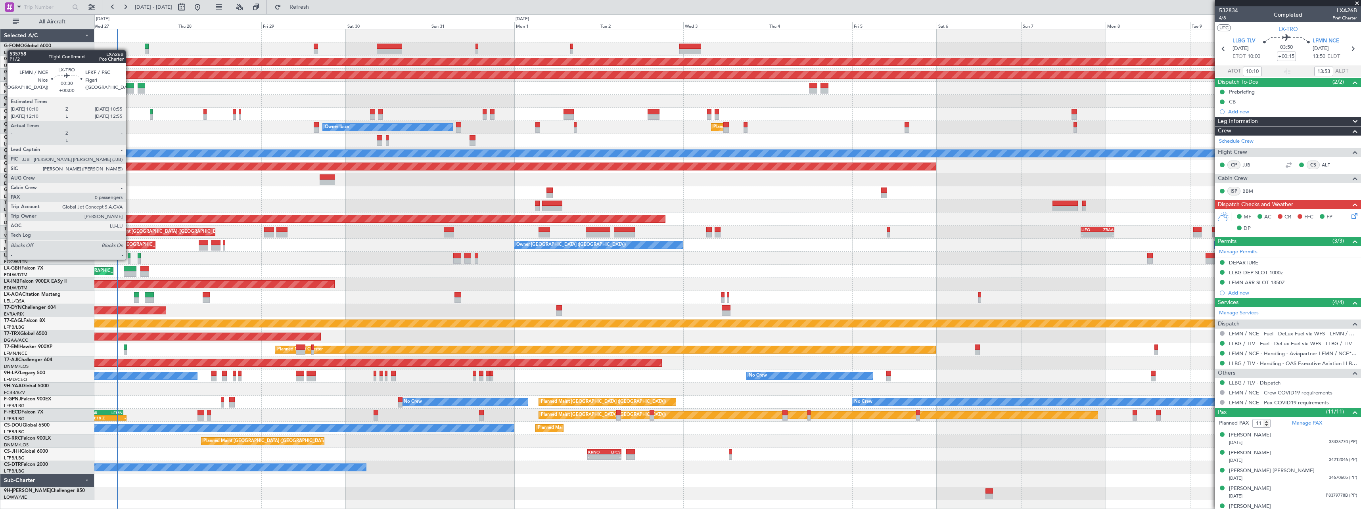
click at [129, 259] on div at bounding box center [129, 261] width 3 height 6
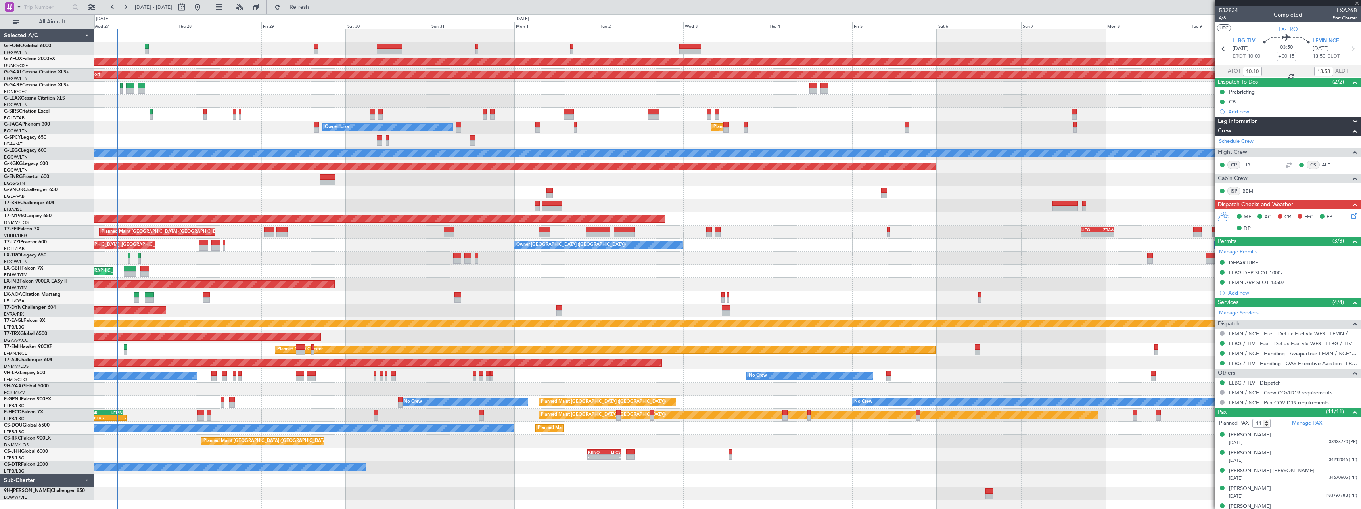
type input "0"
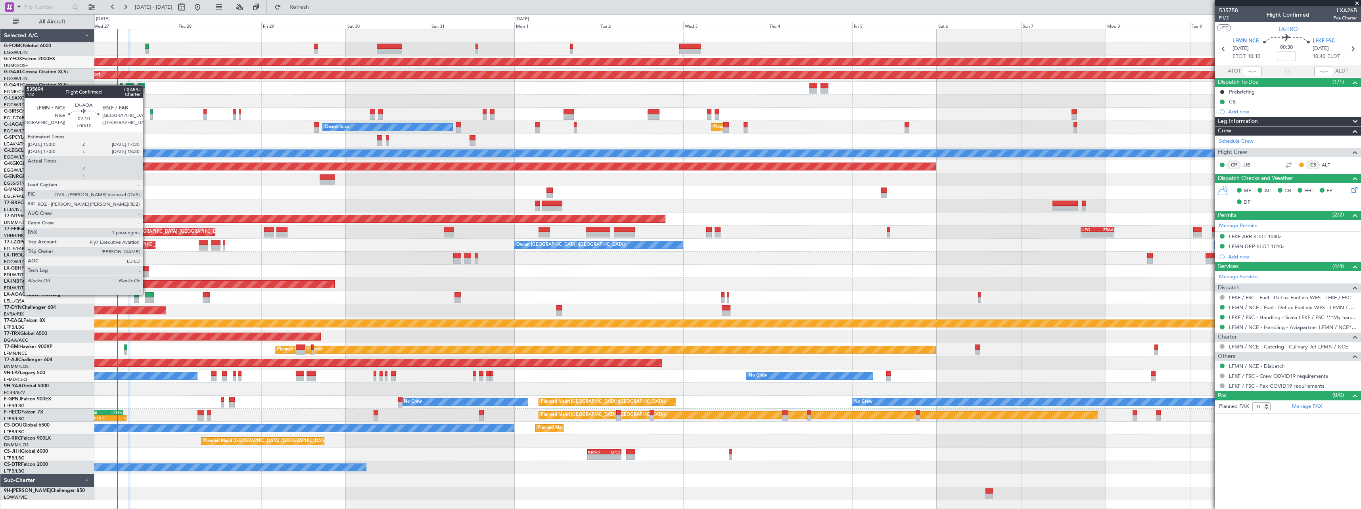
click at [146, 294] on div at bounding box center [149, 295] width 9 height 6
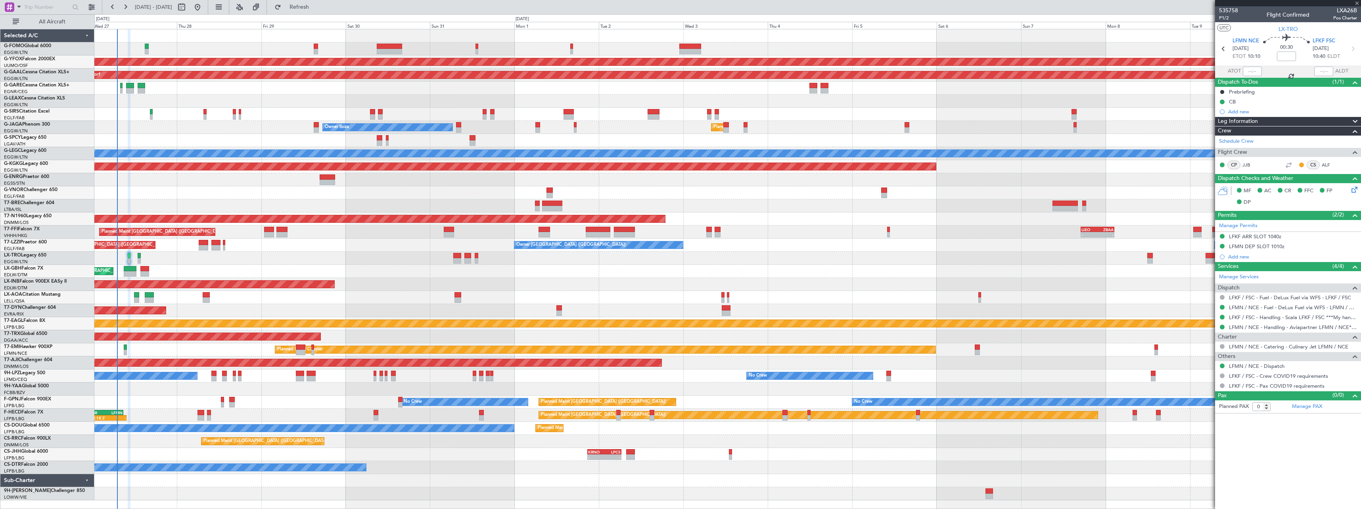
type input "+00:10"
type input "1"
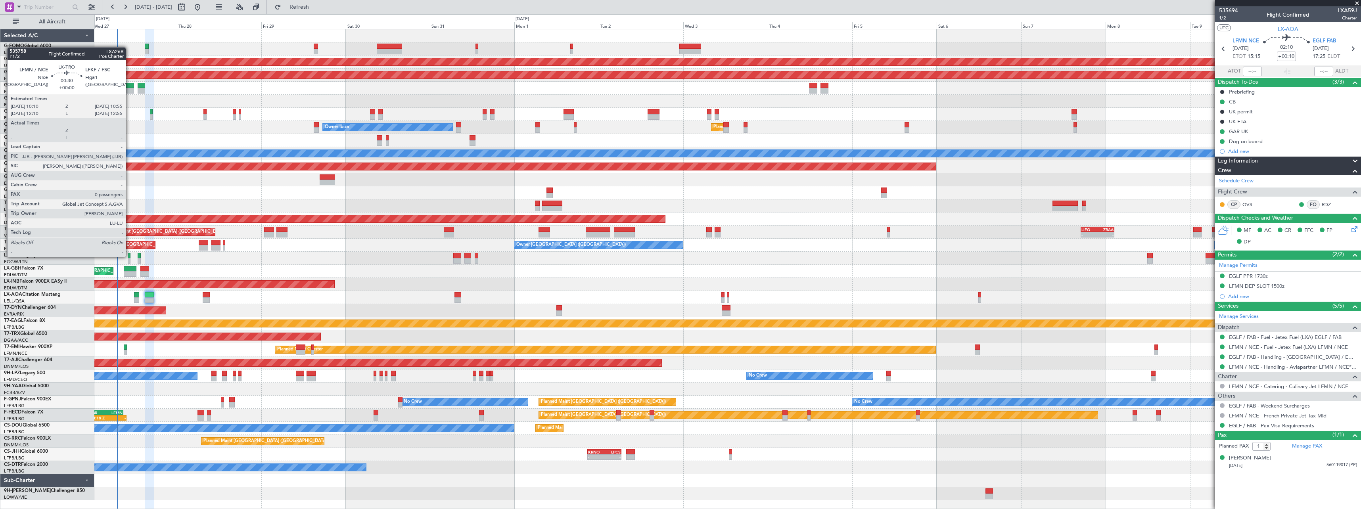
click at [129, 256] on div at bounding box center [129, 256] width 3 height 6
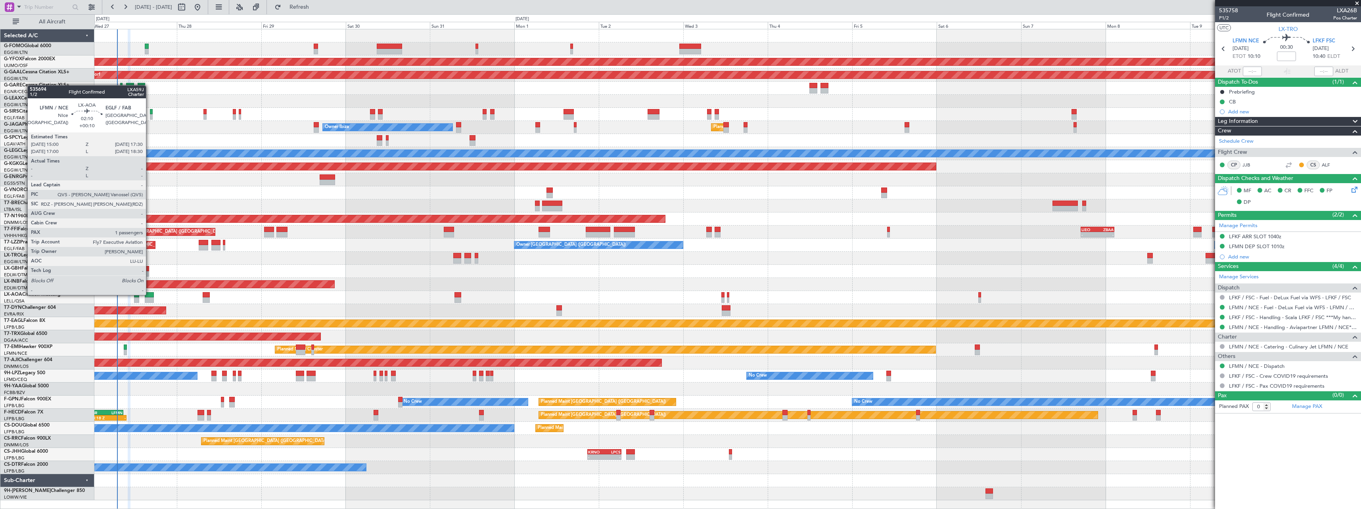
click at [149, 294] on div at bounding box center [149, 295] width 9 height 6
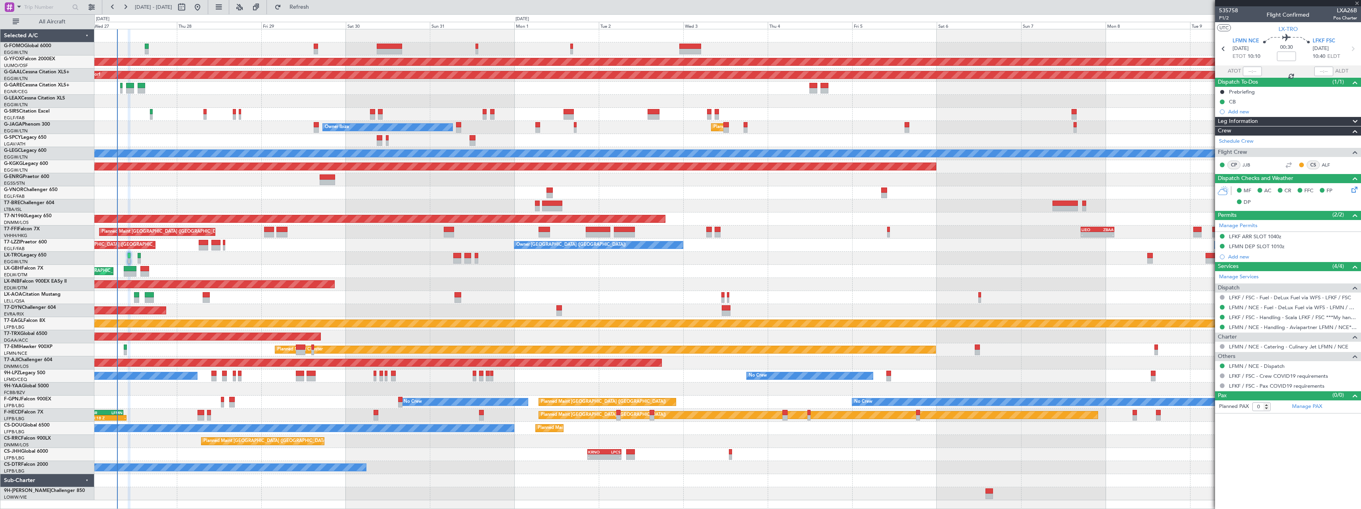
type input "+00:10"
type input "1"
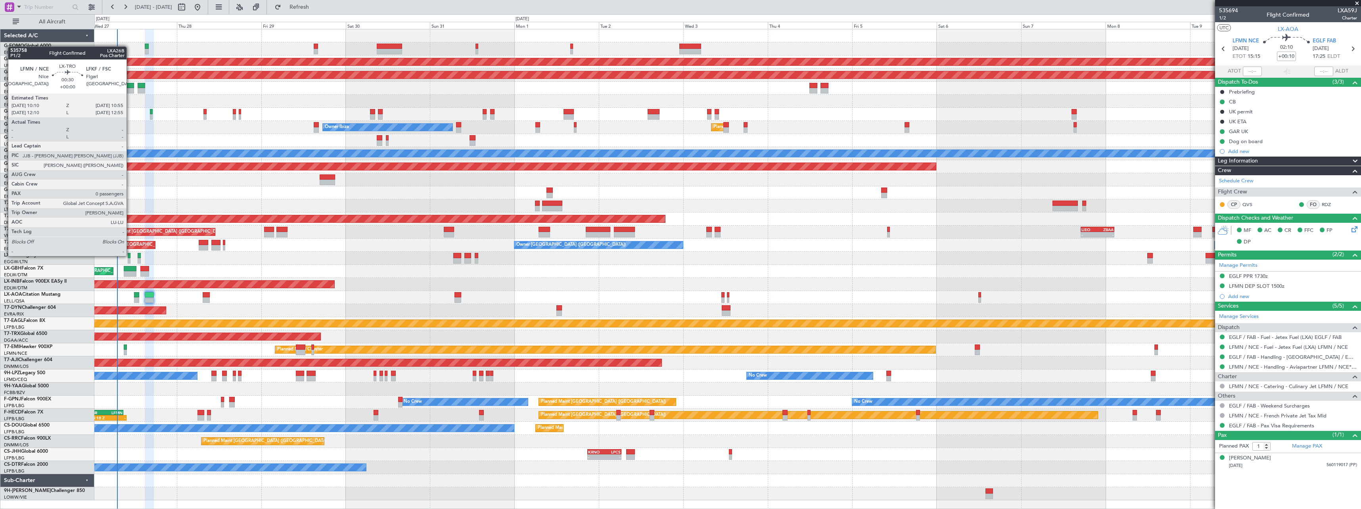
click at [130, 255] on div at bounding box center [129, 256] width 3 height 6
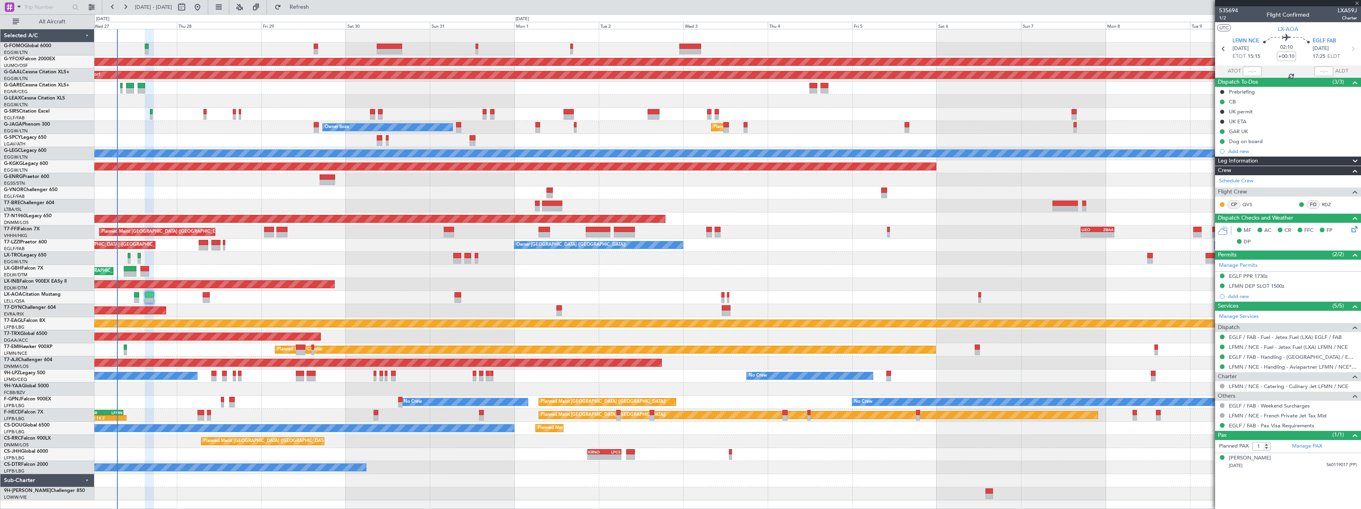
type input "0"
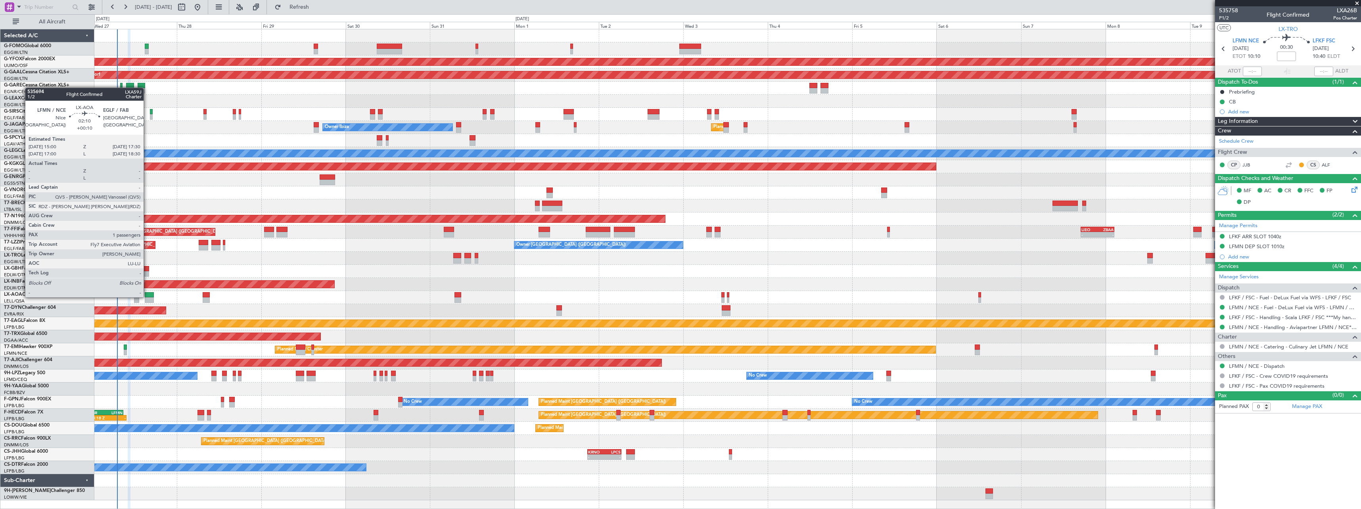
click at [147, 297] on div at bounding box center [149, 295] width 9 height 6
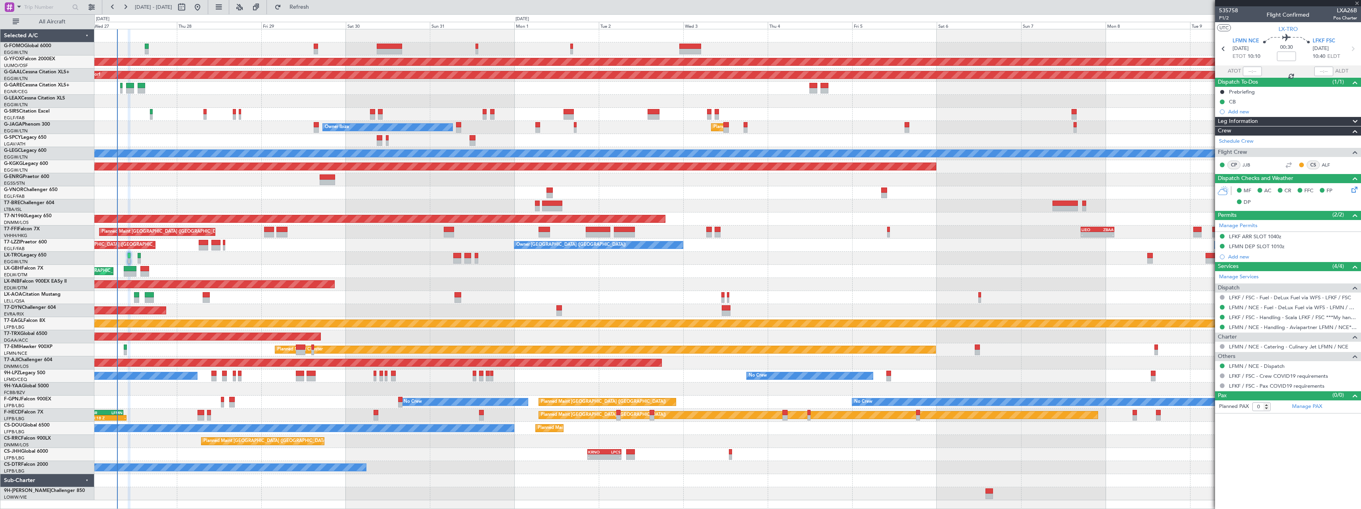
type input "+00:10"
type input "1"
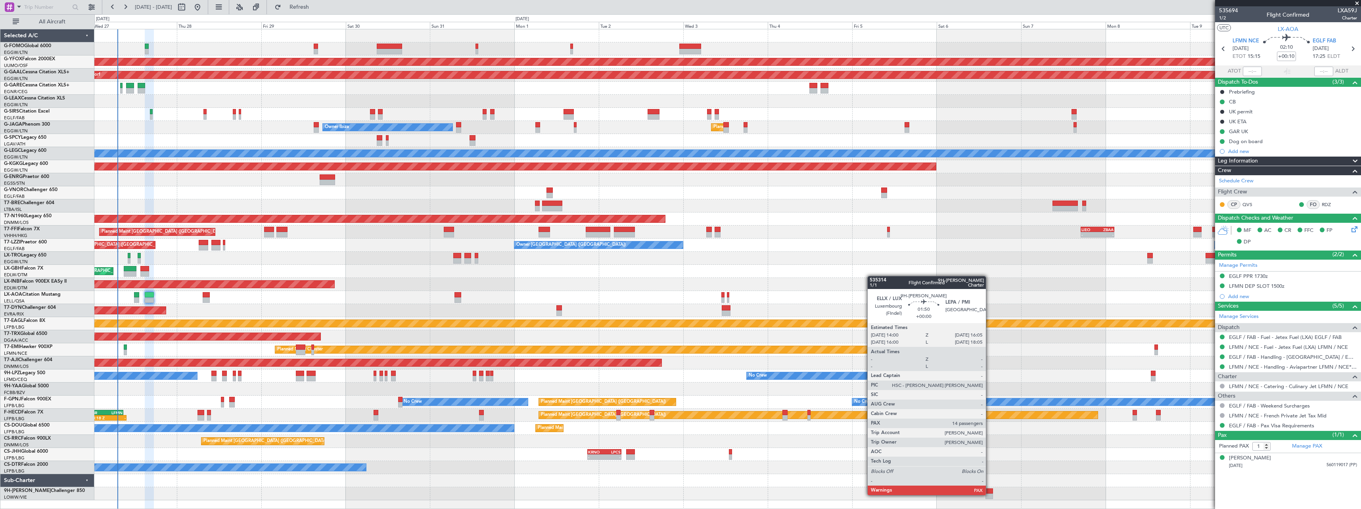
click at [989, 494] on div at bounding box center [989, 497] width 8 height 6
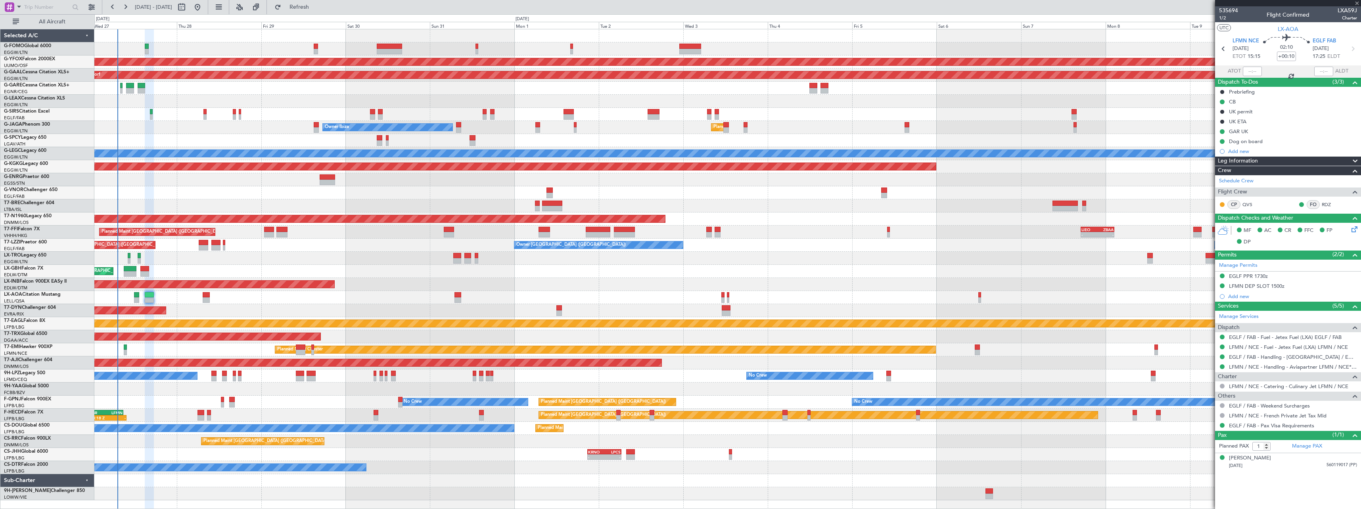
type input "14"
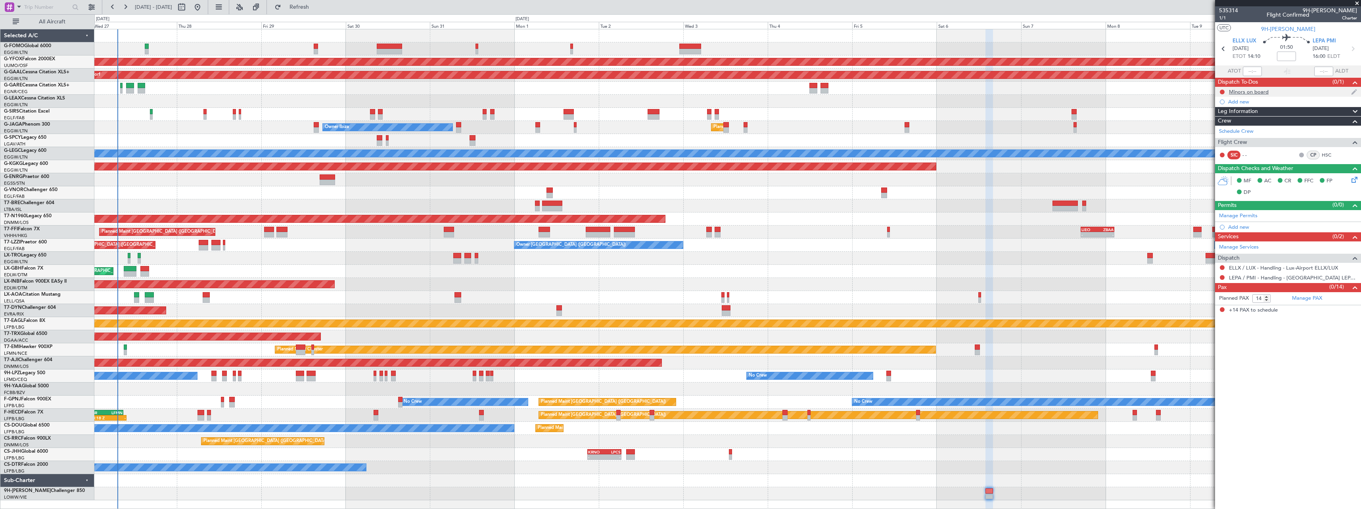
click at [1257, 92] on div "Minors on board" at bounding box center [1249, 91] width 40 height 7
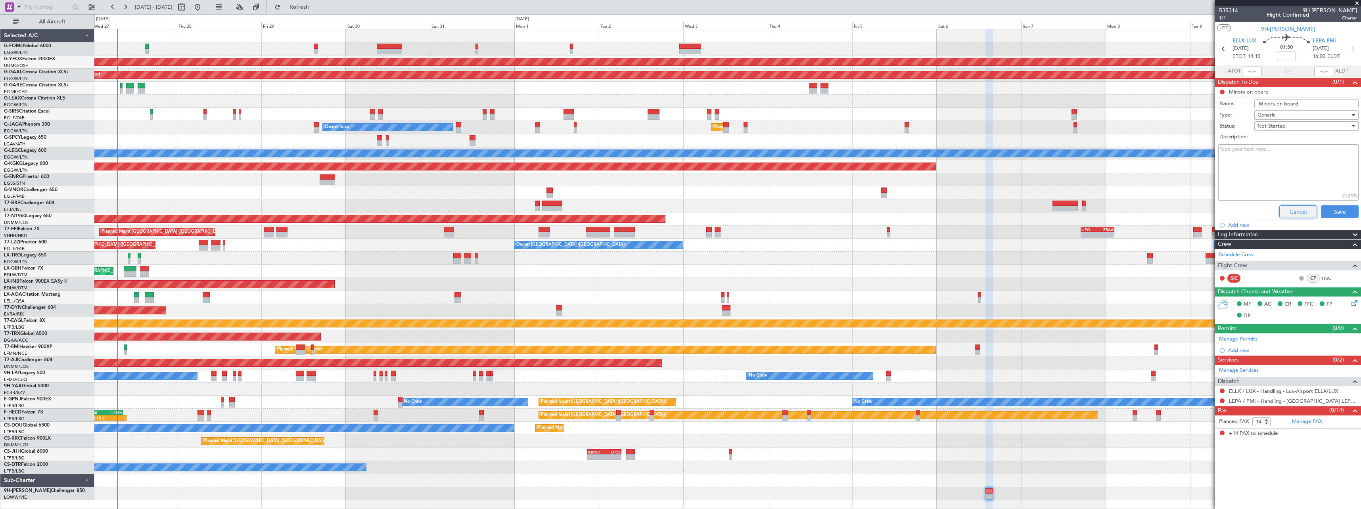
click at [1289, 214] on button "Cancel" at bounding box center [1298, 211] width 38 height 13
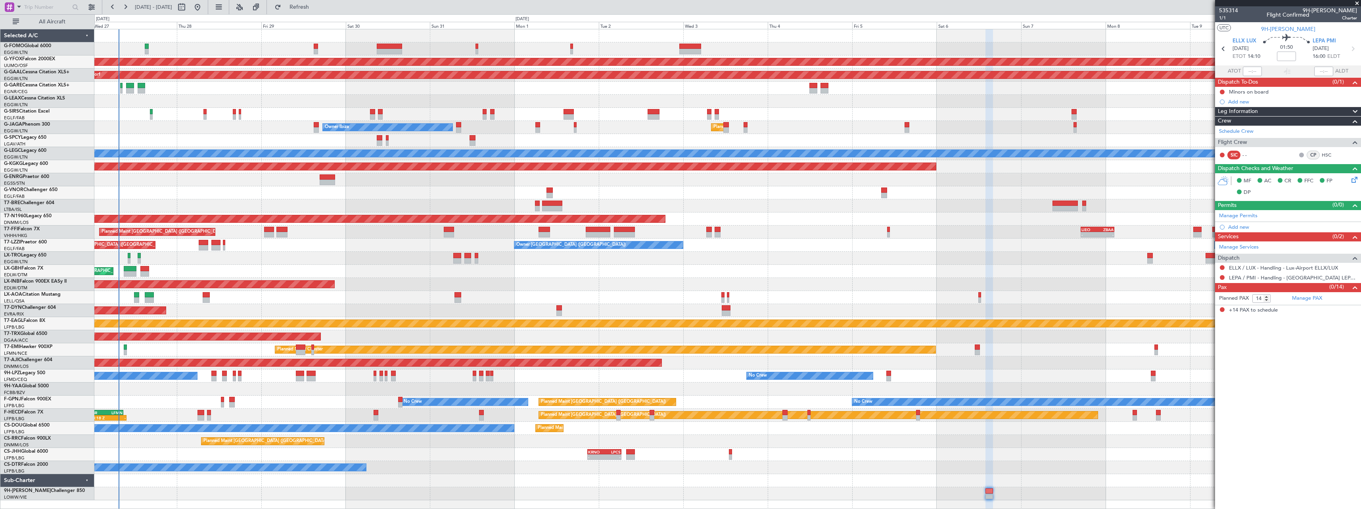
drag, startPoint x: 42, startPoint y: 23, endPoint x: 88, endPoint y: 35, distance: 46.8
click at [42, 23] on span "All Aircraft" at bounding box center [52, 22] width 63 height 6
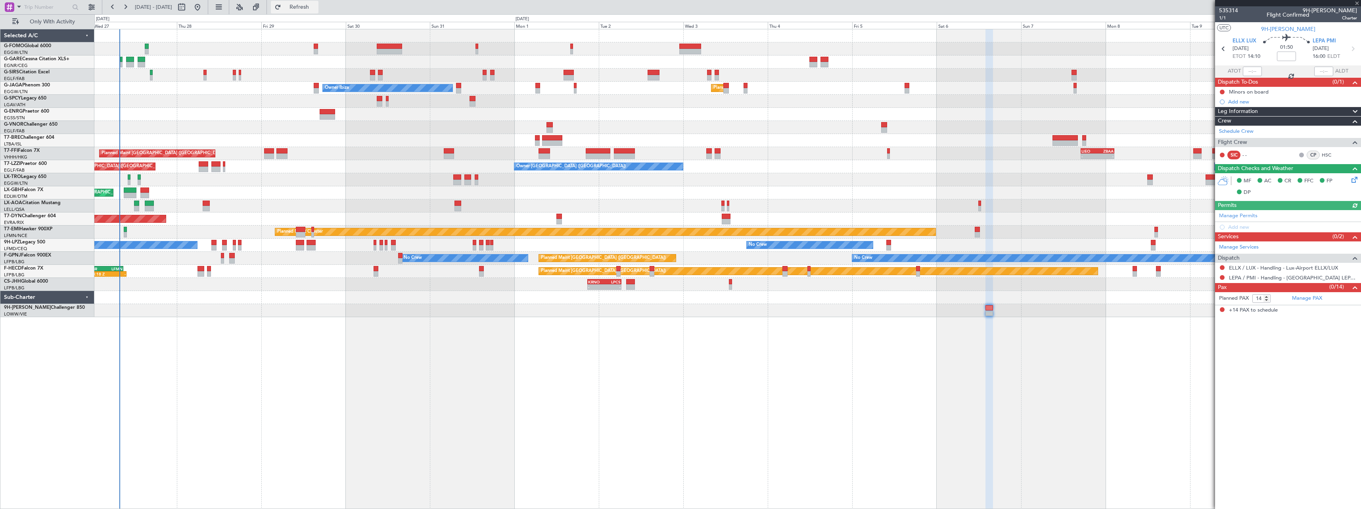
click at [316, 9] on span "Refresh" at bounding box center [299, 7] width 33 height 6
click at [316, 6] on span "Refresh" at bounding box center [299, 7] width 33 height 6
click at [316, 5] on span "Refresh" at bounding box center [299, 7] width 33 height 6
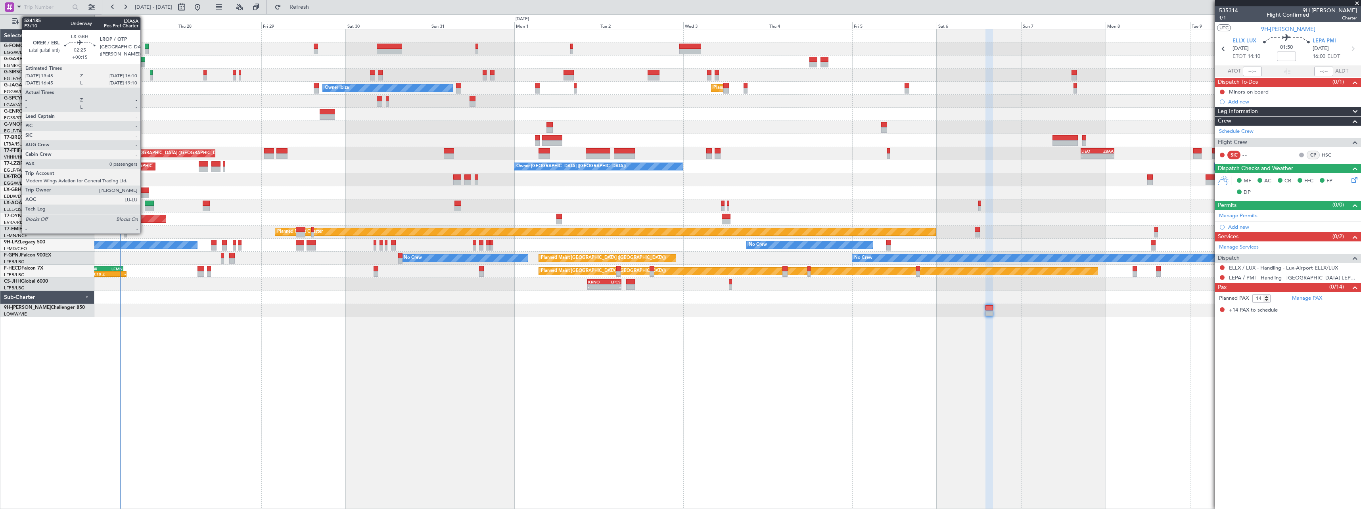
click at [144, 191] on div at bounding box center [144, 191] width 9 height 6
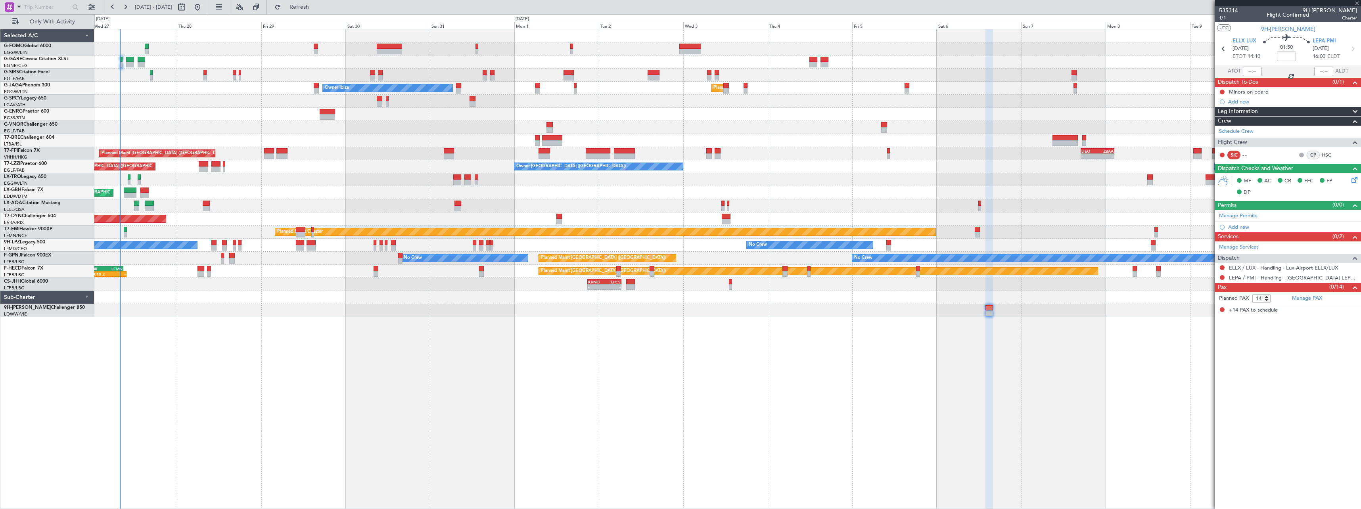
type input "+00:15"
type input "0"
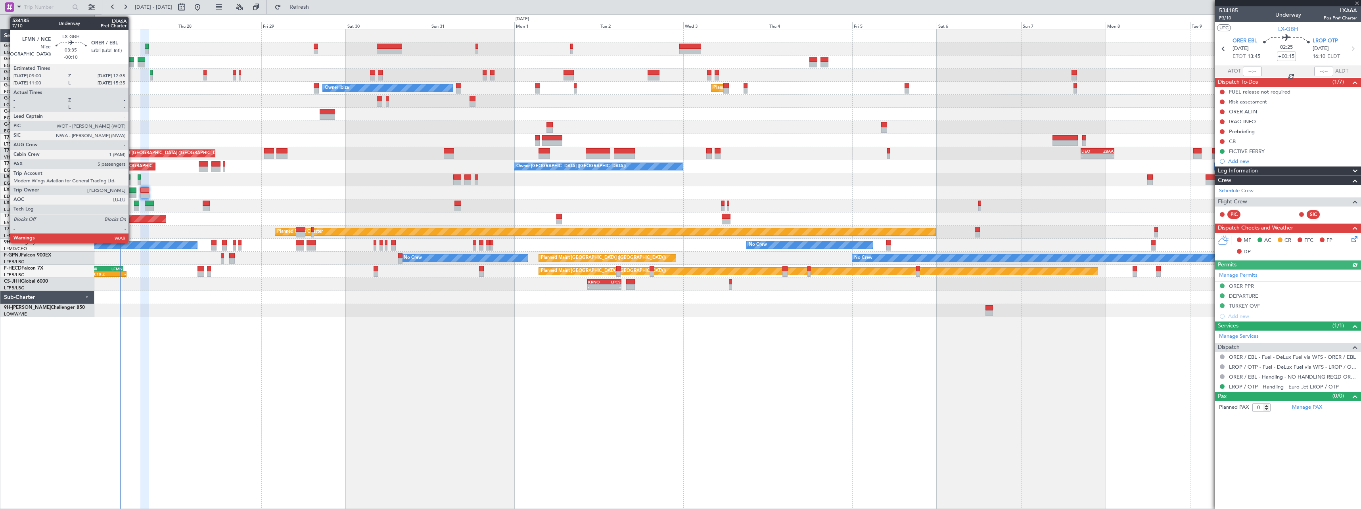
click at [132, 188] on div at bounding box center [130, 191] width 13 height 6
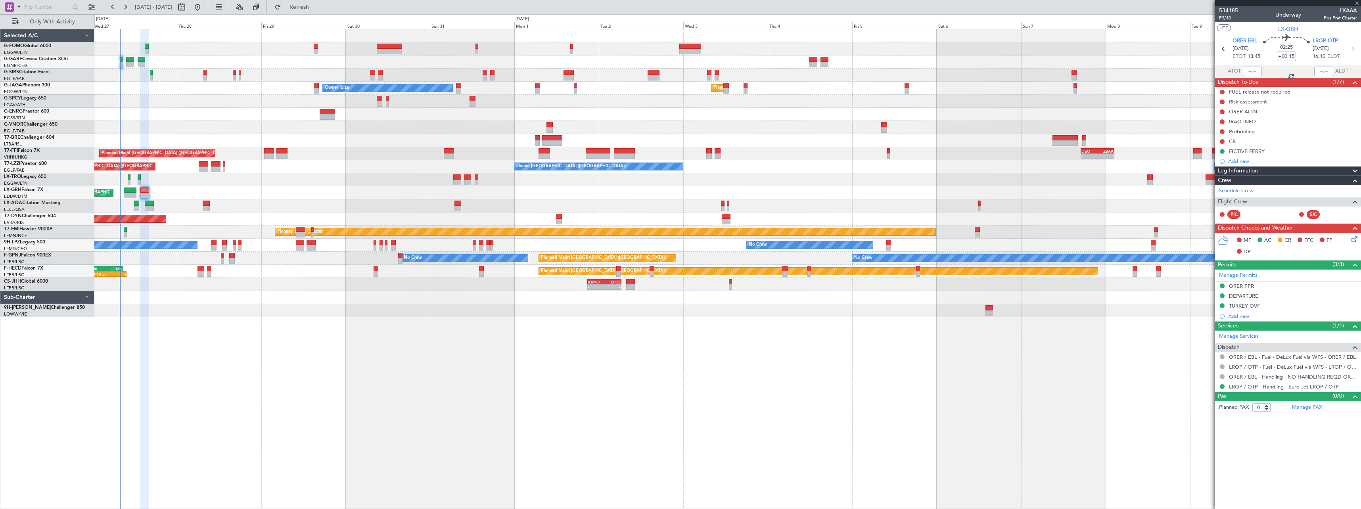
type input "-00:10"
type input "5"
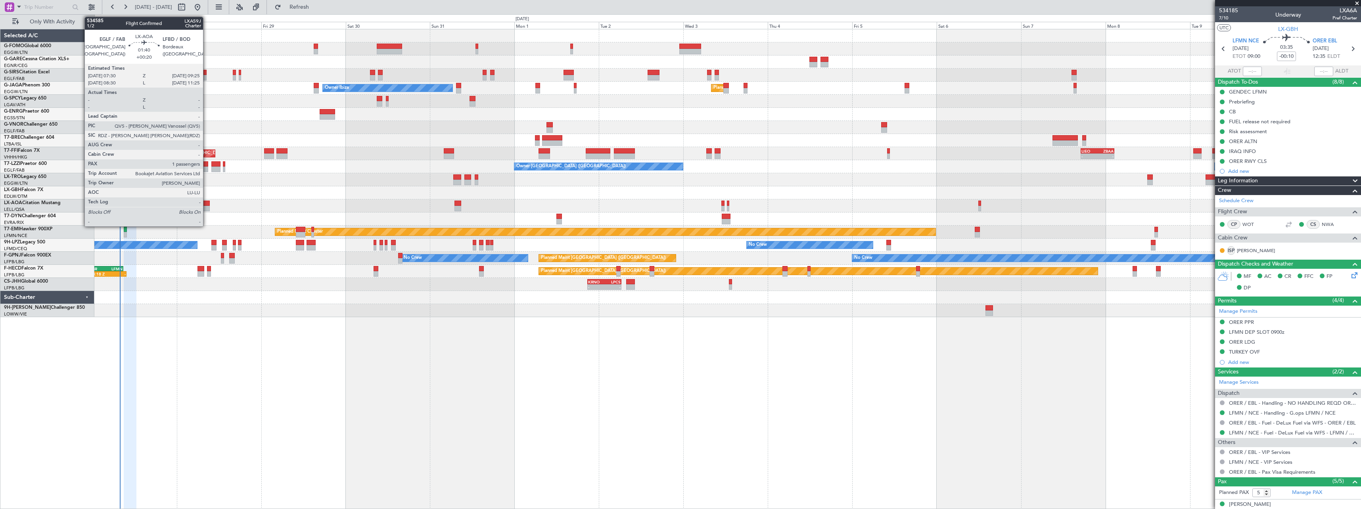
click at [207, 204] on div at bounding box center [206, 204] width 7 height 6
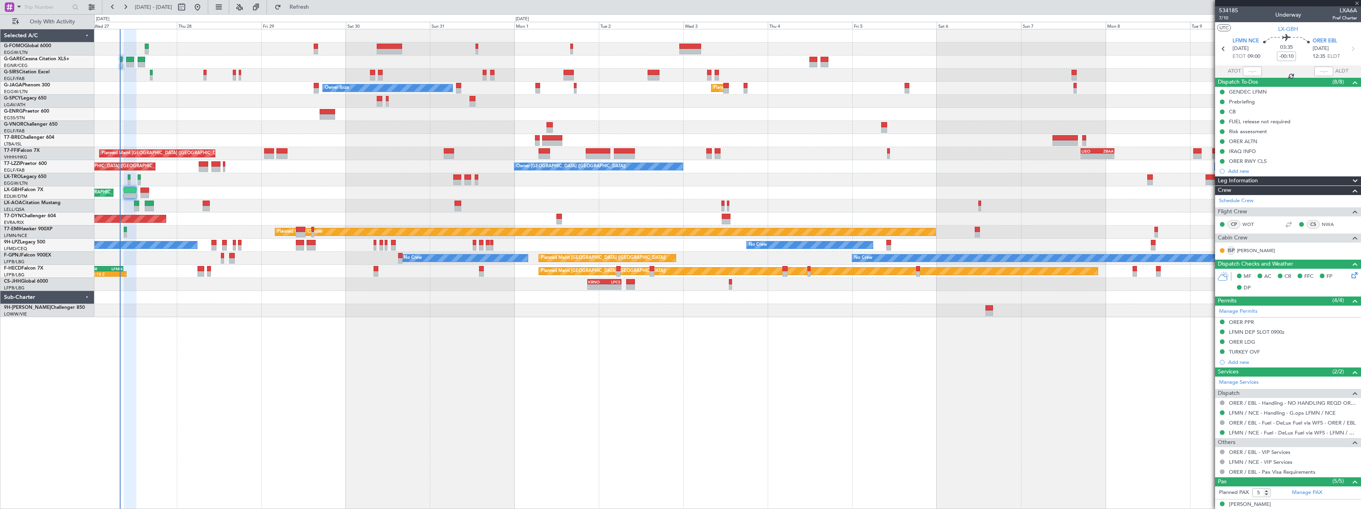
type input "+00:20"
type input "1"
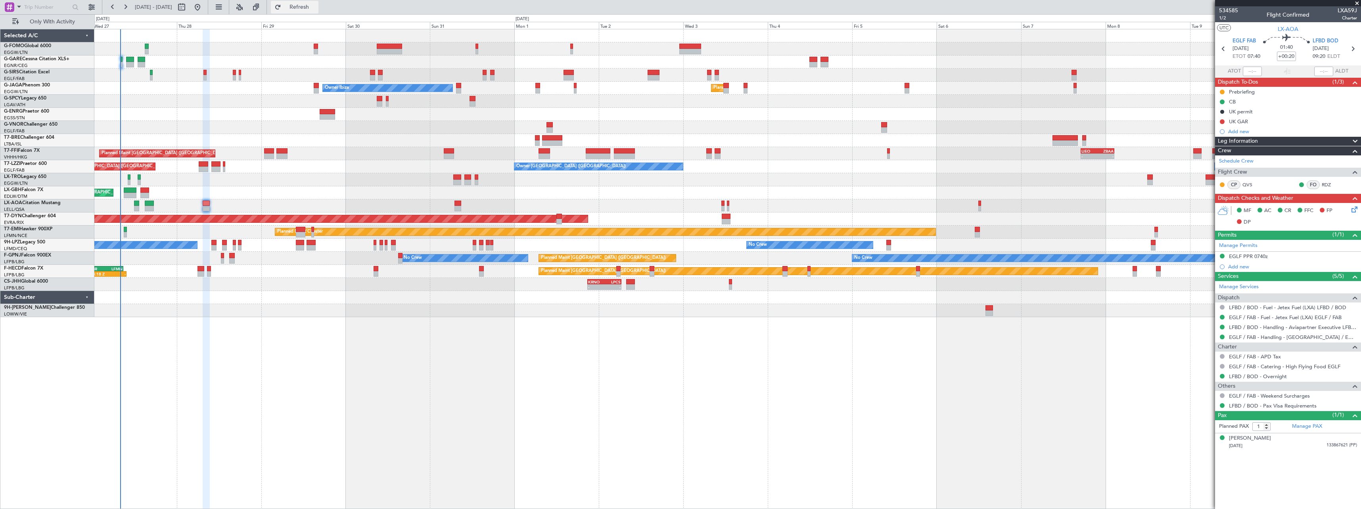
click at [315, 7] on span "Refresh" at bounding box center [299, 7] width 33 height 6
click at [316, 9] on span "Refresh" at bounding box center [299, 7] width 33 height 6
click at [316, 6] on span "Refresh" at bounding box center [299, 7] width 33 height 6
drag, startPoint x: 320, startPoint y: 6, endPoint x: 332, endPoint y: 13, distance: 14.3
click at [316, 6] on span "Refresh" at bounding box center [299, 7] width 33 height 6
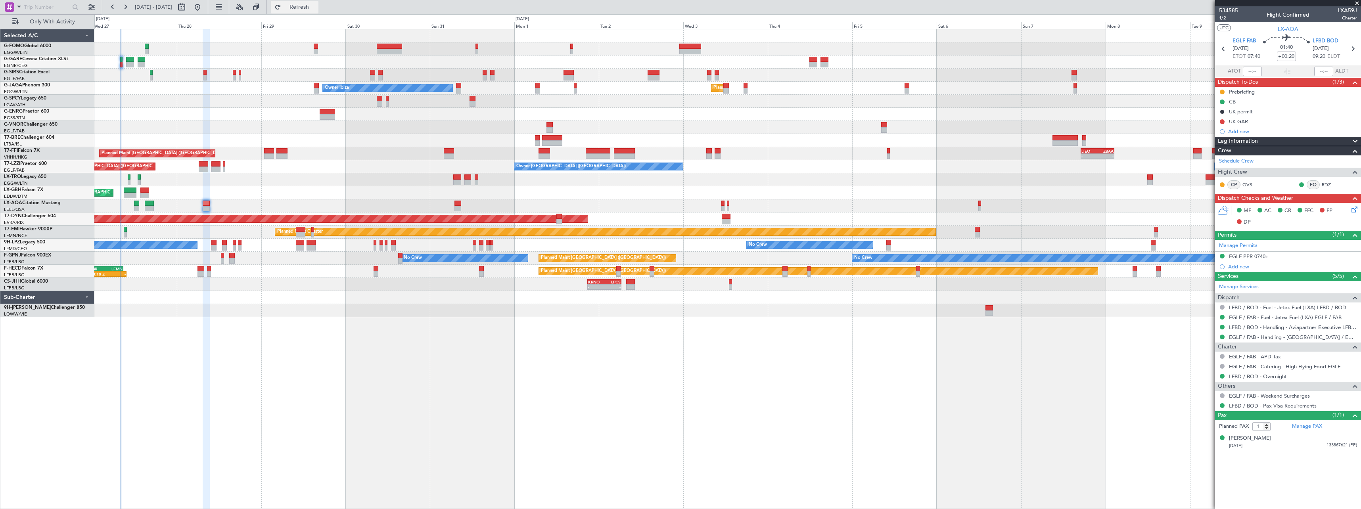
click at [316, 10] on span "Refresh" at bounding box center [299, 7] width 33 height 6
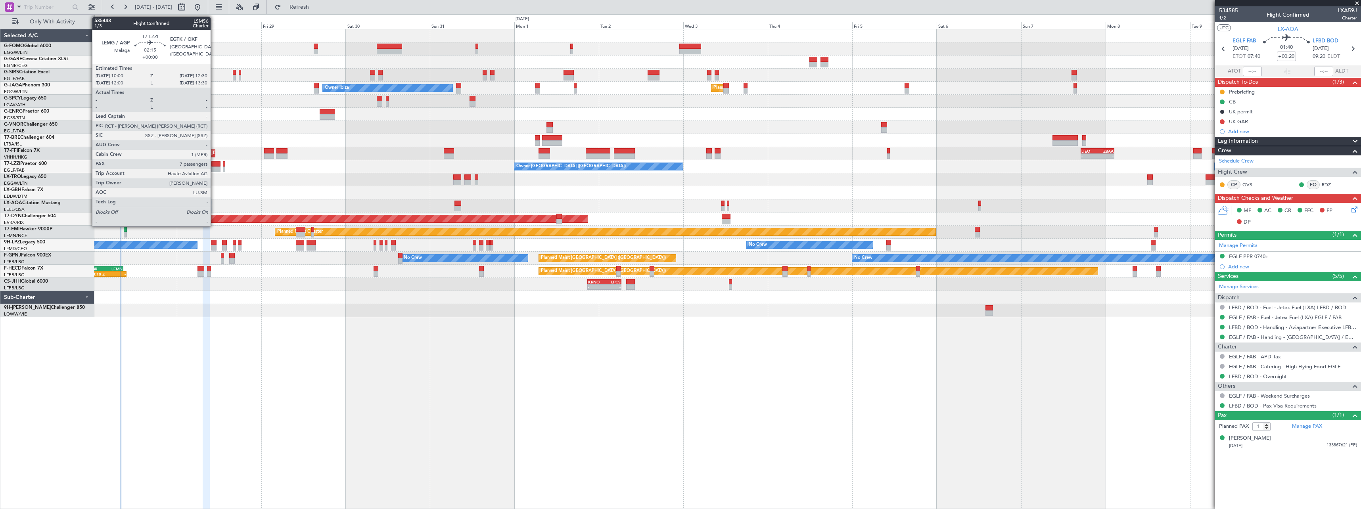
click at [214, 164] on div at bounding box center [215, 164] width 9 height 6
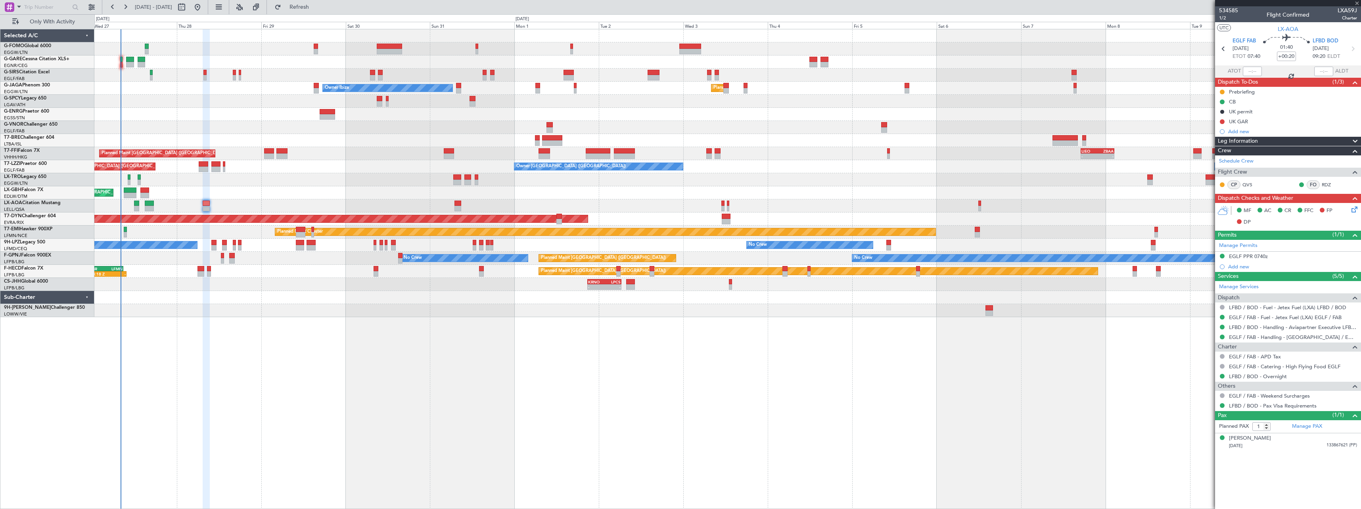
type input "7"
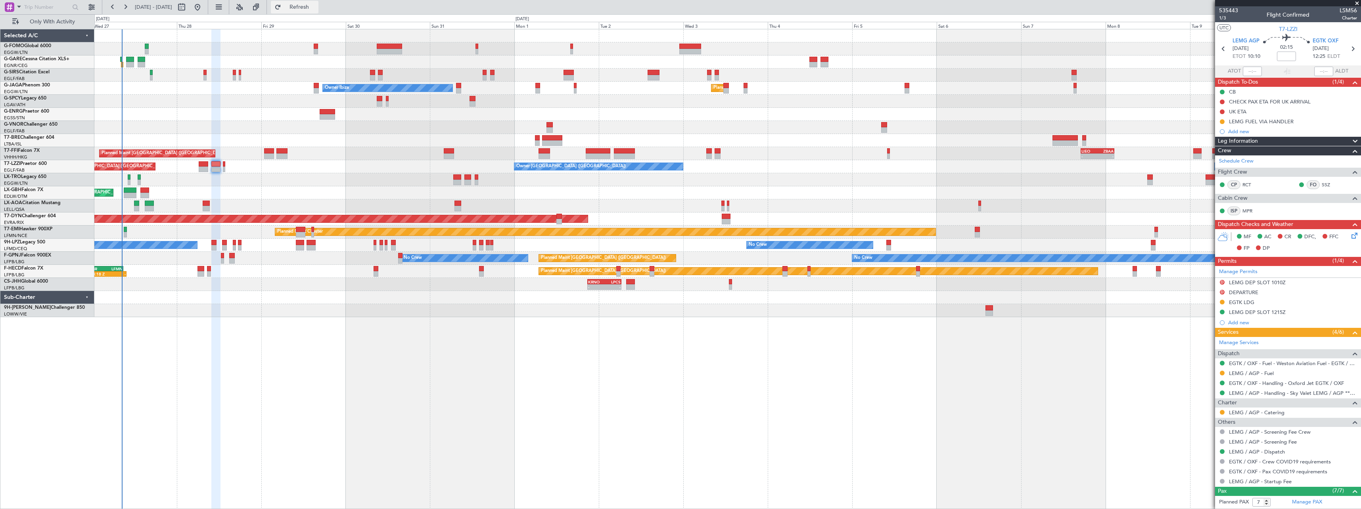
click at [316, 8] on span "Refresh" at bounding box center [299, 7] width 33 height 6
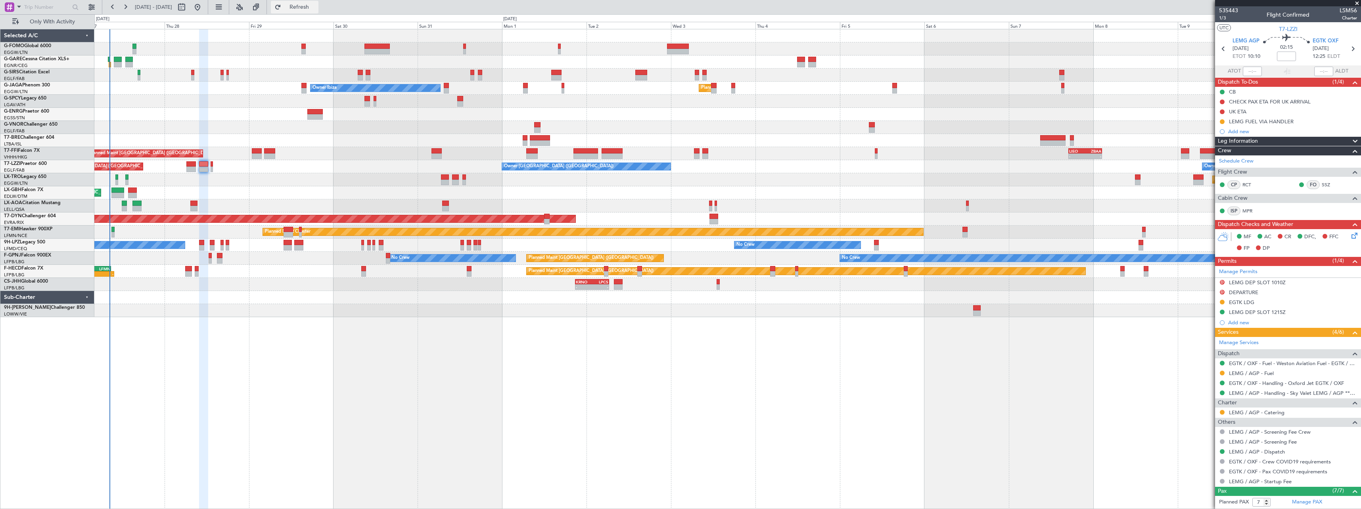
click at [316, 8] on span "Refresh" at bounding box center [299, 7] width 33 height 6
